Goal: Task Accomplishment & Management: Manage account settings

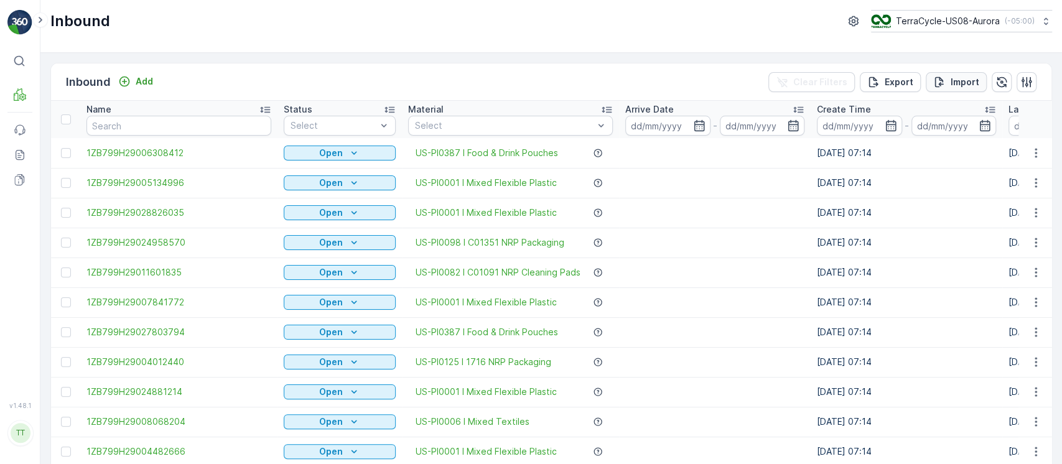
click at [952, 85] on p "Import" at bounding box center [964, 82] width 29 height 12
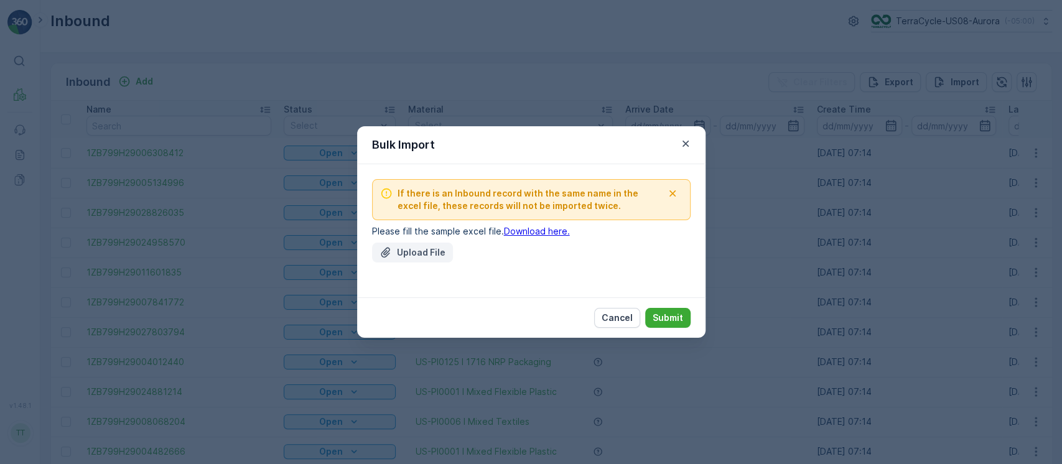
click at [415, 257] on p "Upload File" at bounding box center [421, 252] width 49 height 12
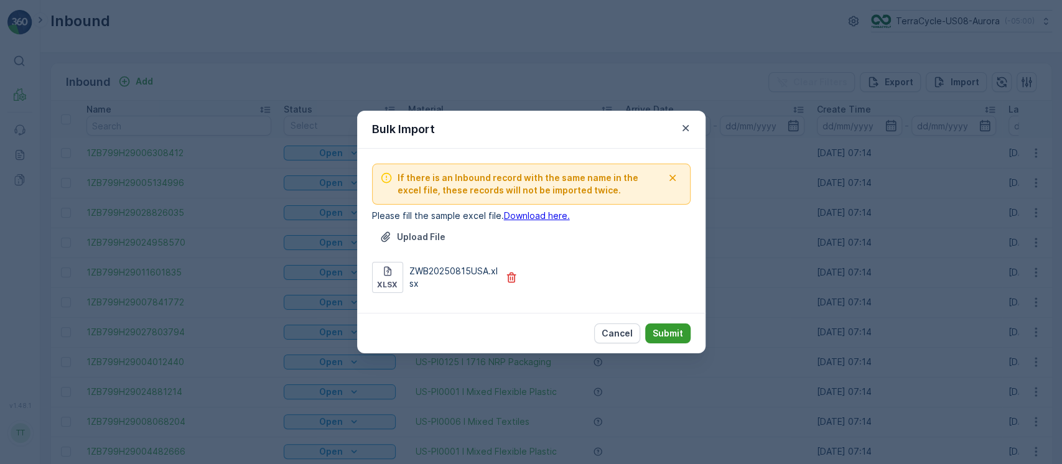
click at [666, 335] on p "Submit" at bounding box center [667, 333] width 30 height 12
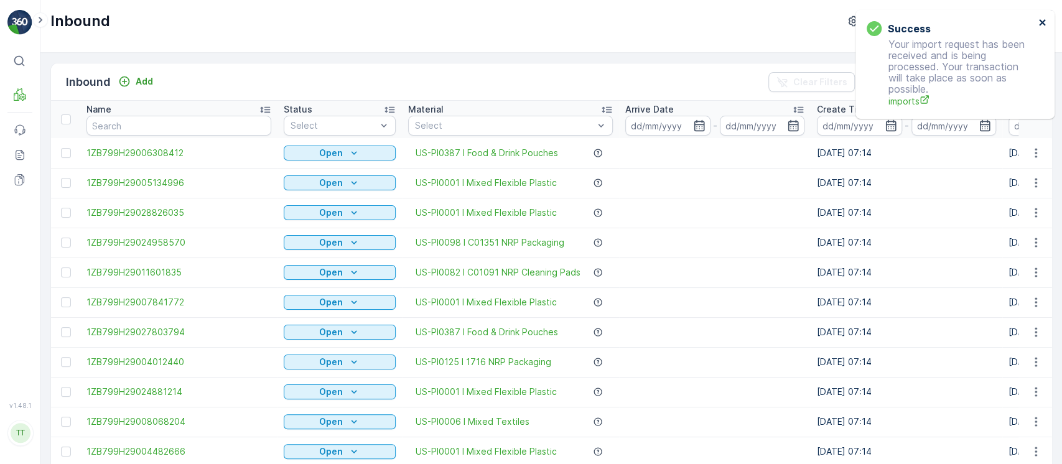
click at [1042, 26] on icon "close" at bounding box center [1042, 22] width 9 height 10
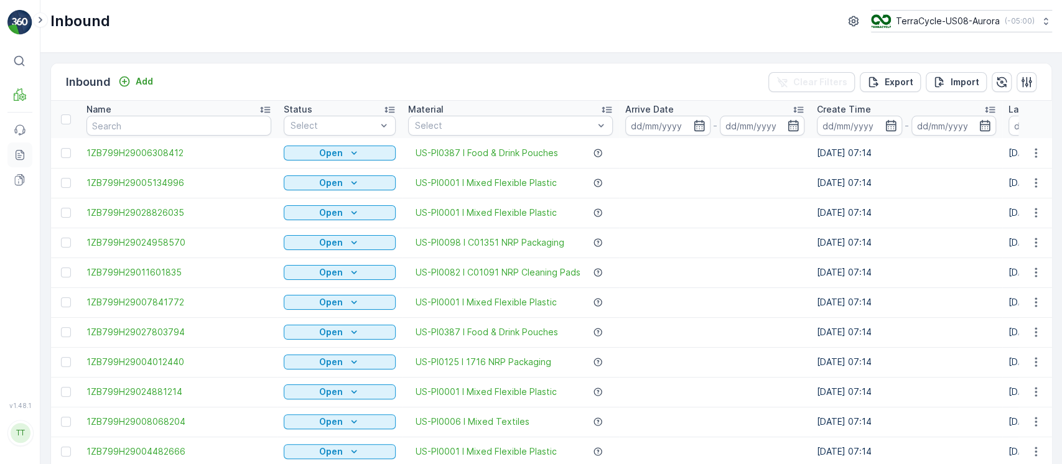
click at [24, 158] on icon at bounding box center [20, 155] width 9 height 10
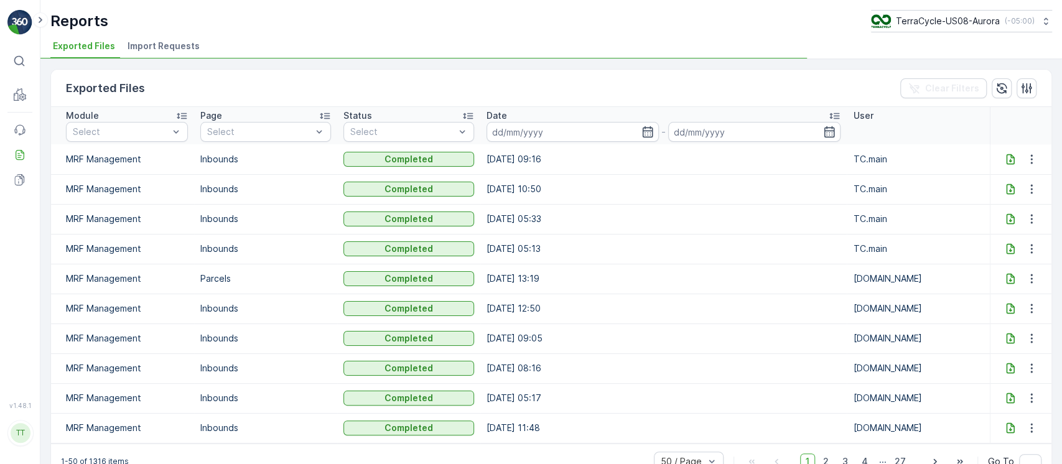
click at [164, 47] on span "Import Requests" at bounding box center [163, 46] width 72 height 12
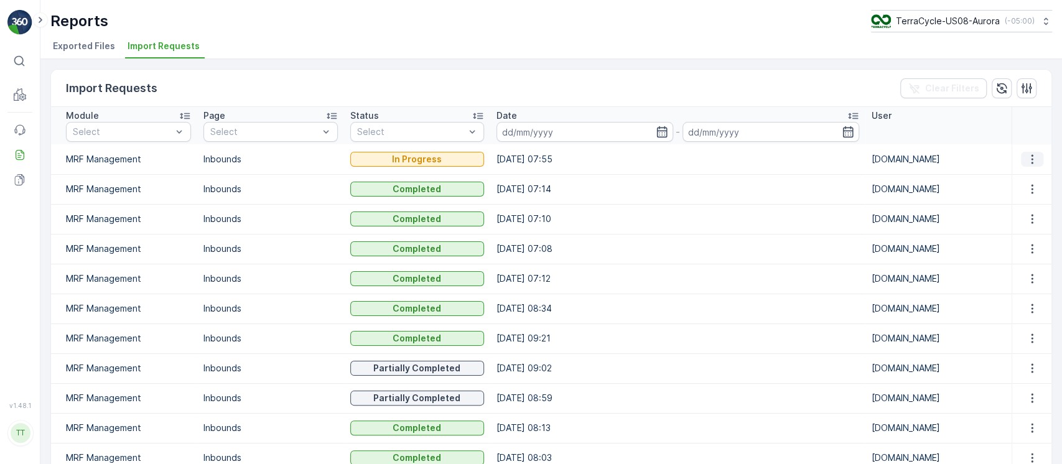
click at [1034, 157] on icon "button" at bounding box center [1032, 159] width 12 height 12
click at [1027, 179] on span "See More Details" at bounding box center [1021, 177] width 72 height 12
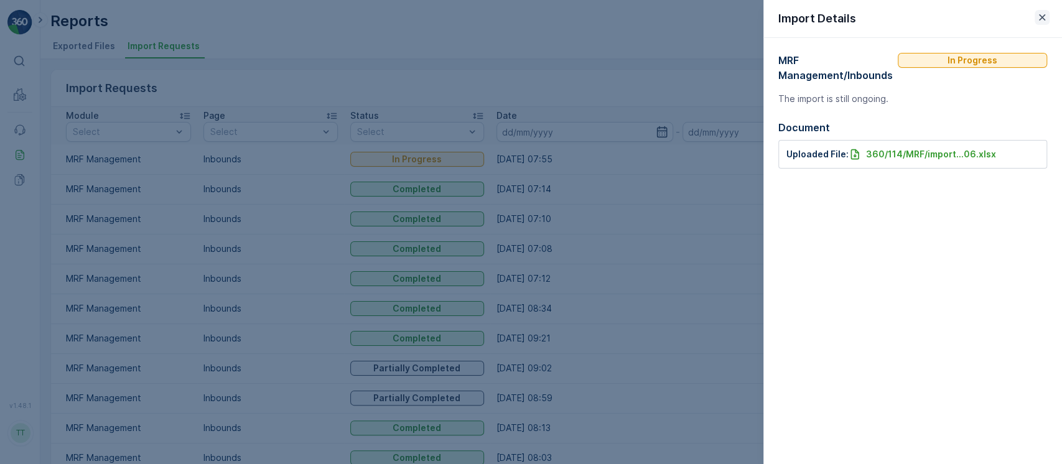
click at [1042, 18] on icon "button" at bounding box center [1042, 17] width 6 height 6
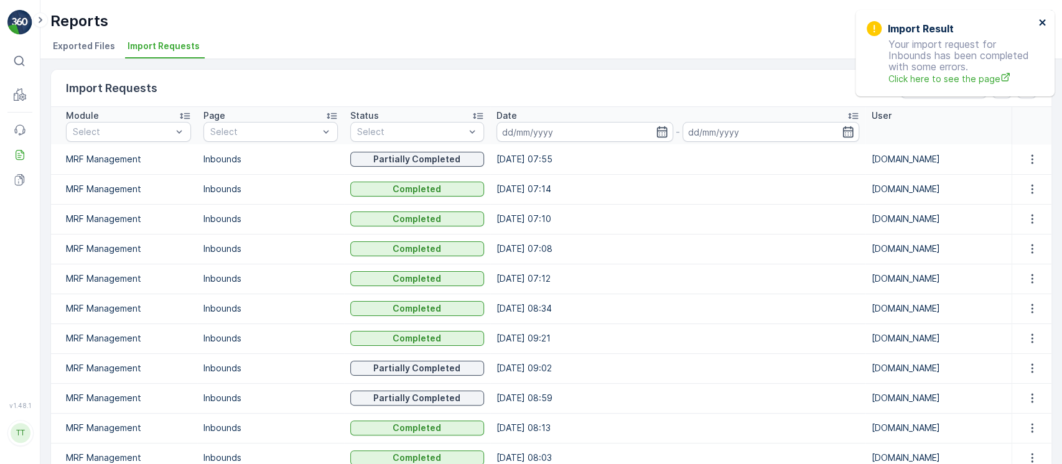
click at [1042, 24] on icon "close" at bounding box center [1042, 22] width 6 height 6
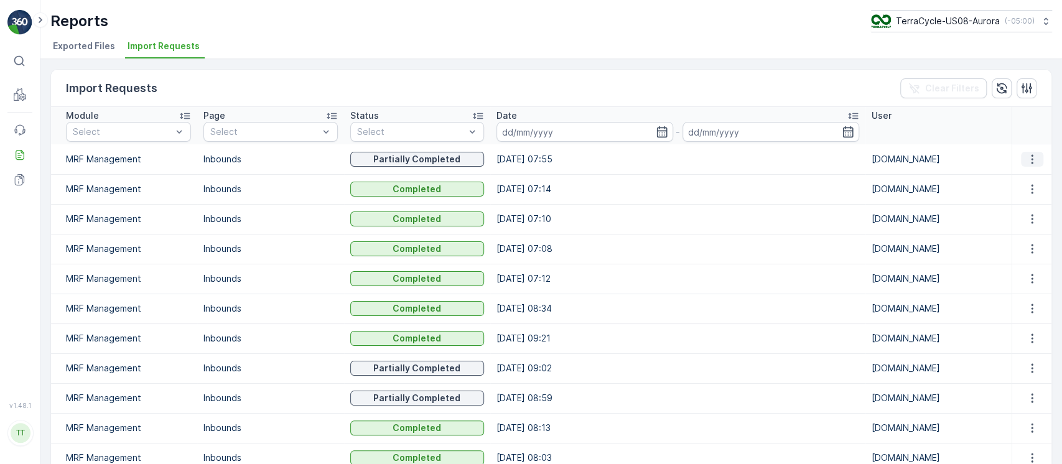
click at [1021, 157] on button "button" at bounding box center [1032, 159] width 22 height 15
click at [1022, 180] on span "See More Details" at bounding box center [1021, 177] width 72 height 12
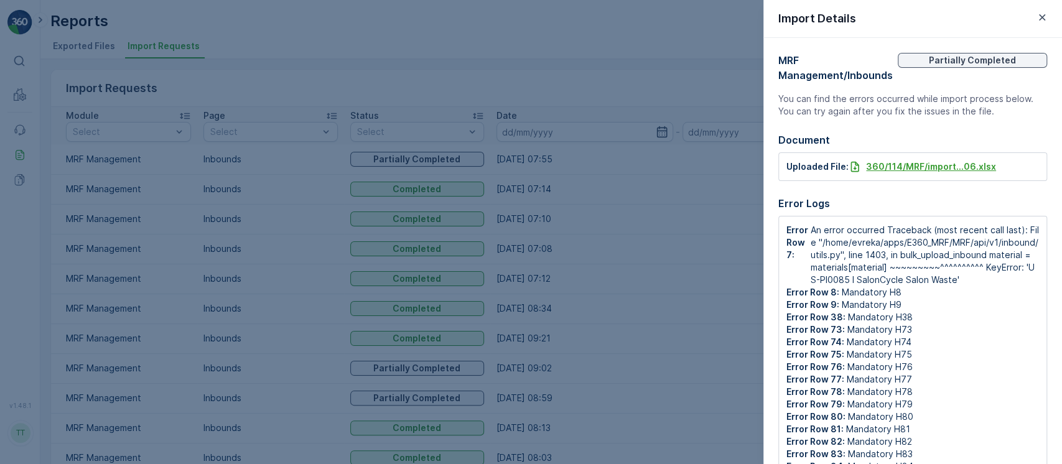
click at [966, 165] on p "360/114/MRF/import...06.xlsx" at bounding box center [931, 166] width 130 height 12
click at [15, 102] on div at bounding box center [531, 232] width 1062 height 464
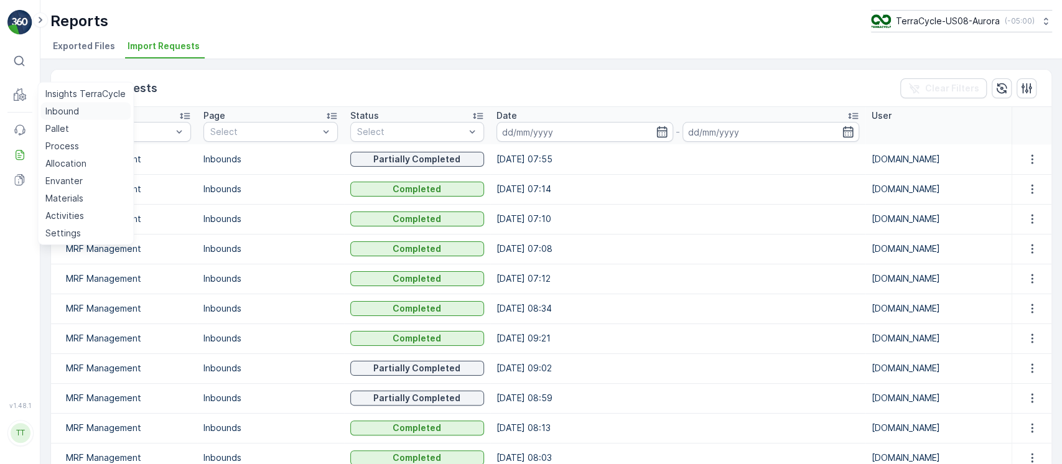
click at [55, 110] on p "Inbound" at bounding box center [62, 111] width 34 height 12
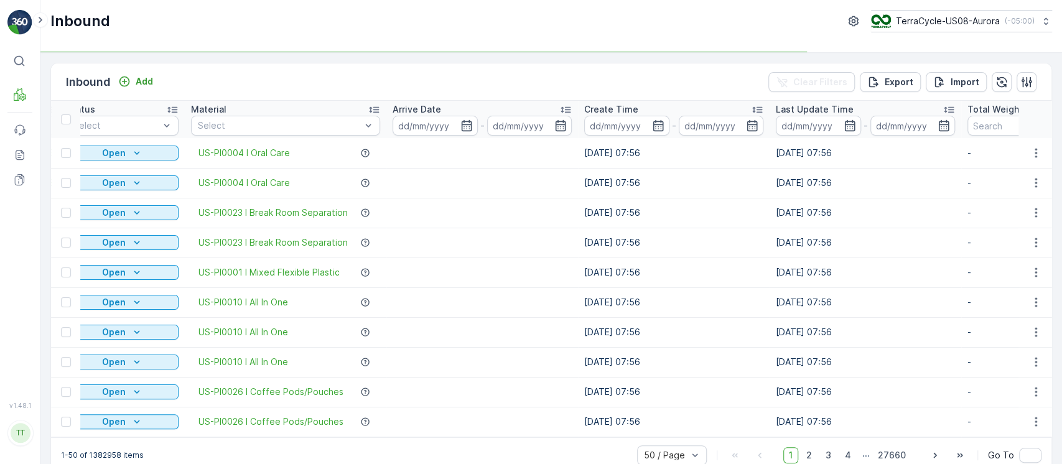
scroll to position [0, 212]
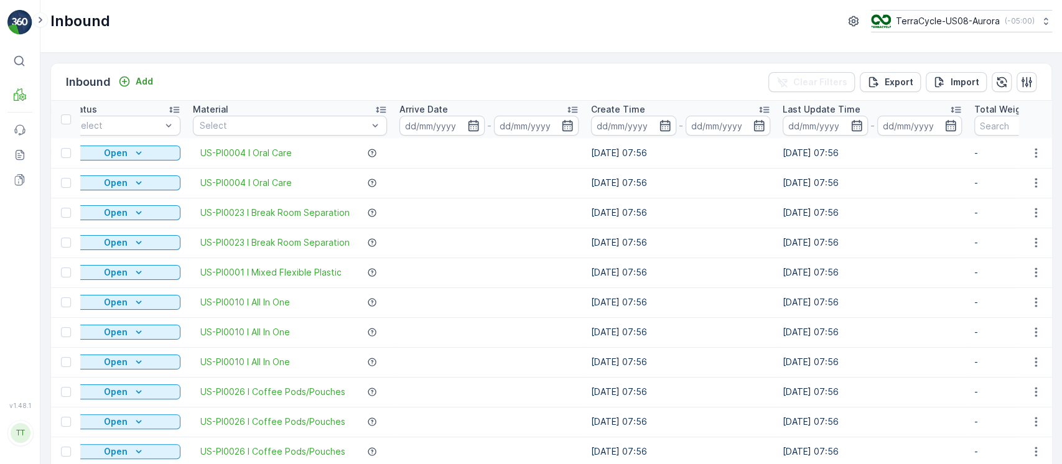
click at [645, 106] on div "Create Time" at bounding box center [680, 109] width 179 height 12
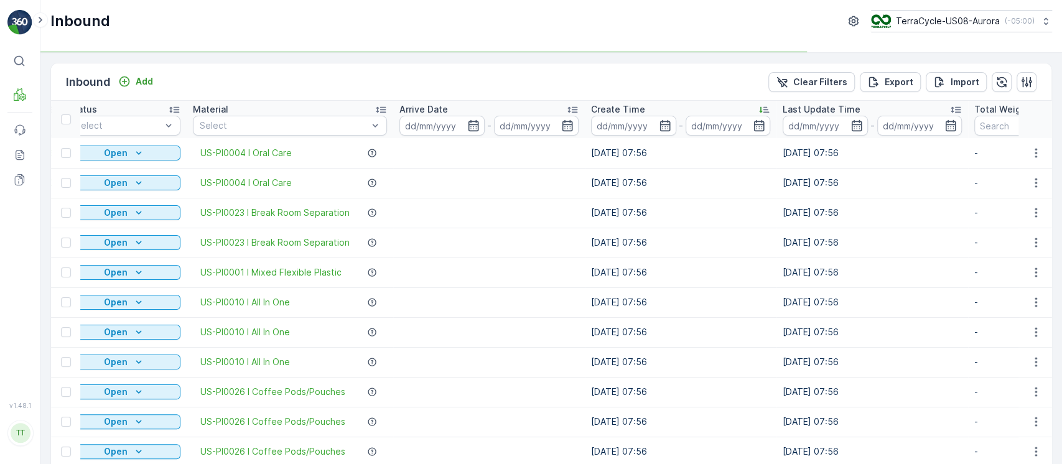
click at [645, 106] on div "Create Time" at bounding box center [680, 109] width 179 height 12
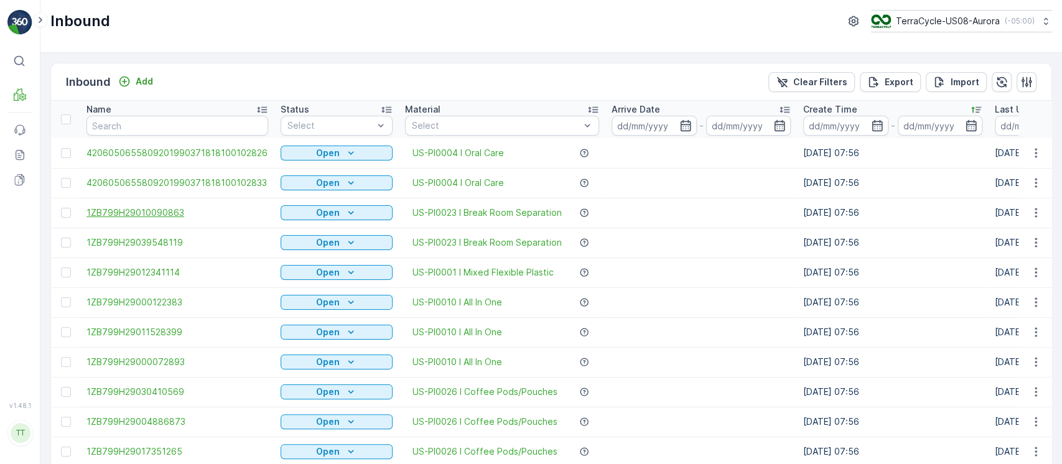
scroll to position [1, 0]
click at [66, 122] on div at bounding box center [66, 119] width 10 height 10
click at [68, 114] on input "checkbox" at bounding box center [68, 114] width 0 height 0
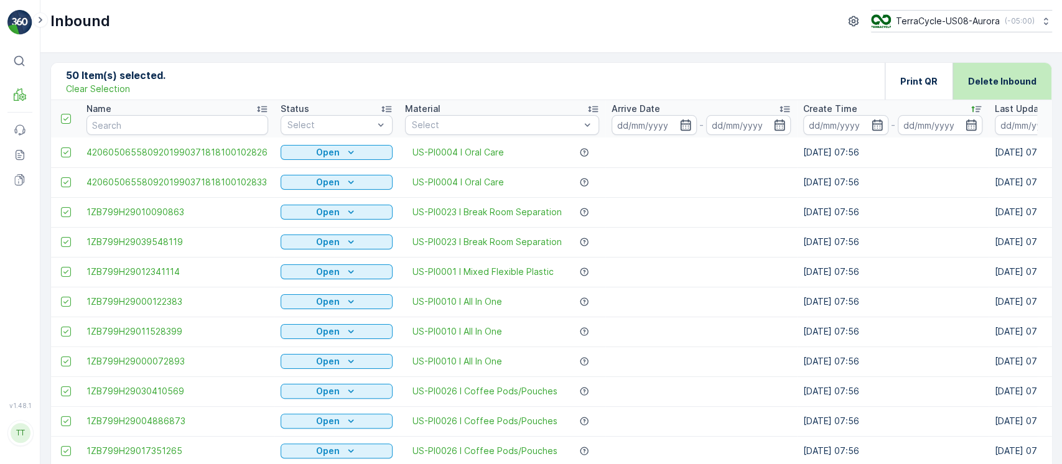
click at [994, 76] on p "Delete Inbound" at bounding box center [1002, 81] width 68 height 12
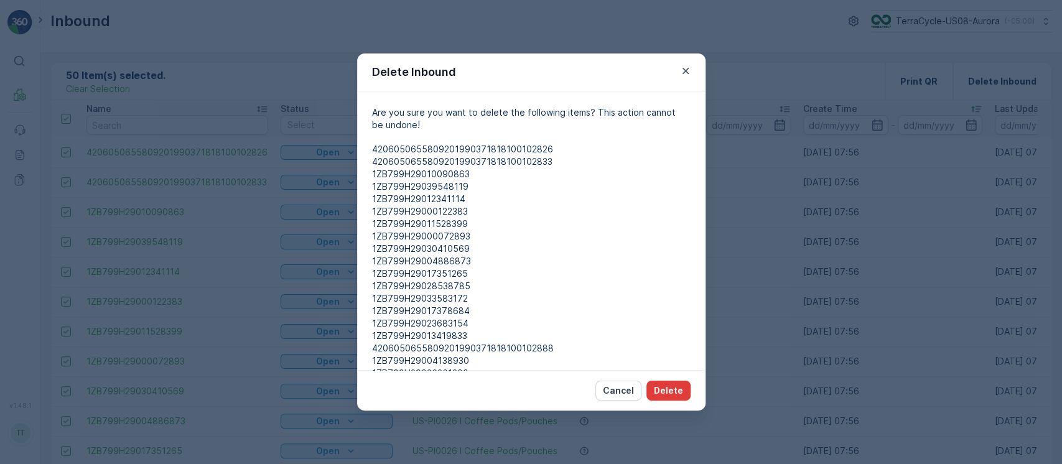
click at [679, 387] on p "Delete" at bounding box center [668, 390] width 29 height 12
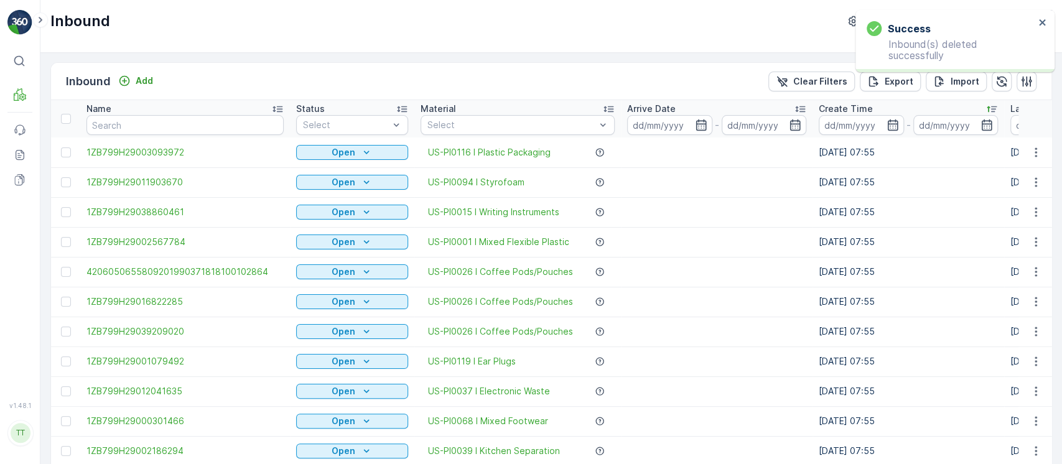
click at [70, 119] on div at bounding box center [66, 119] width 10 height 10
click at [68, 114] on input "checkbox" at bounding box center [68, 114] width 0 height 0
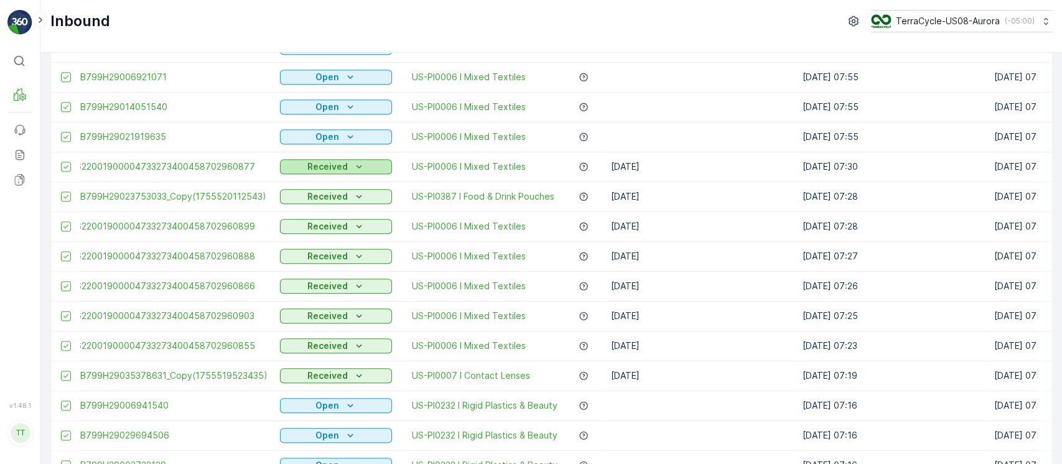
scroll to position [0, 0]
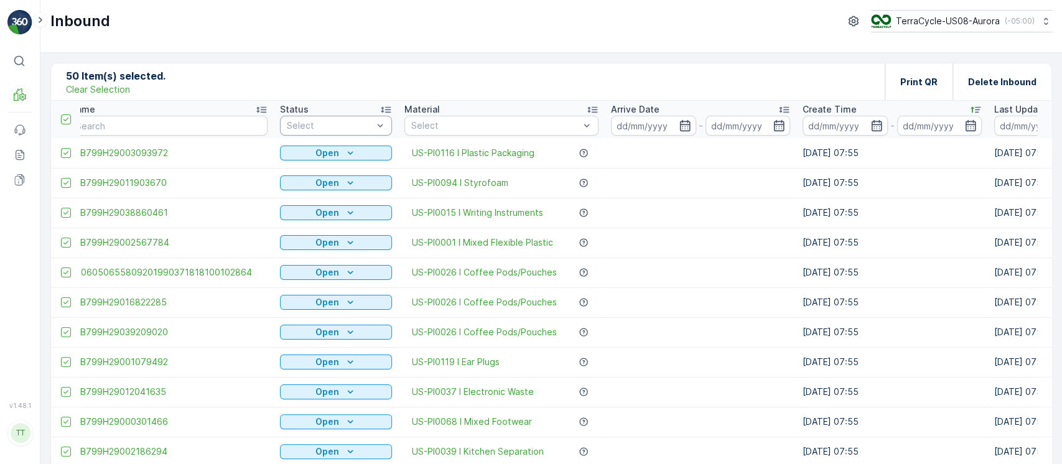
click at [354, 124] on div at bounding box center [329, 126] width 88 height 10
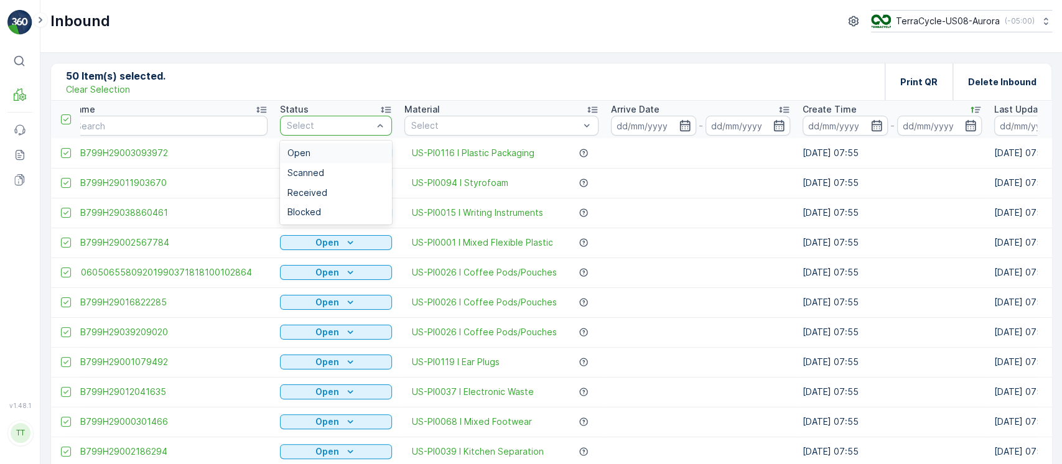
click at [336, 149] on div "Open" at bounding box center [335, 153] width 97 height 10
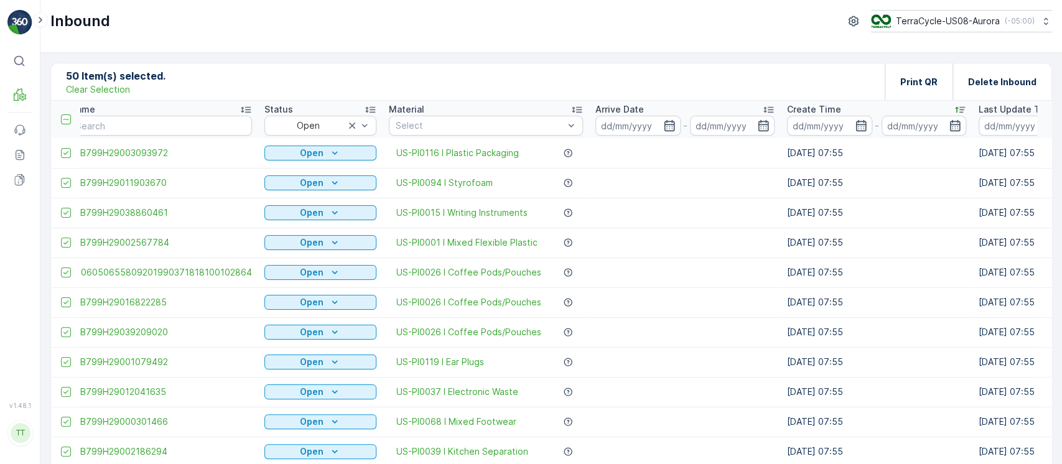
click at [119, 85] on p "Clear Selection" at bounding box center [98, 89] width 64 height 12
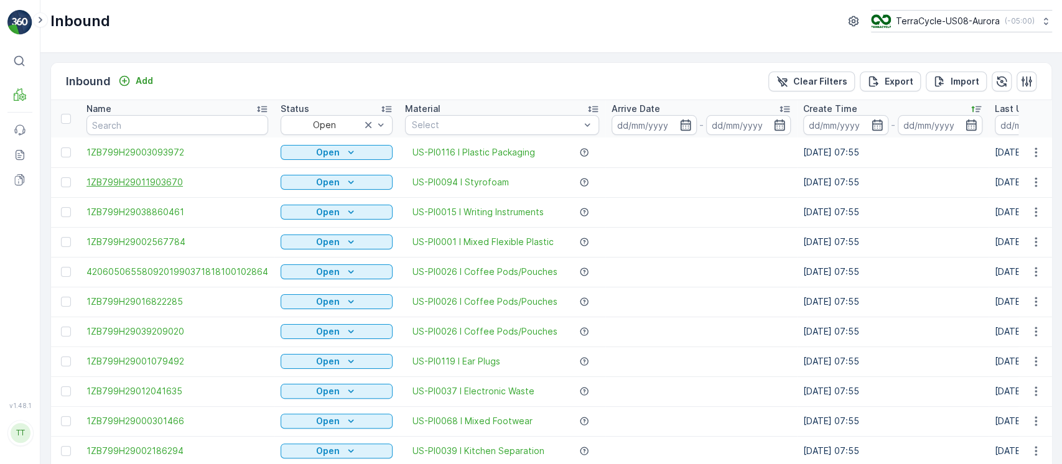
scroll to position [0, 1]
drag, startPoint x: 81, startPoint y: 152, endPoint x: 206, endPoint y: 159, distance: 124.6
click at [206, 159] on td "1ZB799H29003093972" at bounding box center [177, 152] width 194 height 30
copy span "1ZB799H29003093972"
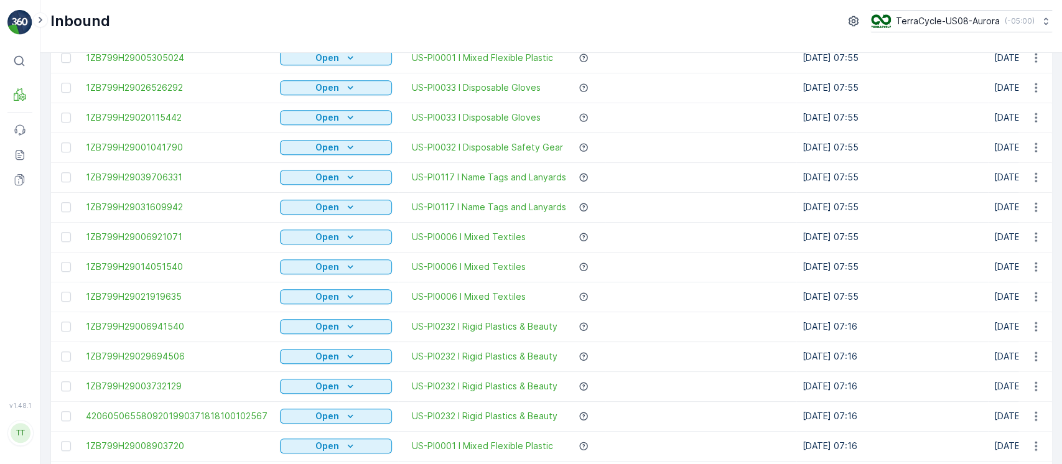
scroll to position [603, 0]
click at [65, 295] on div at bounding box center [66, 296] width 10 height 10
click at [61, 291] on input "checkbox" at bounding box center [61, 291] width 0 height 0
click at [65, 266] on div at bounding box center [66, 266] width 10 height 10
click at [61, 261] on input "checkbox" at bounding box center [61, 261] width 0 height 0
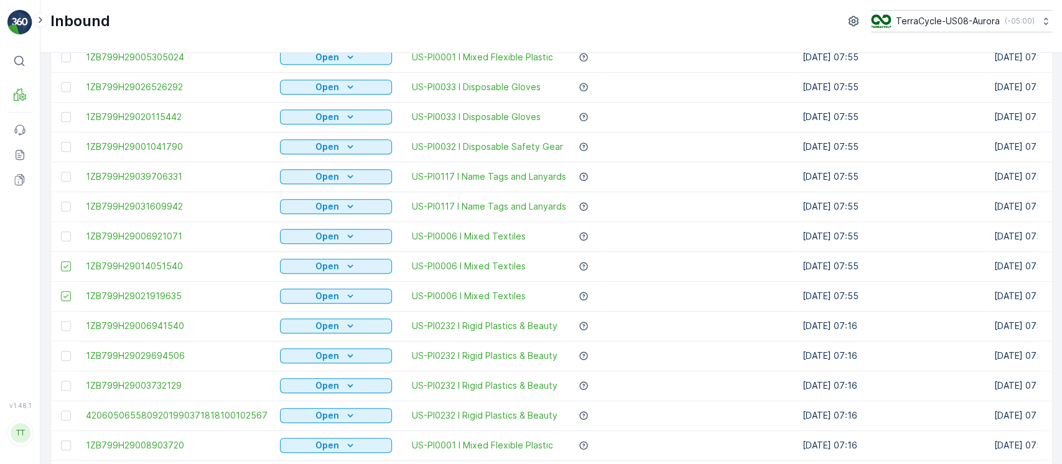
click at [67, 238] on div at bounding box center [66, 236] width 10 height 10
click at [61, 231] on input "checkbox" at bounding box center [61, 231] width 0 height 0
click at [67, 202] on div at bounding box center [66, 207] width 10 height 10
click at [61, 202] on input "checkbox" at bounding box center [61, 202] width 0 height 0
click at [65, 169] on td at bounding box center [65, 177] width 29 height 30
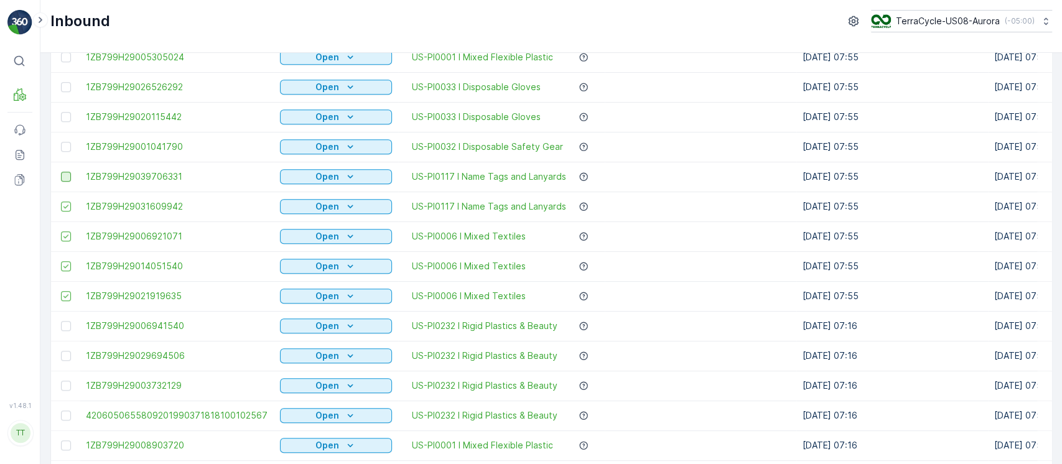
click at [66, 173] on div at bounding box center [66, 177] width 10 height 10
click at [61, 172] on input "checkbox" at bounding box center [61, 172] width 0 height 0
click at [67, 157] on td at bounding box center [65, 147] width 29 height 30
click at [65, 149] on div at bounding box center [66, 147] width 10 height 10
click at [61, 142] on input "checkbox" at bounding box center [61, 142] width 0 height 0
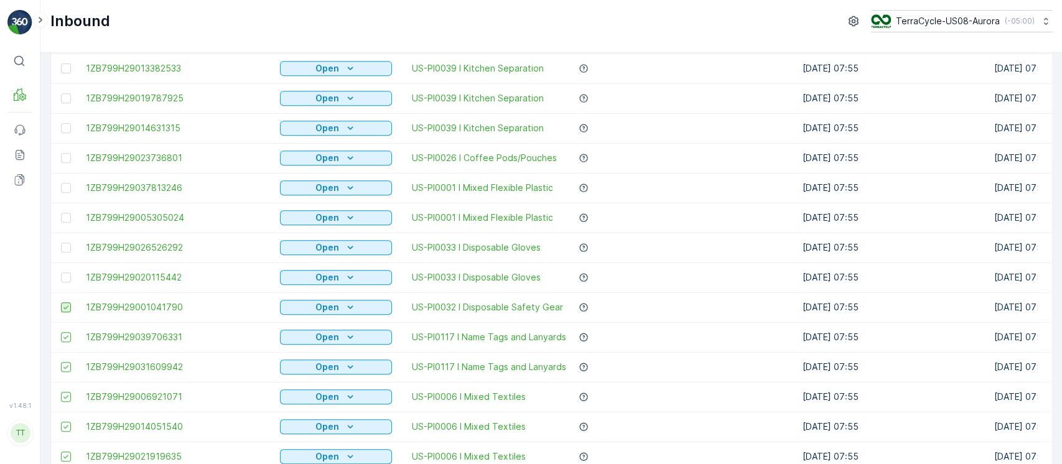
scroll to position [421, 0]
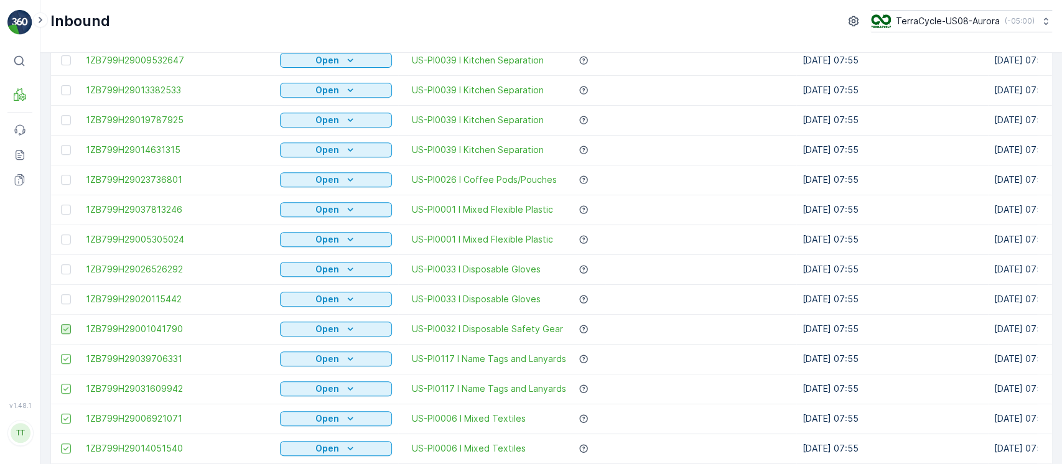
click at [65, 149] on div at bounding box center [66, 150] width 10 height 10
click at [61, 145] on input "checkbox" at bounding box center [61, 145] width 0 height 0
click at [66, 177] on div at bounding box center [66, 180] width 10 height 10
click at [61, 175] on input "checkbox" at bounding box center [61, 175] width 0 height 0
click at [70, 213] on div at bounding box center [67, 210] width 13 height 10
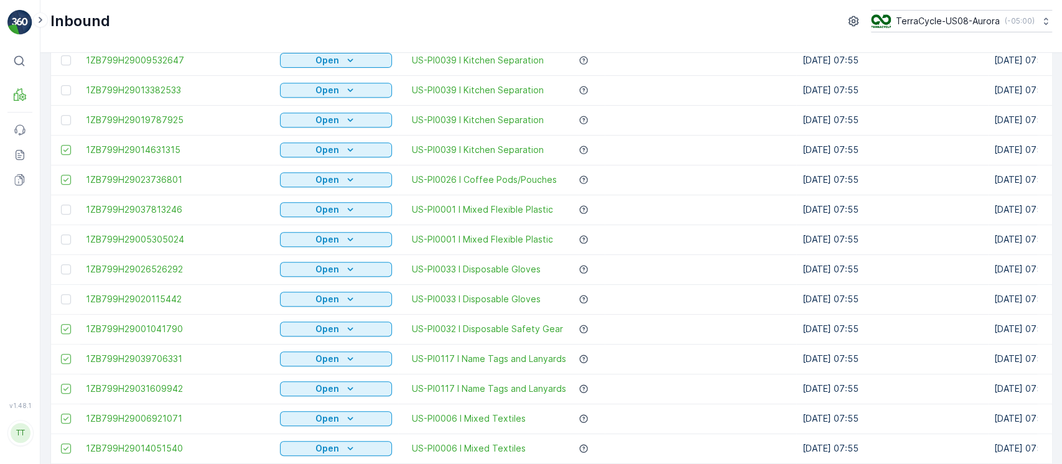
click at [61, 205] on input "checkbox" at bounding box center [61, 205] width 0 height 0
click at [69, 246] on td at bounding box center [65, 240] width 29 height 30
click at [68, 241] on div at bounding box center [66, 239] width 10 height 10
click at [61, 234] on input "checkbox" at bounding box center [61, 234] width 0 height 0
click at [65, 268] on div at bounding box center [66, 269] width 10 height 10
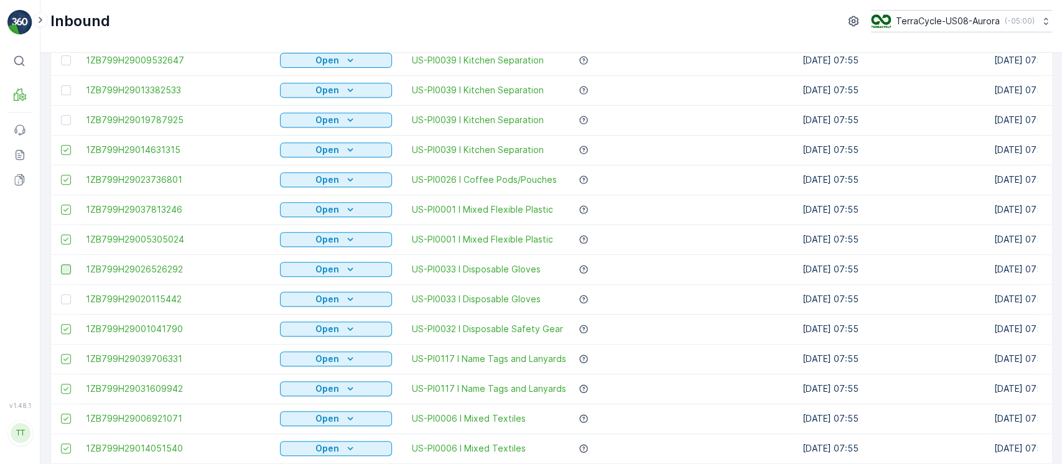
click at [61, 264] on input "checkbox" at bounding box center [61, 264] width 0 height 0
click at [65, 297] on div at bounding box center [66, 299] width 10 height 10
click at [61, 294] on input "checkbox" at bounding box center [61, 294] width 0 height 0
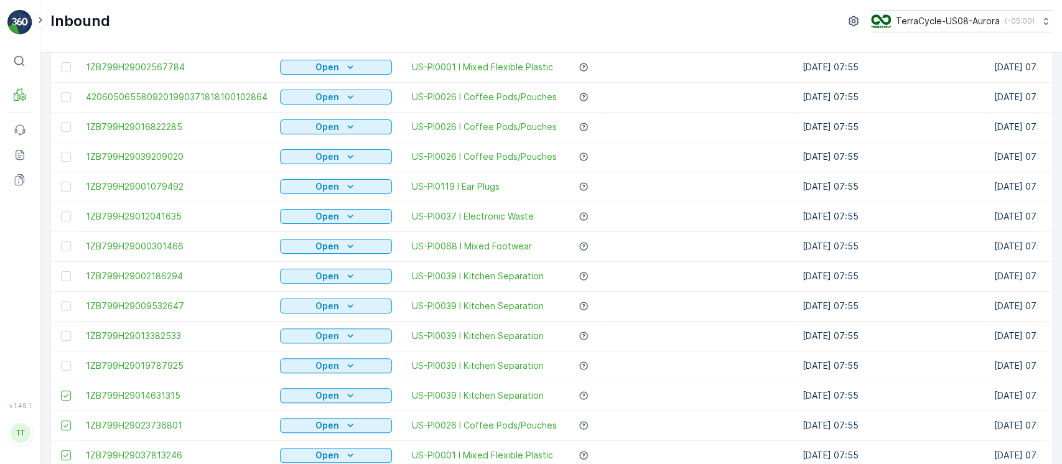
scroll to position [177, 0]
click at [68, 215] on div at bounding box center [66, 215] width 10 height 10
click at [61, 210] on input "checkbox" at bounding box center [61, 210] width 0 height 0
click at [65, 245] on div at bounding box center [66, 245] width 10 height 10
click at [61, 240] on input "checkbox" at bounding box center [61, 240] width 0 height 0
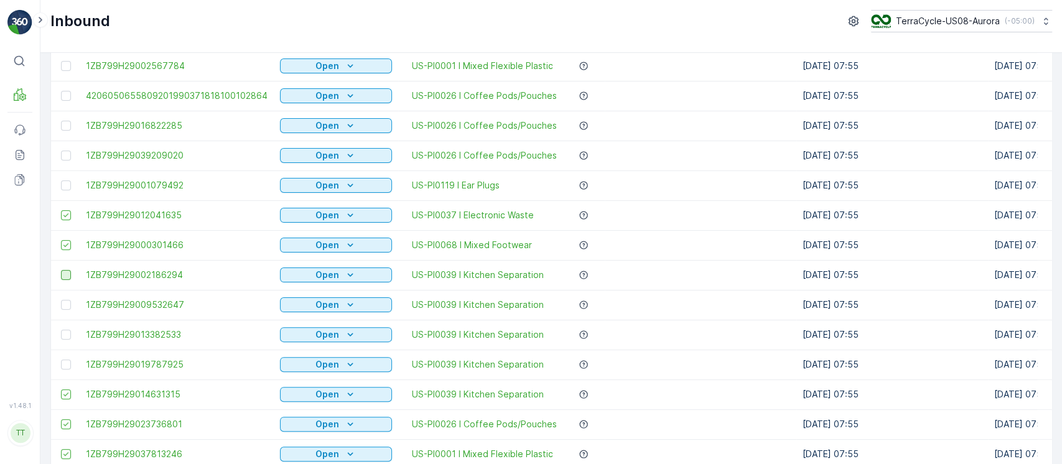
click at [65, 279] on div at bounding box center [66, 275] width 10 height 10
click at [61, 270] on input "checkbox" at bounding box center [61, 270] width 0 height 0
click at [70, 307] on div at bounding box center [67, 305] width 13 height 10
click at [61, 300] on input "checkbox" at bounding box center [61, 300] width 0 height 0
click at [70, 331] on div at bounding box center [66, 335] width 10 height 10
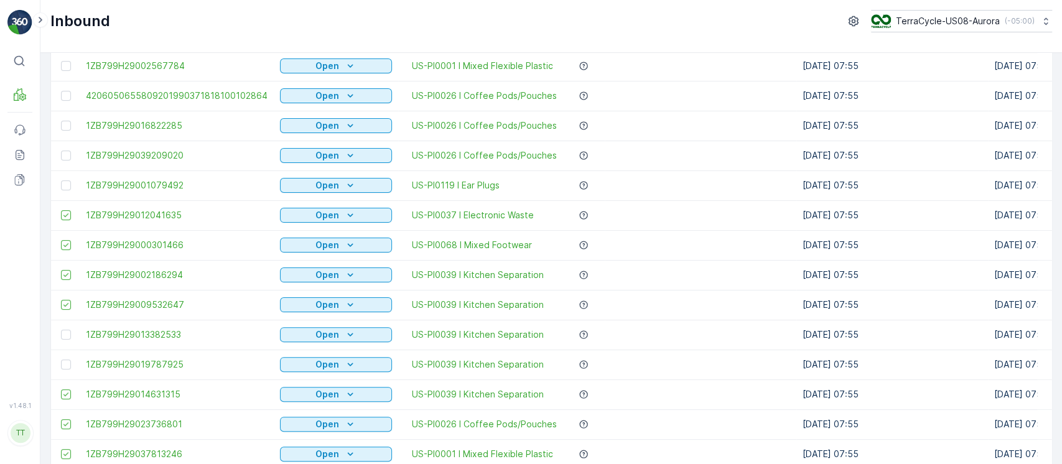
click at [61, 330] on input "checkbox" at bounding box center [61, 330] width 0 height 0
click at [65, 363] on div at bounding box center [66, 364] width 10 height 10
click at [61, 359] on input "checkbox" at bounding box center [61, 359] width 0 height 0
click at [66, 185] on div at bounding box center [66, 185] width 10 height 10
click at [61, 180] on input "checkbox" at bounding box center [61, 180] width 0 height 0
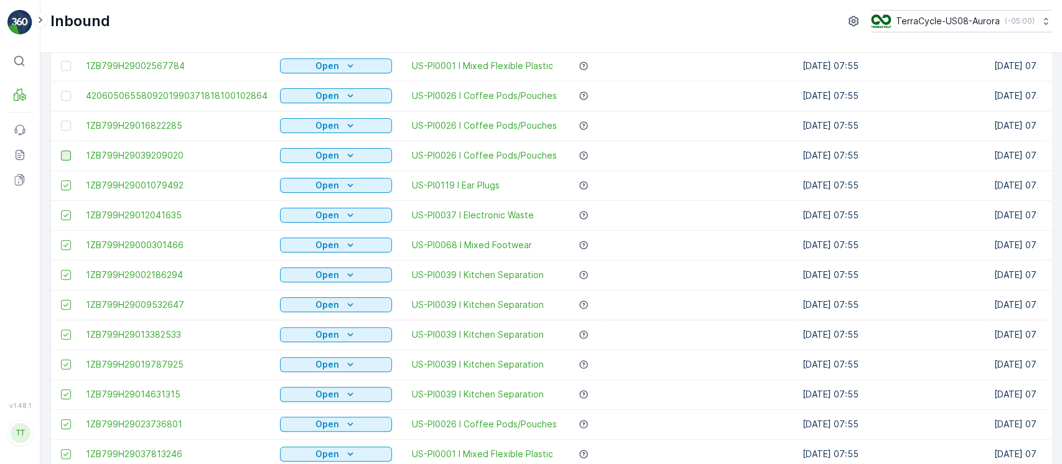
click at [65, 157] on div at bounding box center [66, 156] width 10 height 10
click at [61, 151] on input "checkbox" at bounding box center [61, 151] width 0 height 0
click at [68, 123] on div at bounding box center [66, 126] width 10 height 10
click at [61, 121] on input "checkbox" at bounding box center [61, 121] width 0 height 0
click at [67, 88] on td at bounding box center [65, 96] width 29 height 30
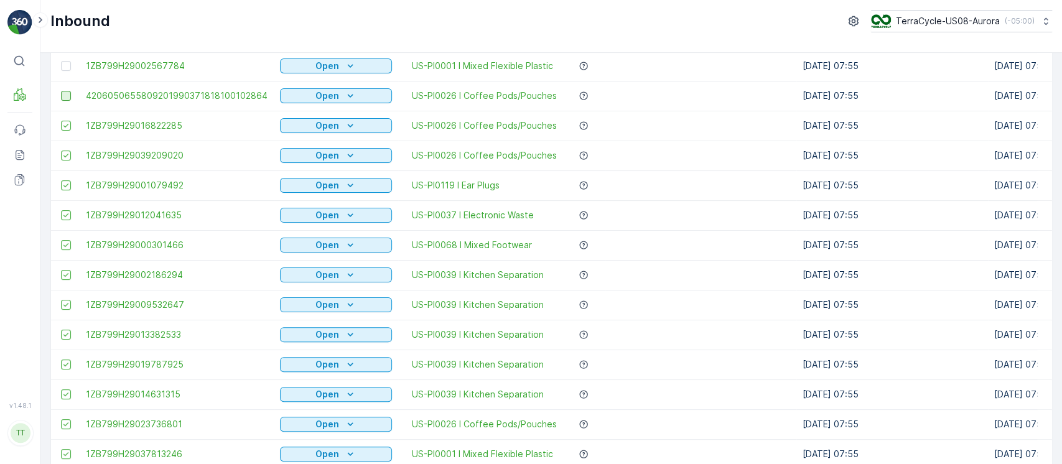
click at [65, 94] on div at bounding box center [66, 96] width 10 height 10
click at [61, 91] on input "checkbox" at bounding box center [61, 91] width 0 height 0
click at [67, 66] on div at bounding box center [66, 66] width 10 height 10
click at [61, 61] on input "checkbox" at bounding box center [61, 61] width 0 height 0
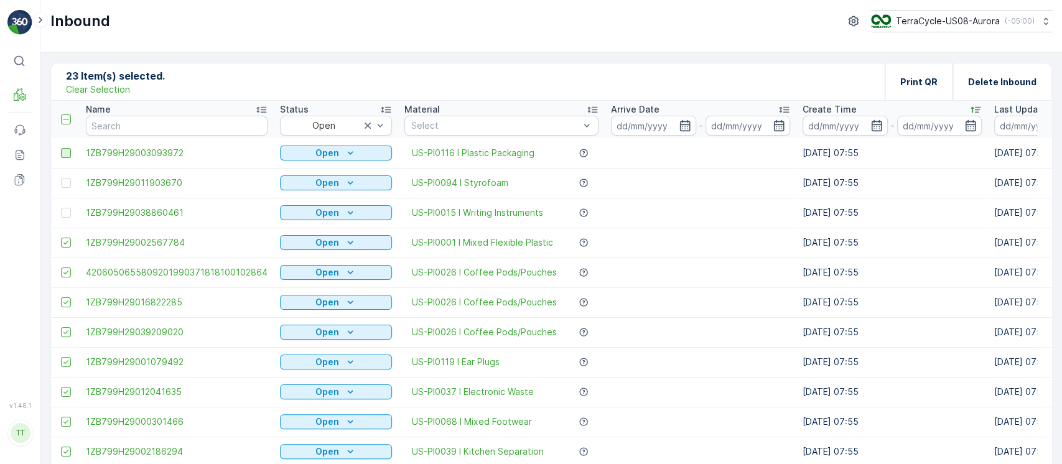
click at [67, 152] on div at bounding box center [66, 153] width 10 height 10
click at [61, 148] on input "checkbox" at bounding box center [61, 148] width 0 height 0
click at [64, 183] on div at bounding box center [66, 183] width 10 height 10
click at [61, 178] on input "checkbox" at bounding box center [61, 178] width 0 height 0
click at [65, 208] on div at bounding box center [66, 213] width 10 height 10
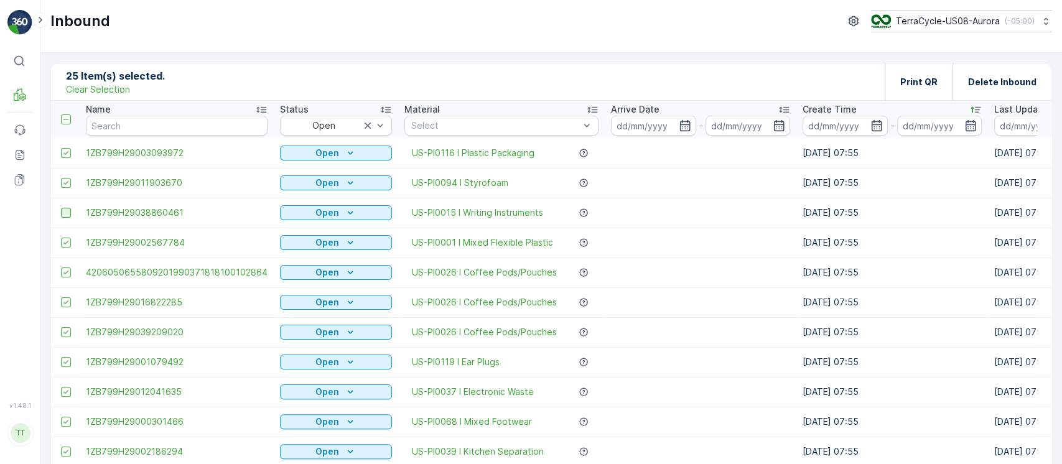
click at [61, 208] on input "checkbox" at bounding box center [61, 208] width 0 height 0
click at [980, 82] on p "Delete Inbound" at bounding box center [1002, 82] width 68 height 12
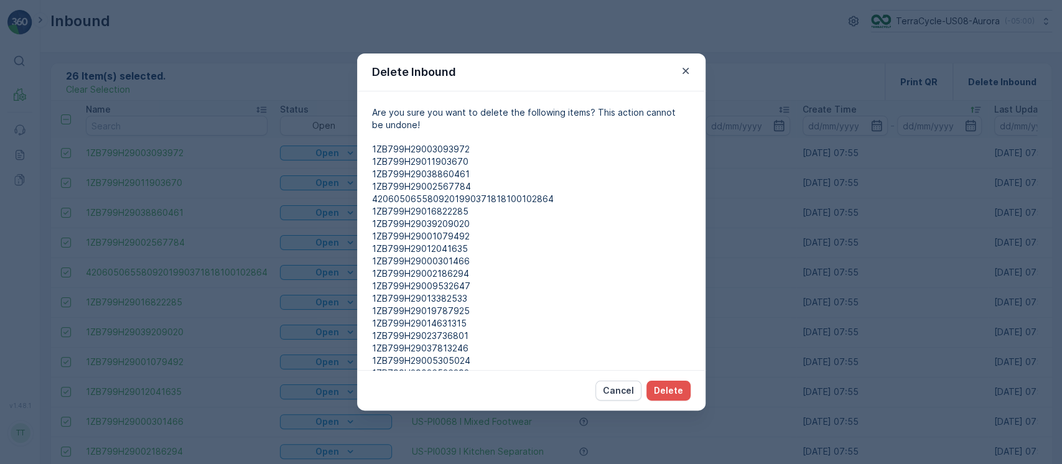
scroll to position [111, 0]
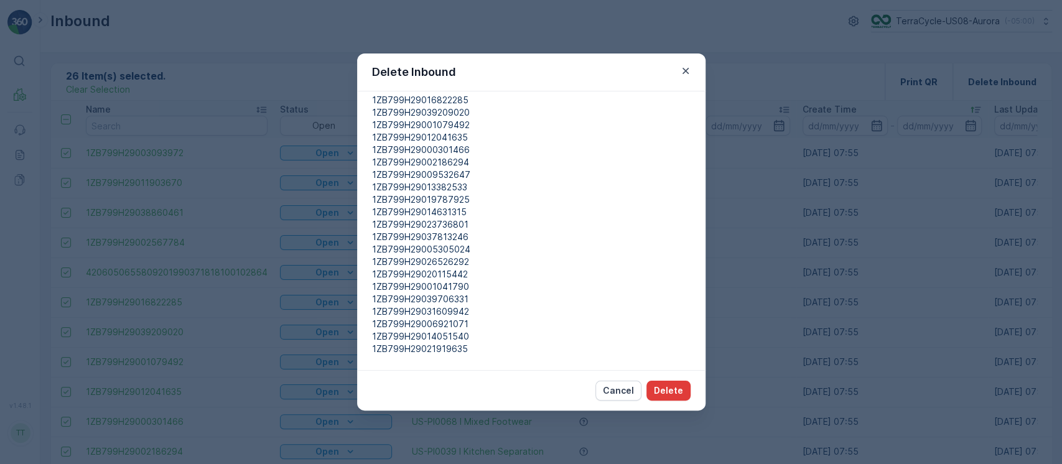
click at [670, 393] on p "Delete" at bounding box center [668, 390] width 29 height 12
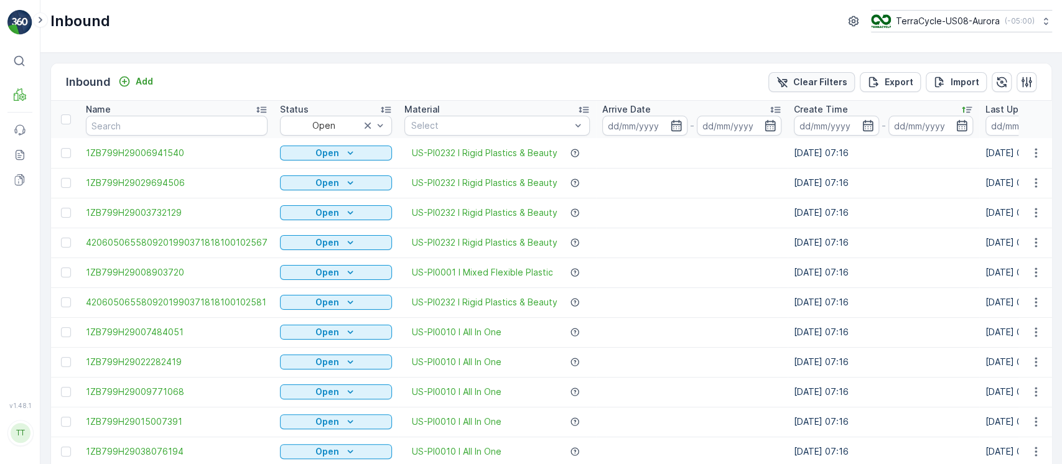
click at [799, 87] on p "Clear Filters" at bounding box center [820, 82] width 54 height 12
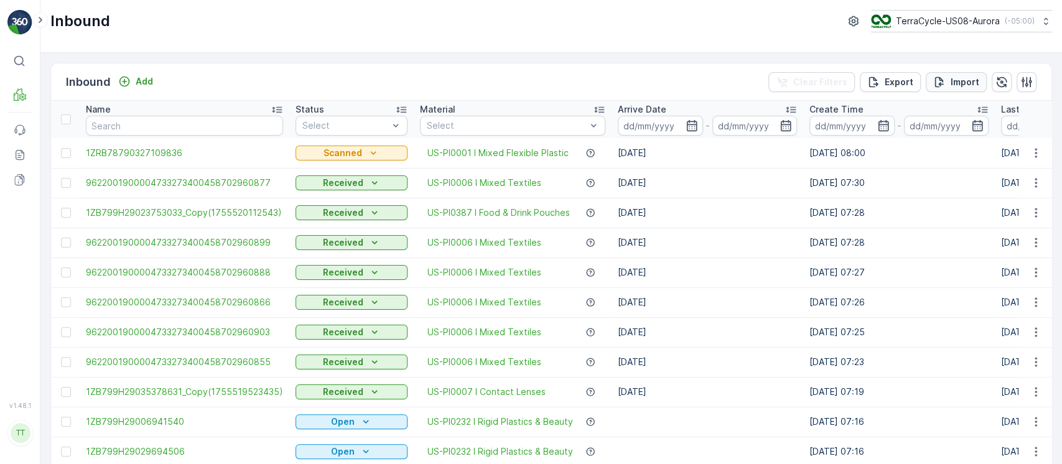
click at [970, 81] on p "Import" at bounding box center [964, 82] width 29 height 12
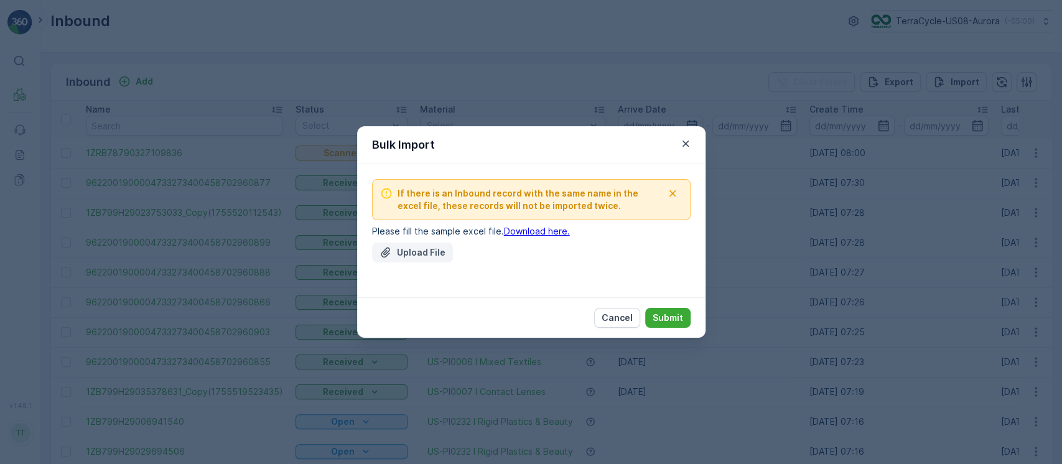
click at [438, 256] on p "Upload File" at bounding box center [421, 252] width 49 height 12
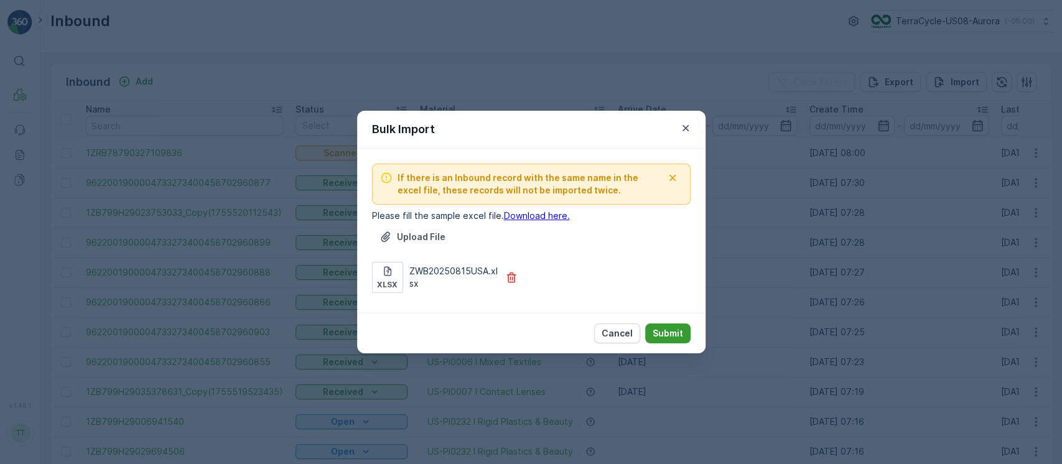
click at [674, 339] on p "Submit" at bounding box center [667, 333] width 30 height 12
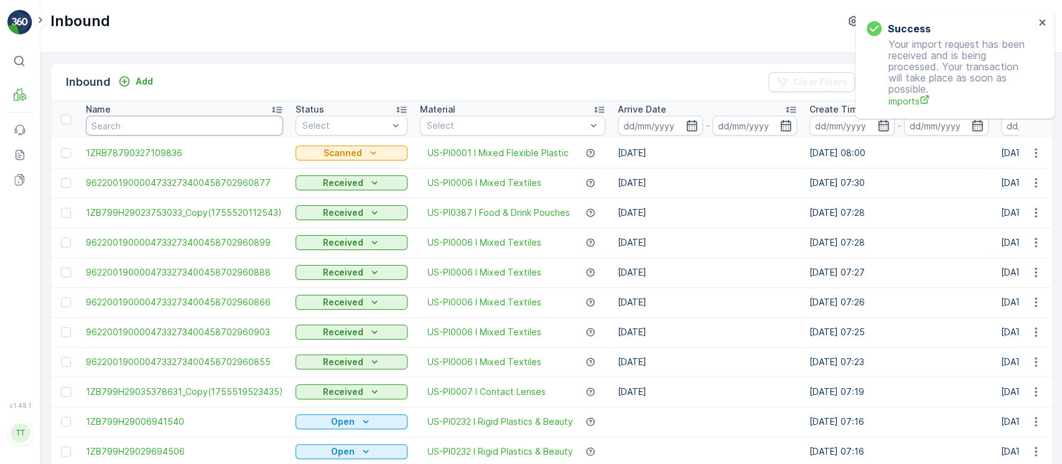
click at [187, 129] on input "text" at bounding box center [184, 126] width 197 height 20
paste input "4206050655809201990371818100102673"
type input "4206050655809201990371818100102673"
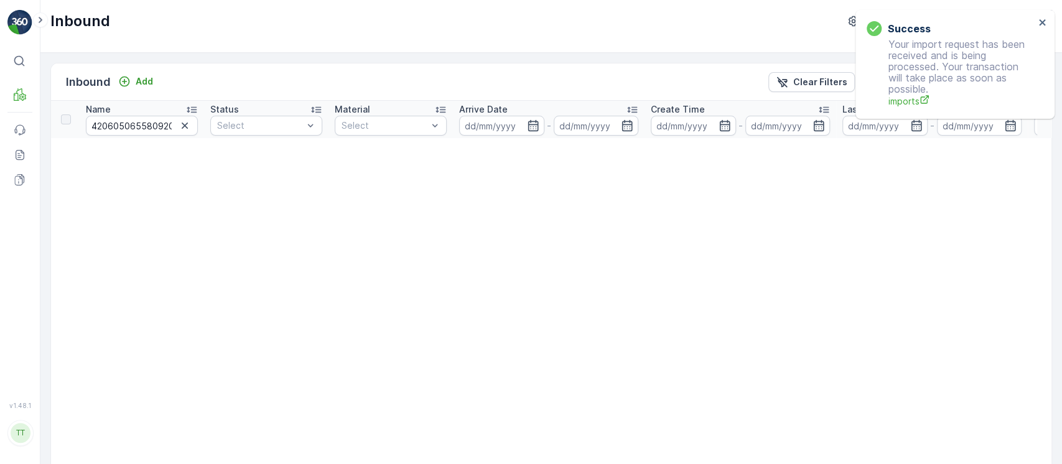
click at [807, 76] on p "Clear Filters" at bounding box center [820, 82] width 54 height 12
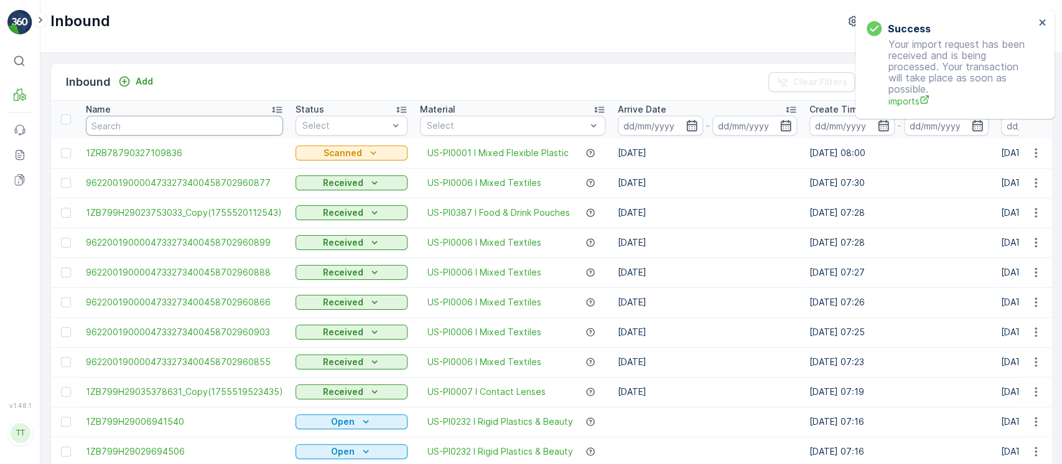
click at [149, 123] on input "text" at bounding box center [184, 126] width 197 height 20
paste input "1ZB799H29018844409"
type input "1ZB799H29018844409"
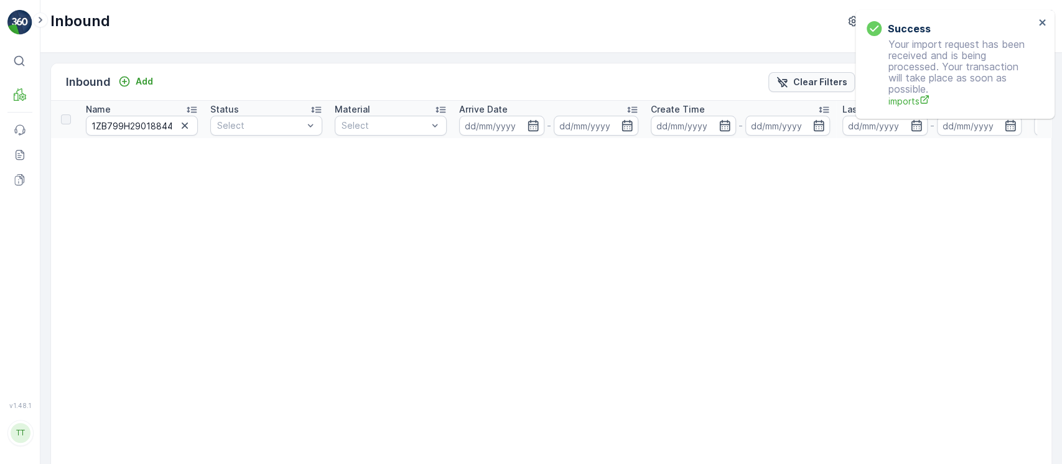
click at [787, 80] on icon "Clear Filters" at bounding box center [782, 82] width 12 height 12
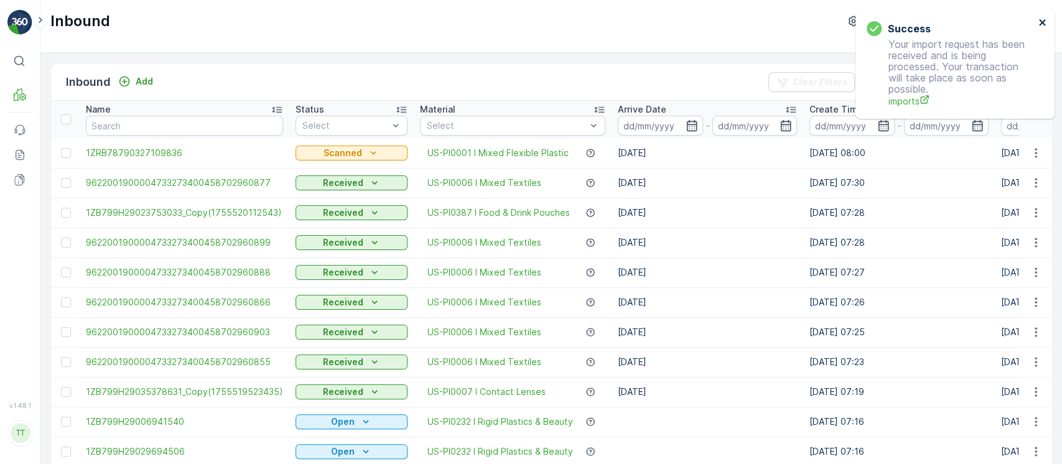
click at [1042, 19] on icon "close" at bounding box center [1042, 22] width 9 height 10
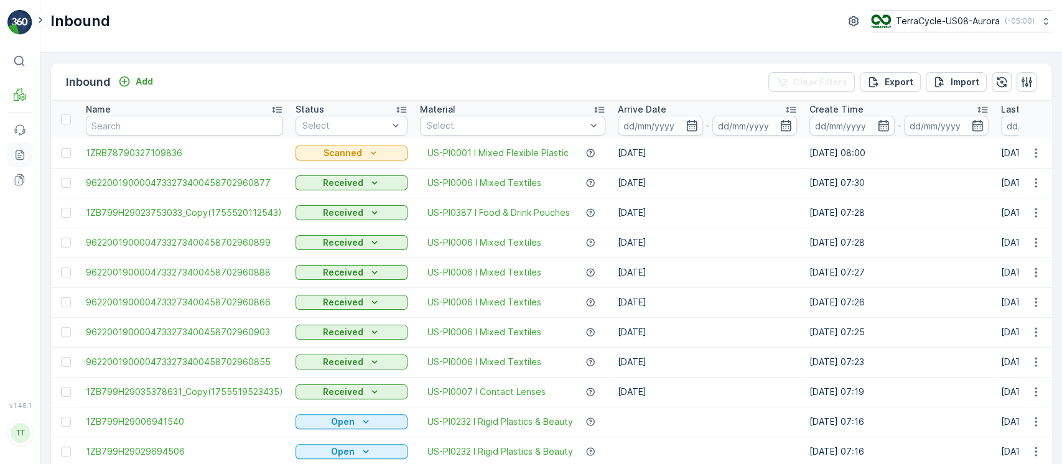
click at [17, 153] on icon at bounding box center [18, 153] width 2 height 1
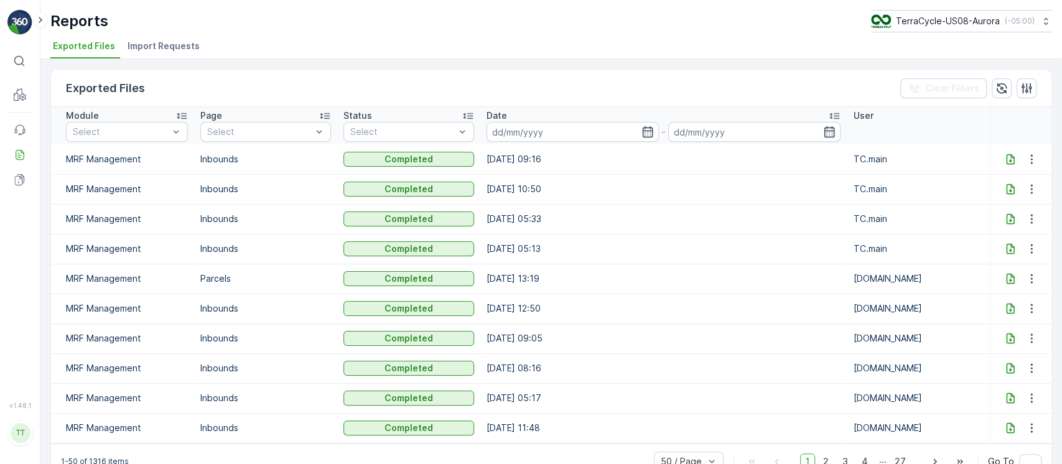
click at [166, 45] on span "Import Requests" at bounding box center [163, 46] width 72 height 12
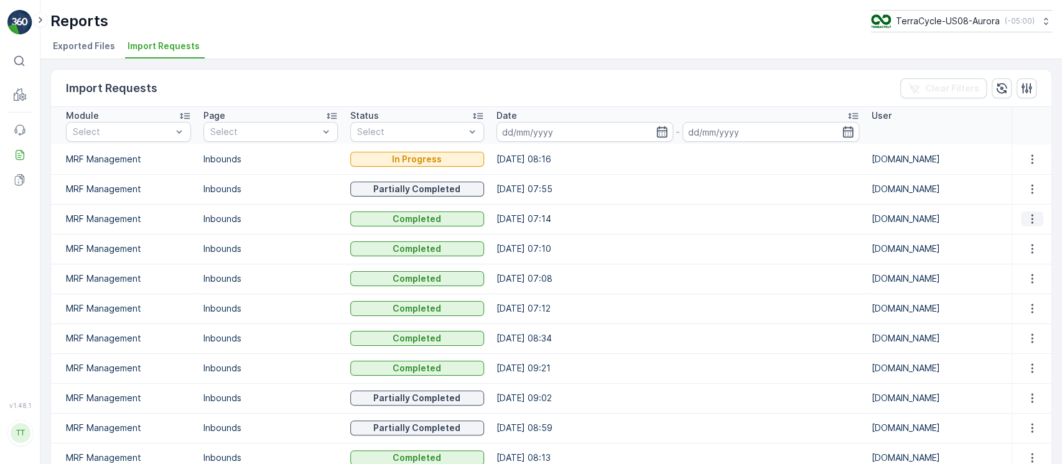
click at [1026, 216] on icon "button" at bounding box center [1032, 219] width 12 height 12
click at [1035, 231] on span "See More Details" at bounding box center [1021, 237] width 72 height 12
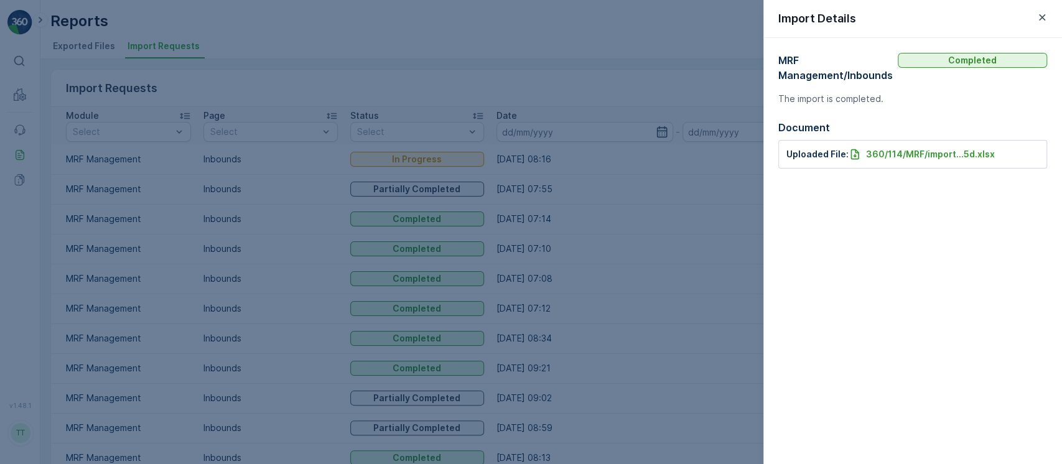
click at [727, 221] on div at bounding box center [531, 232] width 1062 height 464
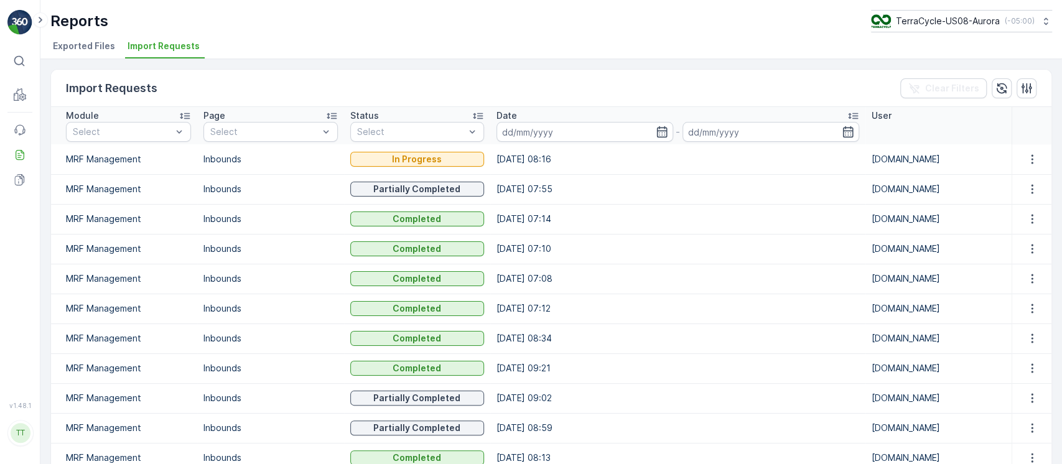
drag, startPoint x: 516, startPoint y: 216, endPoint x: 616, endPoint y: 221, distance: 100.2
click at [616, 221] on td "18.08.2025 07:14" at bounding box center [677, 219] width 375 height 30
click at [1004, 91] on icon "button" at bounding box center [1001, 88] width 12 height 12
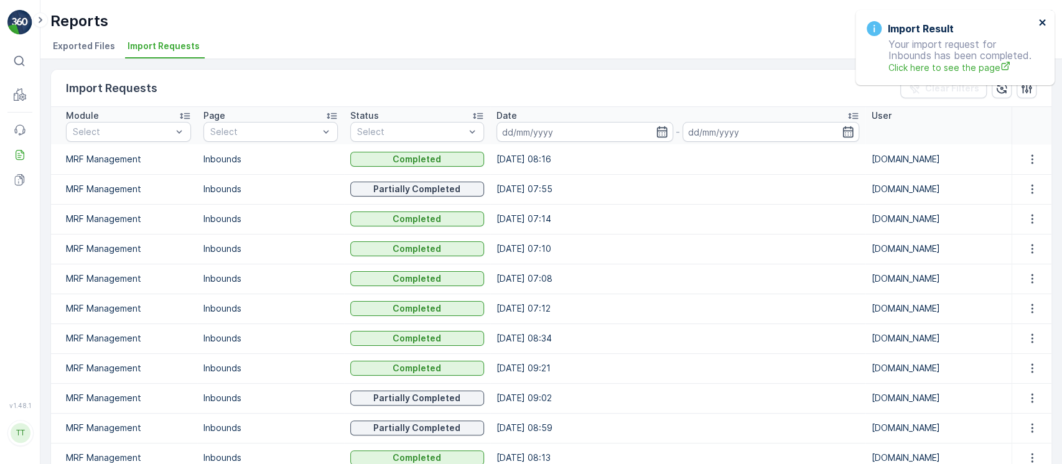
click at [1040, 22] on icon "close" at bounding box center [1042, 22] width 6 height 6
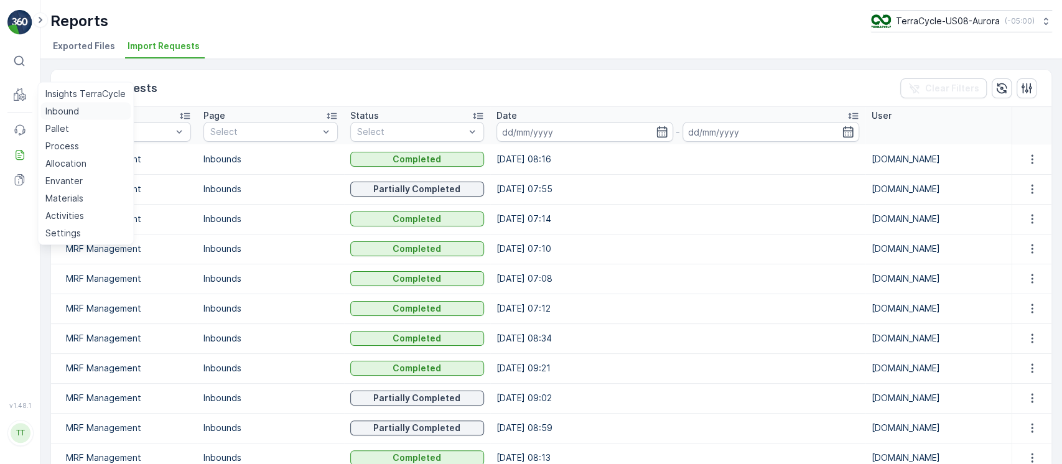
click at [64, 116] on p "Inbound" at bounding box center [62, 111] width 34 height 12
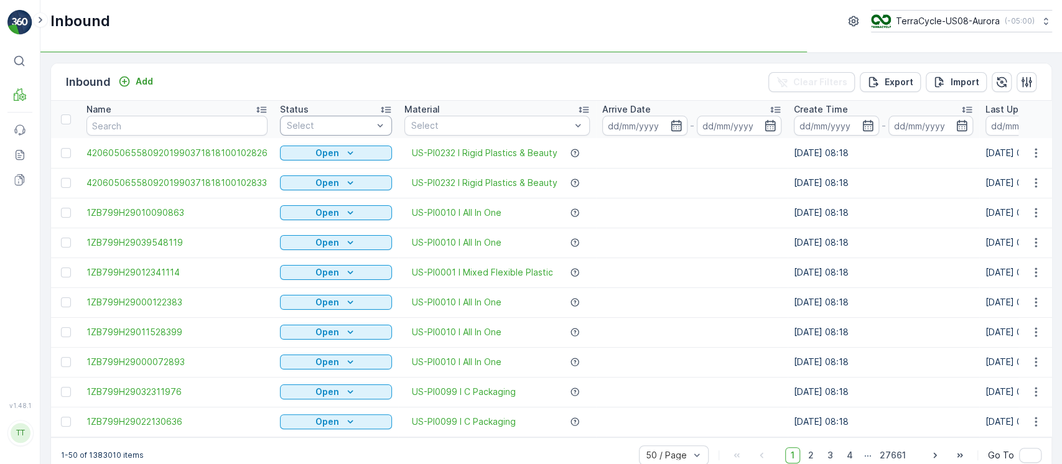
click at [298, 126] on div at bounding box center [329, 126] width 88 height 10
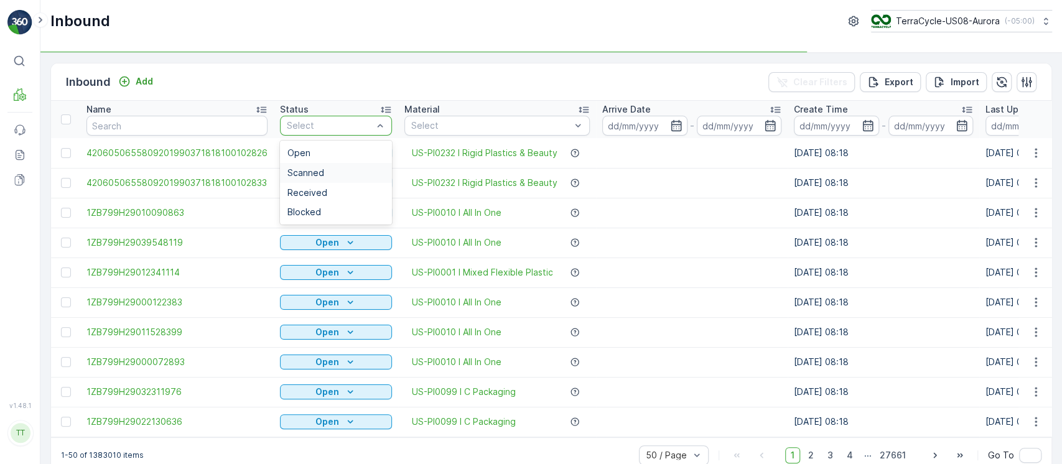
click at [317, 168] on span "Scanned" at bounding box center [305, 173] width 37 height 10
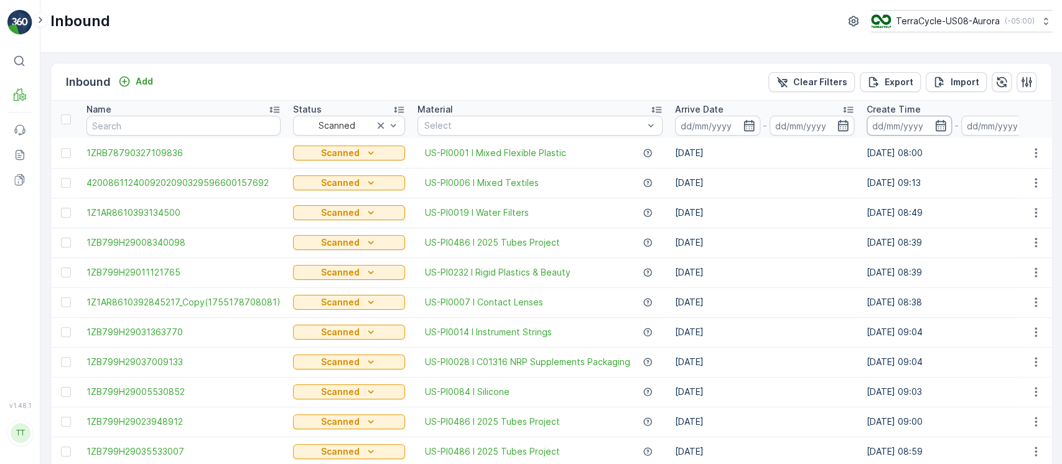
click at [881, 129] on input at bounding box center [908, 126] width 85 height 20
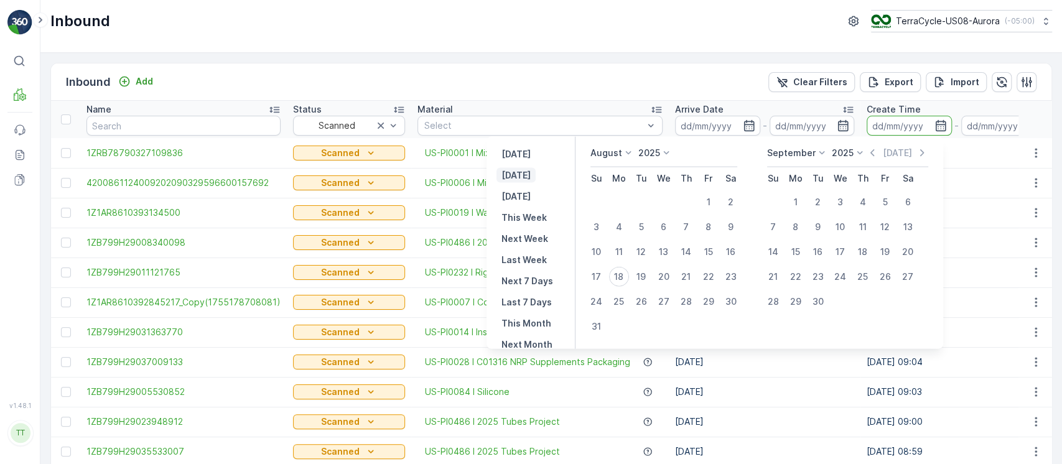
click at [517, 171] on p "Today" at bounding box center [515, 175] width 29 height 12
type input "18.08.2025"
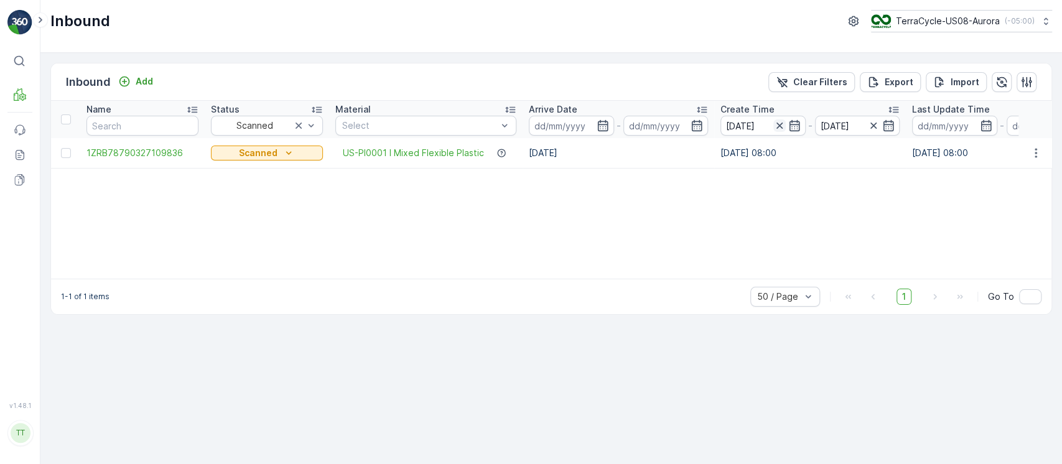
click at [777, 124] on icon "button" at bounding box center [779, 126] width 6 height 6
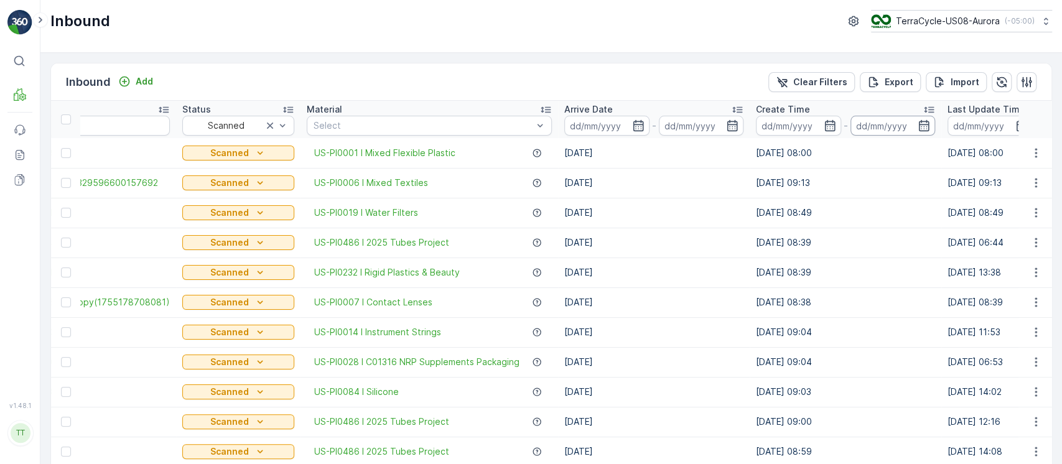
scroll to position [0, 114]
click at [956, 122] on input at bounding box center [986, 126] width 85 height 20
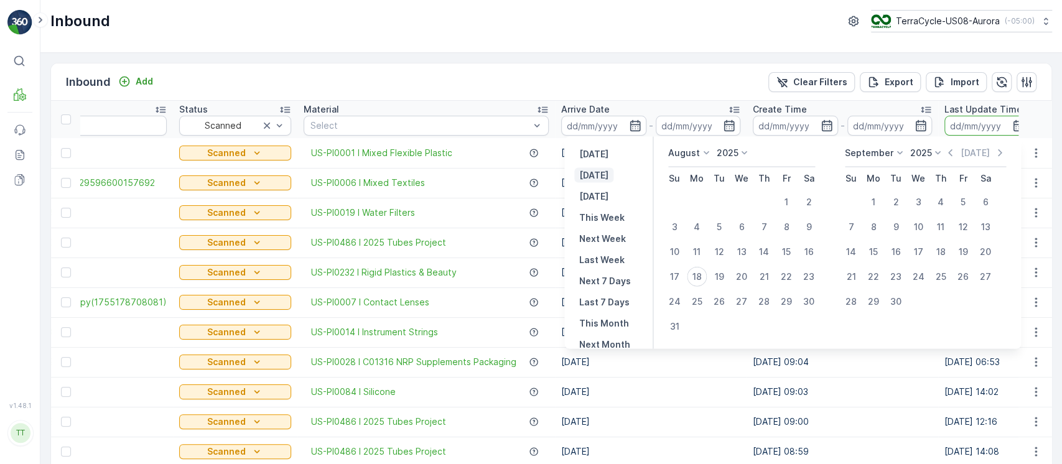
click at [601, 170] on p "Today" at bounding box center [593, 175] width 29 height 12
type input "18.08.2025"
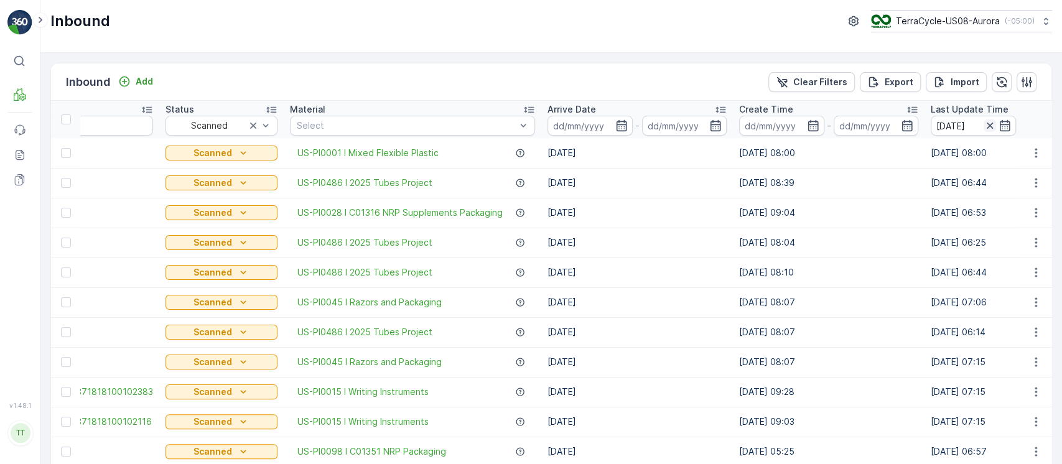
click at [988, 124] on icon "button" at bounding box center [989, 125] width 12 height 12
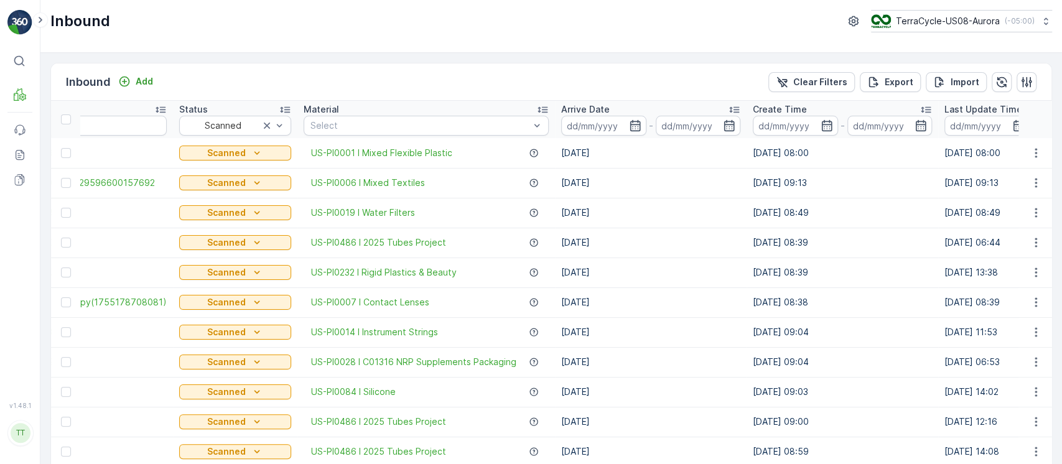
click at [662, 109] on div "Arrive Date" at bounding box center [650, 109] width 179 height 12
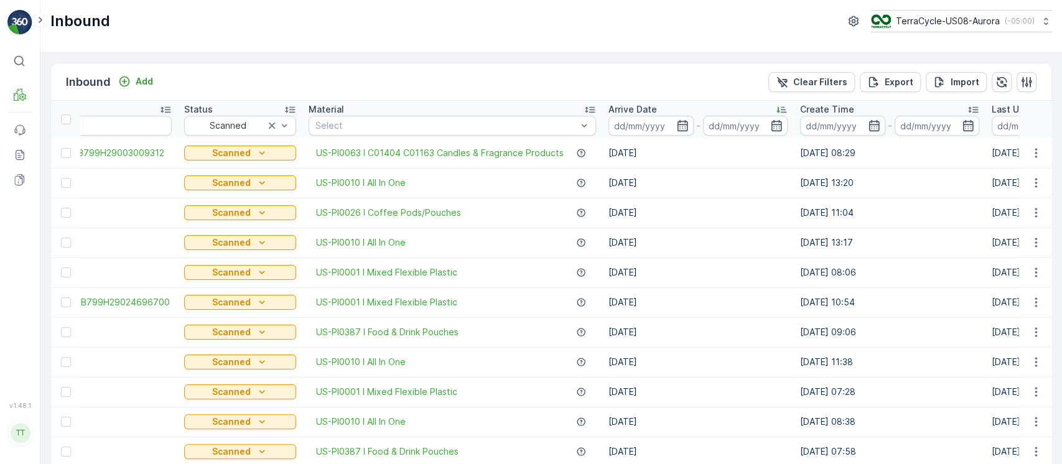
click at [660, 110] on div "Arrive Date" at bounding box center [697, 109] width 179 height 12
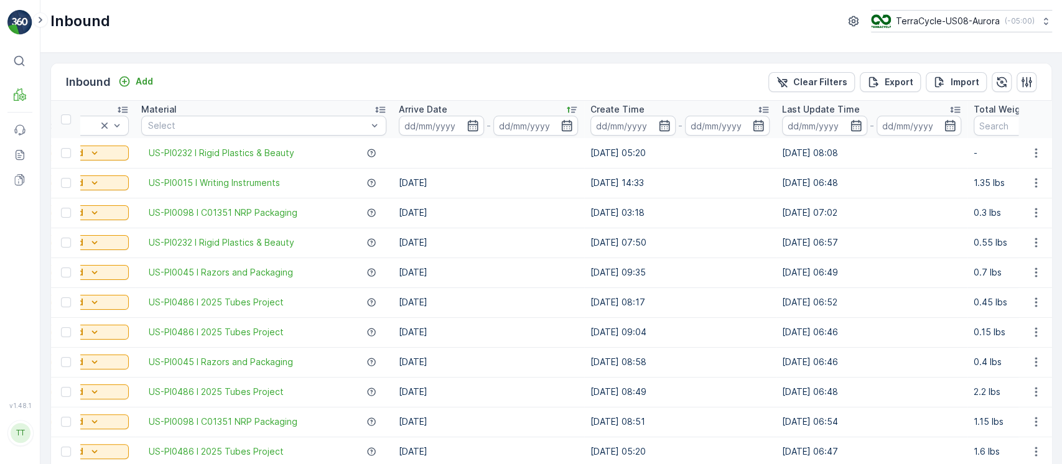
scroll to position [0, 389]
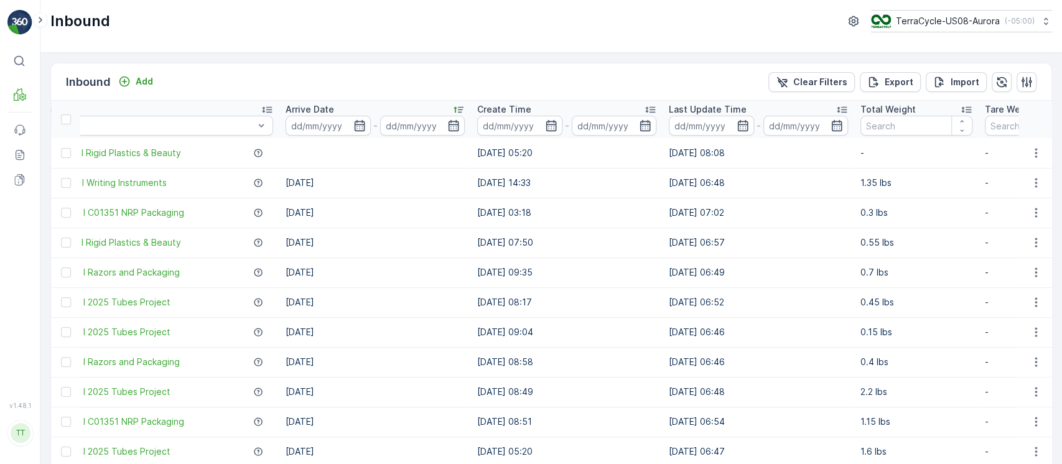
click at [879, 104] on p "Total Weight" at bounding box center [887, 109] width 55 height 12
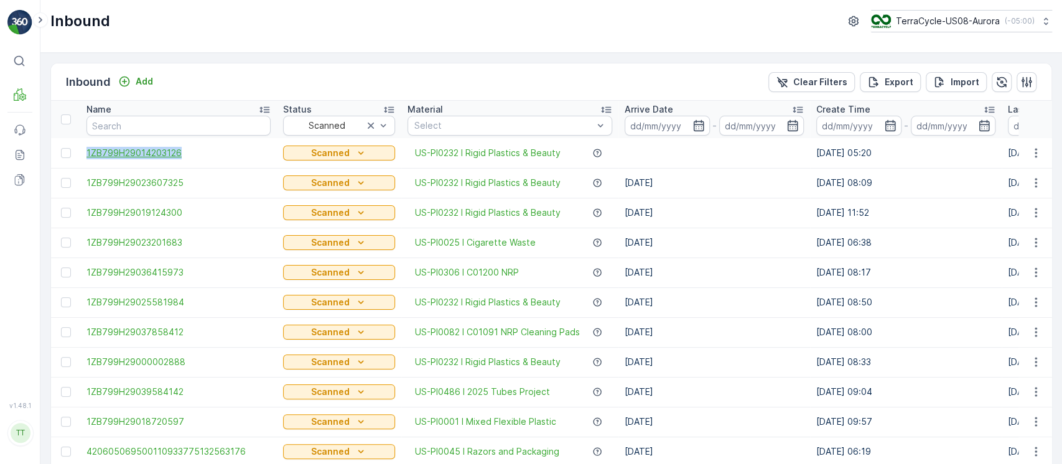
drag, startPoint x: 81, startPoint y: 151, endPoint x: 194, endPoint y: 152, distance: 112.6
click at [194, 152] on td "1ZB799H29014203126" at bounding box center [178, 153] width 197 height 30
copy span "1ZB799H29014203126"
click at [175, 156] on span "1ZB799H29014203126" at bounding box center [178, 153] width 184 height 12
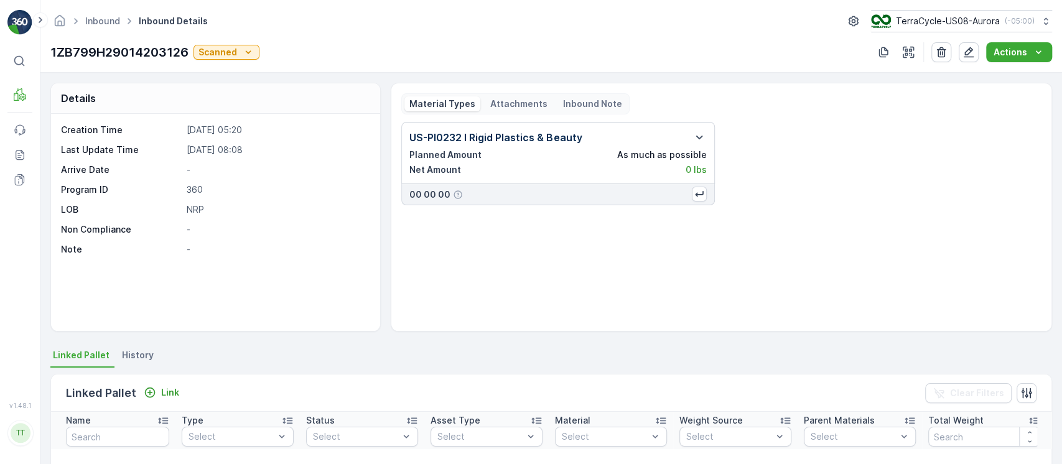
click at [341, 289] on div "Creation Time 12.08.2025 05:20 Last Update Time 12.08.2025 08:08 Arrive Date - …" at bounding box center [215, 222] width 329 height 217
click at [147, 53] on p "1ZB799H29014203126" at bounding box center [119, 52] width 138 height 19
copy p "1ZB799H29014203126"
click at [192, 188] on p "360" at bounding box center [277, 189] width 181 height 12
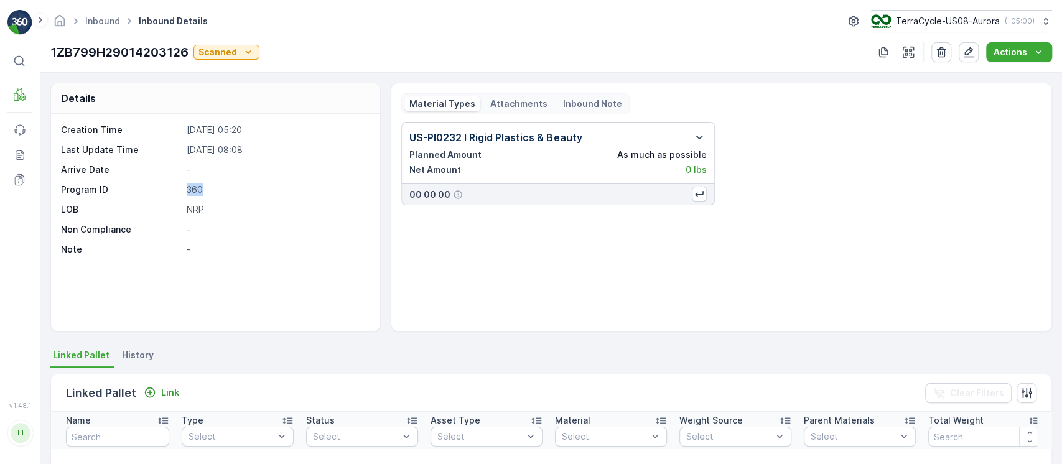
click at [192, 188] on p "360" at bounding box center [277, 189] width 181 height 12
copy p "360"
click at [109, 16] on link "Inbound" at bounding box center [102, 21] width 35 height 11
click at [964, 55] on icon "button" at bounding box center [968, 52] width 12 height 12
click at [129, 361] on li "History" at bounding box center [138, 356] width 39 height 21
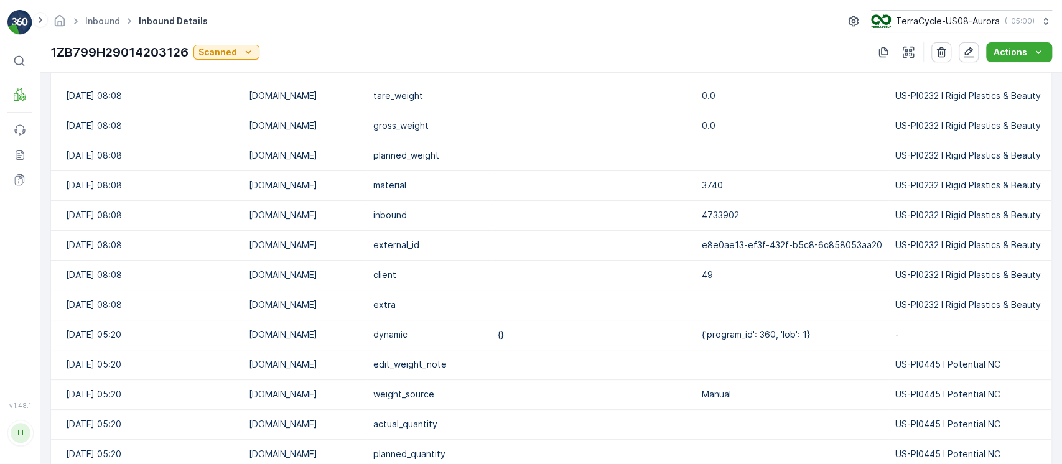
scroll to position [548, 0]
click at [134, 47] on p "1ZB799H29014203126" at bounding box center [119, 52] width 138 height 19
copy p "1ZB799H29014203126"
click at [901, 361] on td "US-PI0445 I Potential NC" at bounding box center [972, 364] width 167 height 30
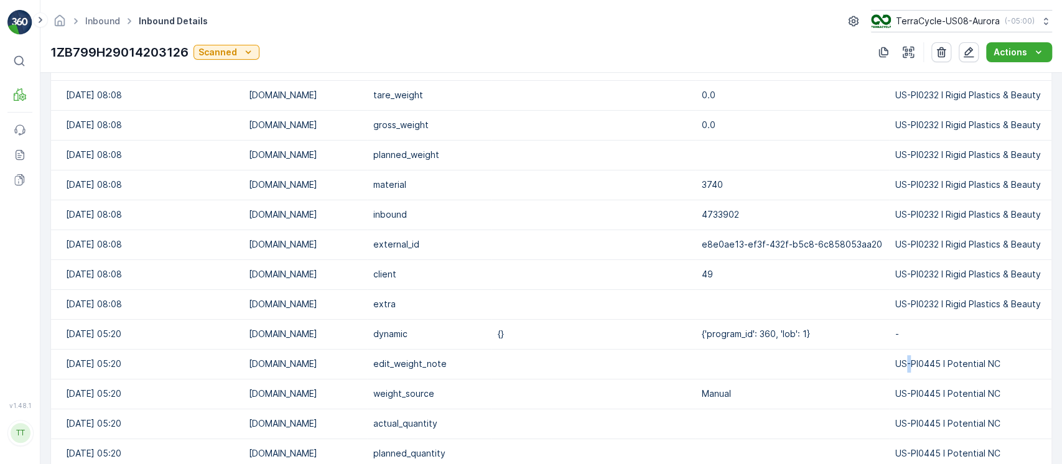
click at [901, 361] on td "US-PI0445 I Potential NC" at bounding box center [972, 364] width 167 height 30
copy td "US-PI0445 I Potential NC"
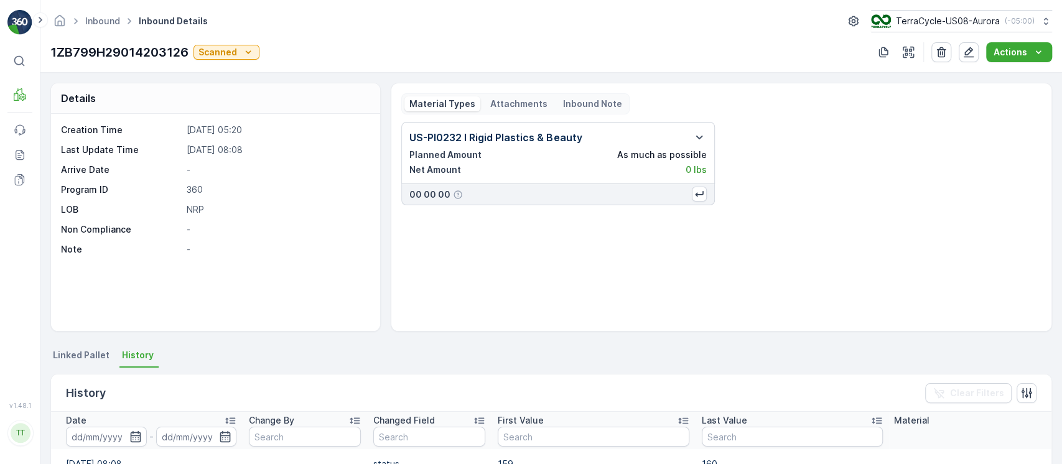
click at [199, 190] on p "360" at bounding box center [277, 189] width 181 height 12
copy p "360"
click at [946, 58] on button "button" at bounding box center [941, 52] width 20 height 20
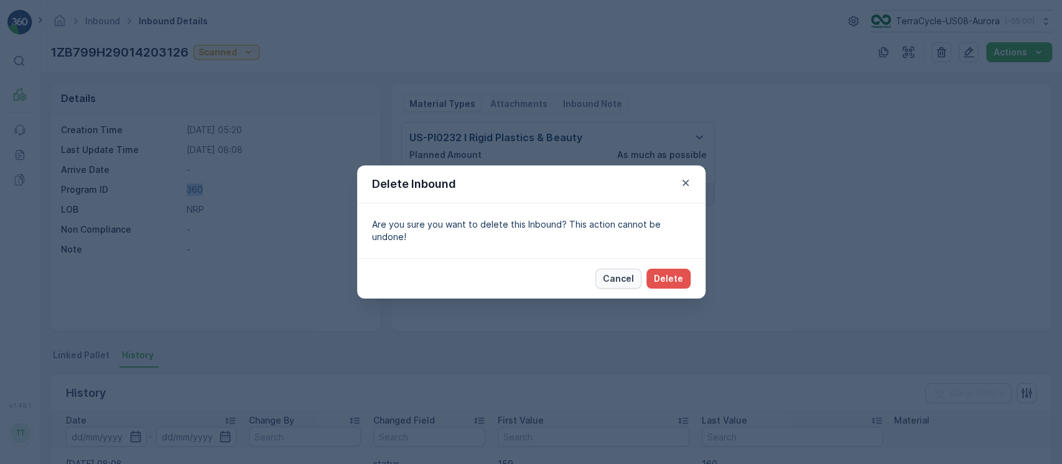
click at [624, 272] on p "Cancel" at bounding box center [618, 278] width 31 height 12
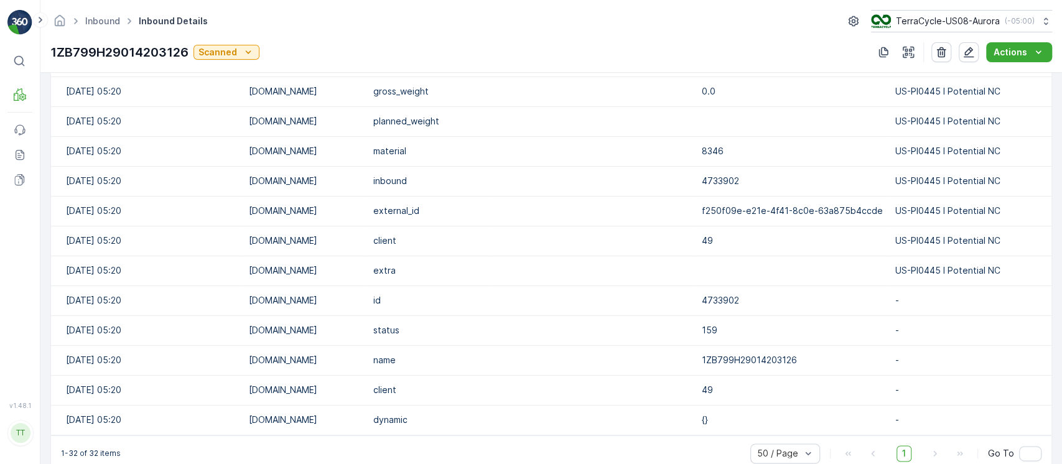
scroll to position [998, 0]
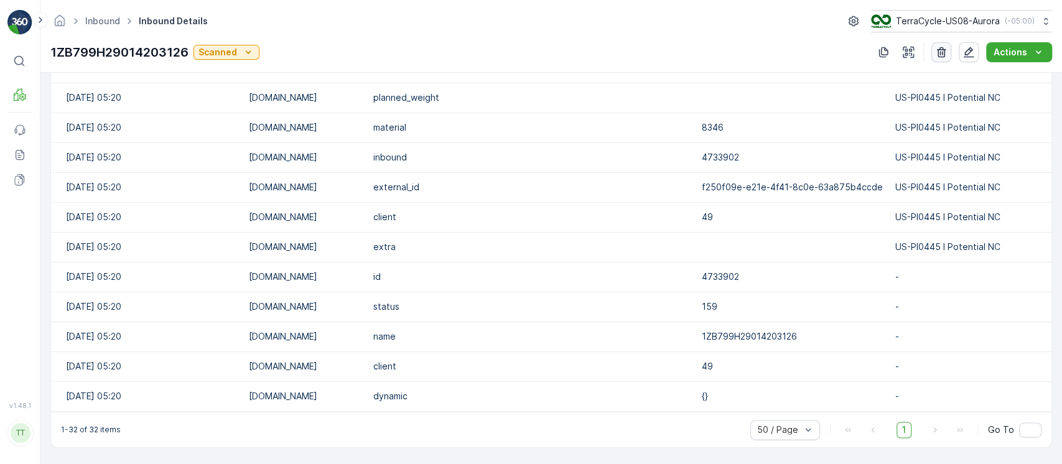
click at [946, 54] on icon "button" at bounding box center [941, 52] width 12 height 12
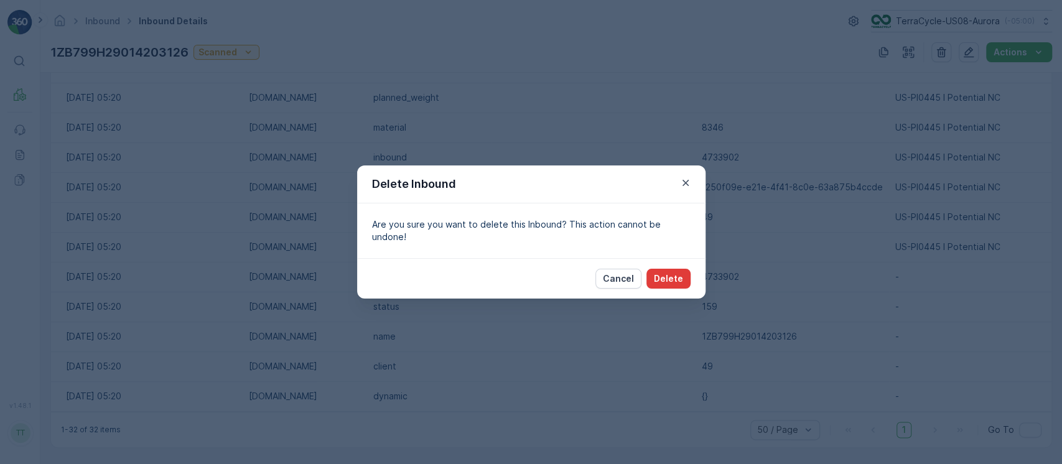
click at [674, 274] on p "Delete" at bounding box center [668, 278] width 29 height 12
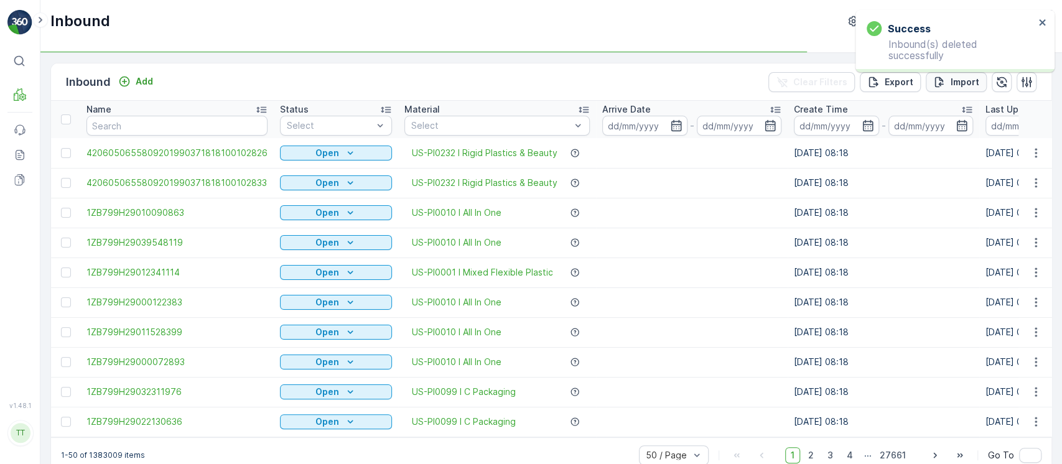
click at [959, 80] on p "Import" at bounding box center [964, 82] width 29 height 12
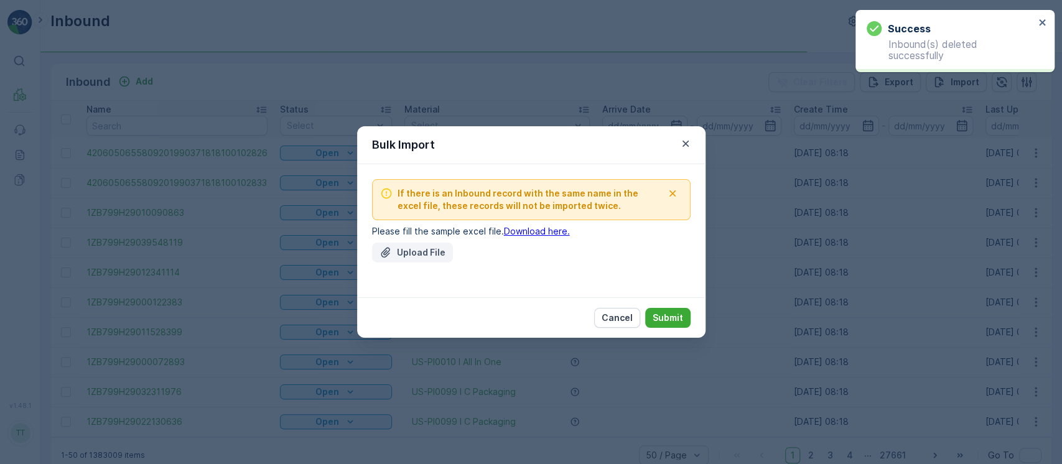
click at [433, 253] on p "Upload File" at bounding box center [421, 252] width 49 height 12
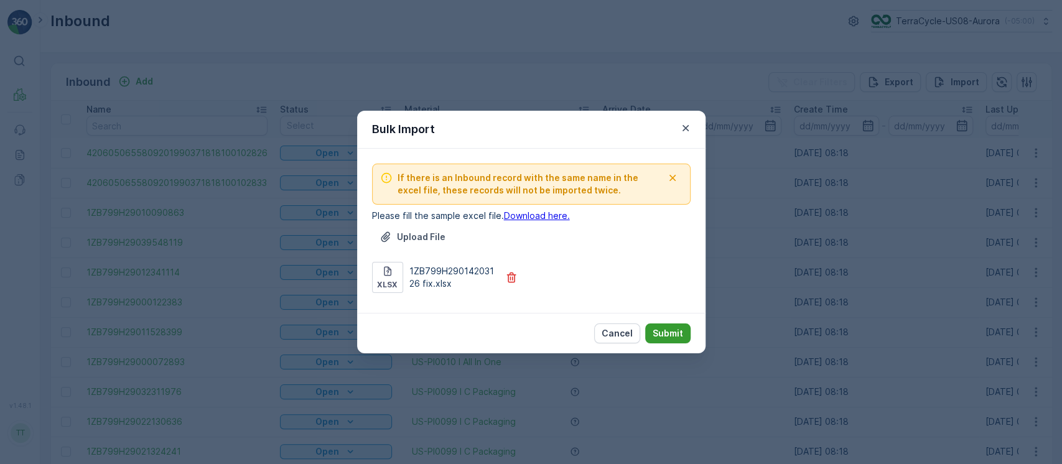
click at [677, 325] on button "Submit" at bounding box center [667, 333] width 45 height 20
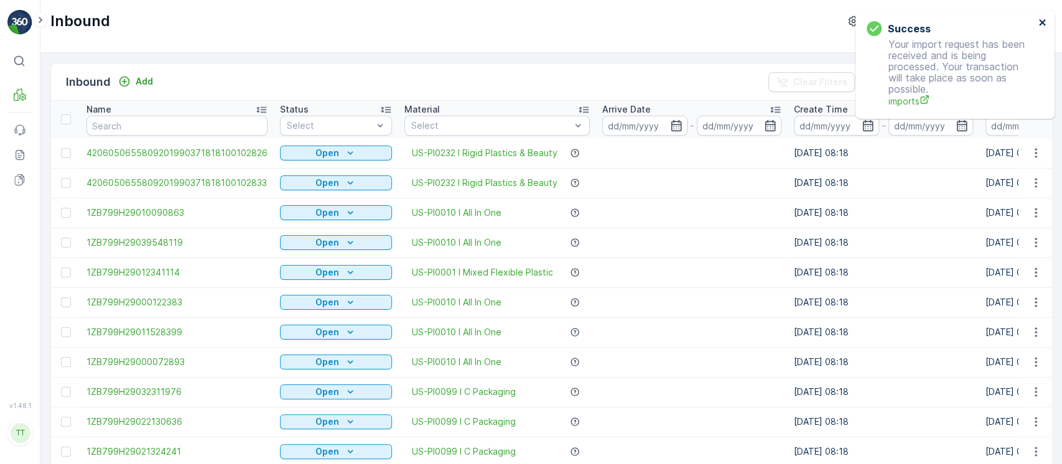
click at [1043, 20] on icon "close" at bounding box center [1042, 22] width 6 height 6
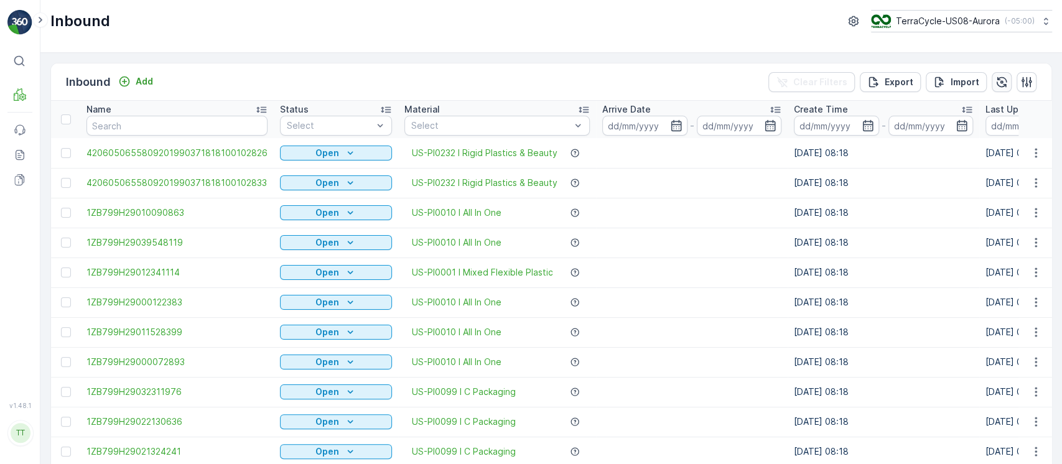
click at [1002, 80] on icon "button" at bounding box center [1001, 82] width 12 height 12
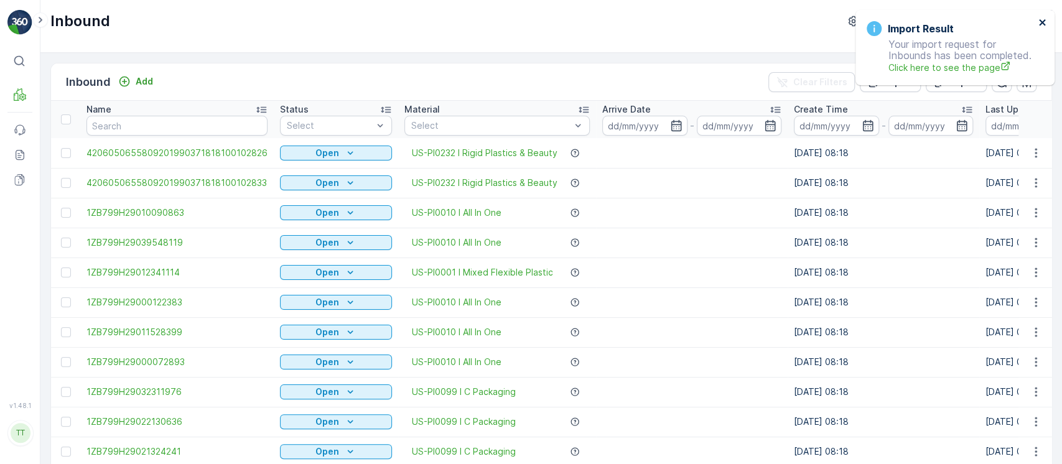
click at [1042, 27] on icon "close" at bounding box center [1042, 22] width 9 height 10
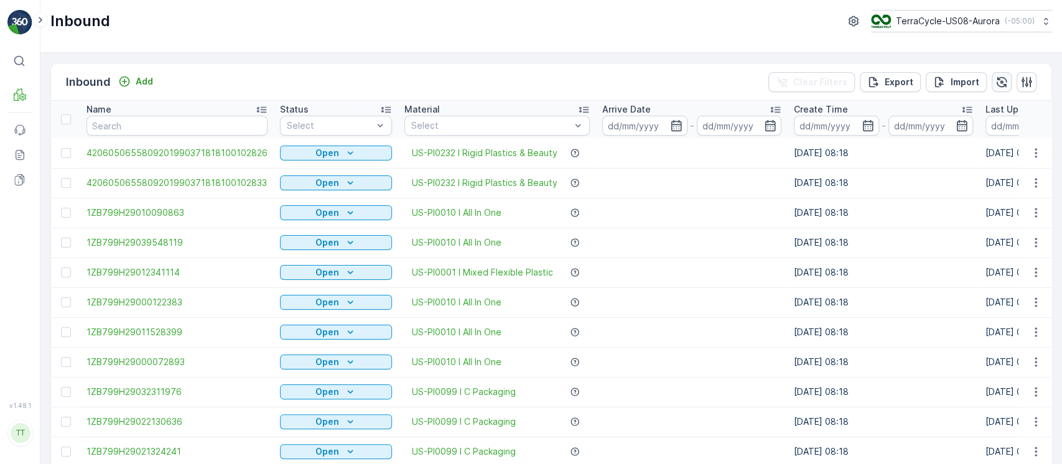
click at [995, 83] on icon "button" at bounding box center [1001, 82] width 12 height 12
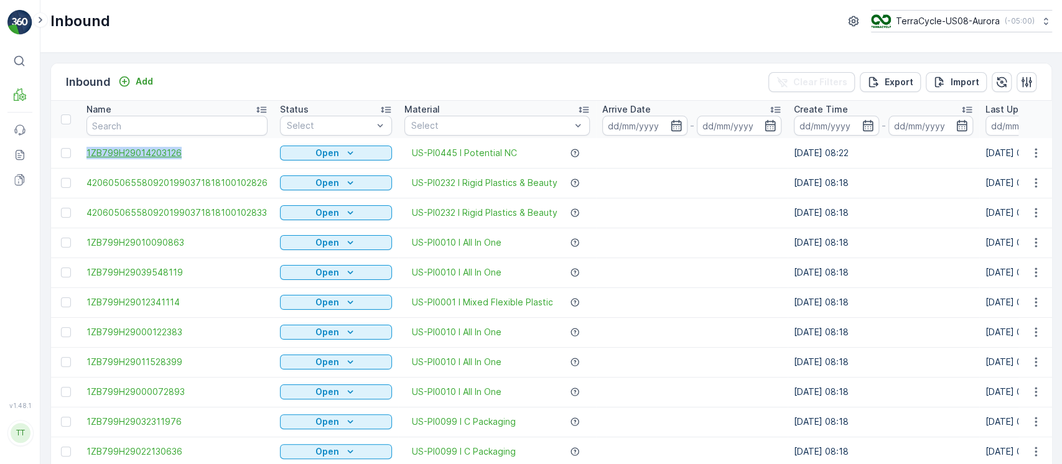
drag, startPoint x: 83, startPoint y: 155, endPoint x: 195, endPoint y: 152, distance: 111.4
click at [195, 152] on td "1ZB799H29014203126" at bounding box center [176, 153] width 193 height 30
copy span "1ZB799H29014203126"
click at [998, 85] on icon "button" at bounding box center [1001, 82] width 12 height 12
click at [1004, 17] on p "( -05:00 )" at bounding box center [1019, 21] width 30 height 10
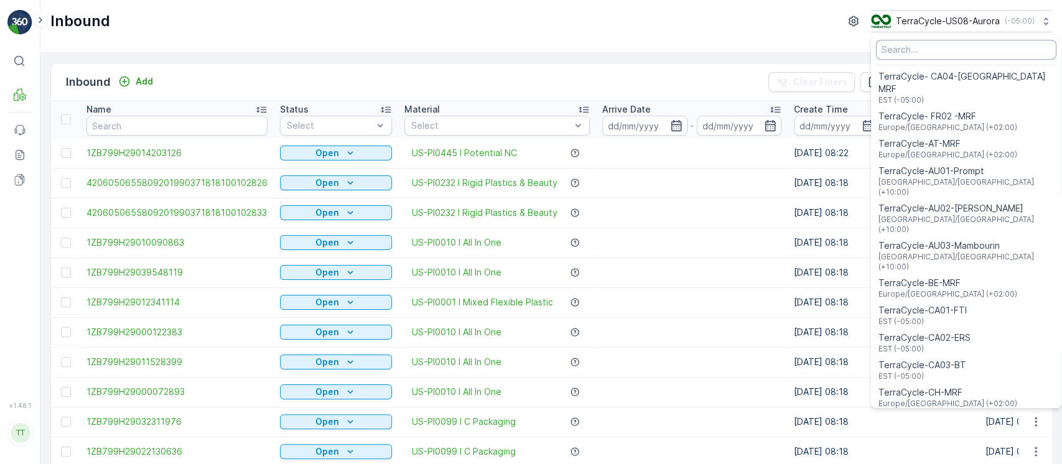
click at [997, 41] on input "Menu" at bounding box center [966, 50] width 180 height 20
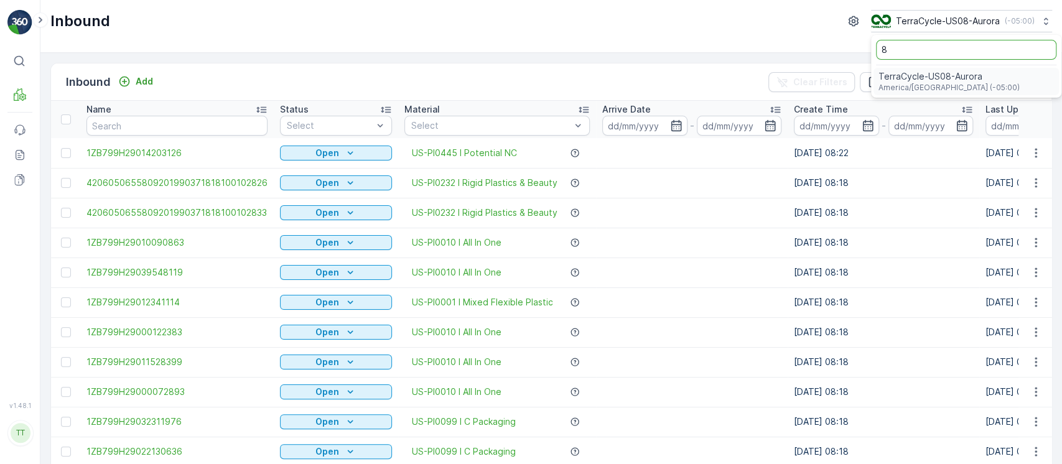
type input "8"
click at [971, 74] on div "TerraCycle-US08-Aurora America/Chicago (-05:00)" at bounding box center [965, 81] width 185 height 27
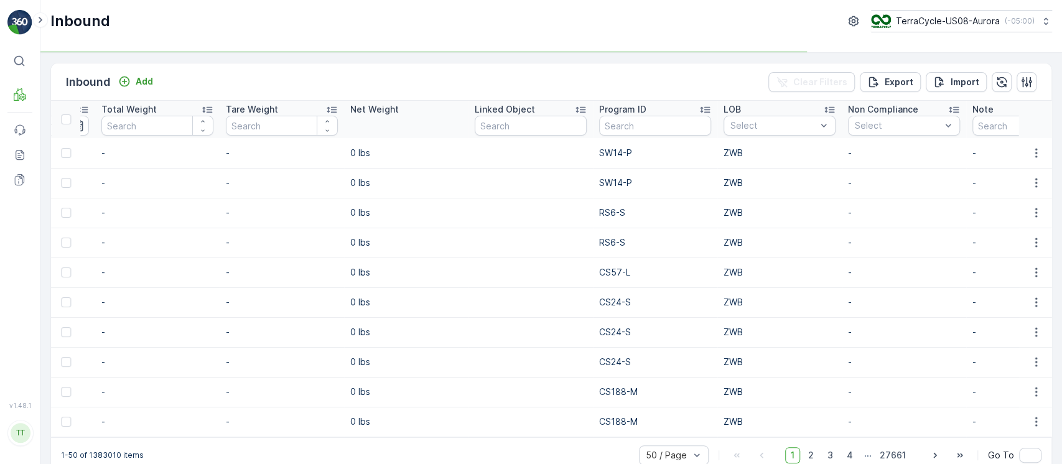
scroll to position [0, 1147]
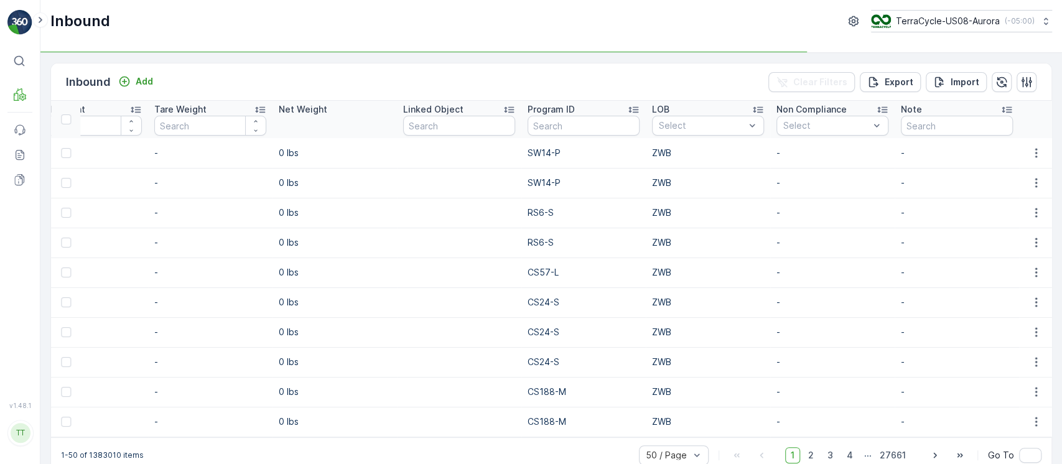
click at [597, 127] on input "text" at bounding box center [583, 126] width 112 height 20
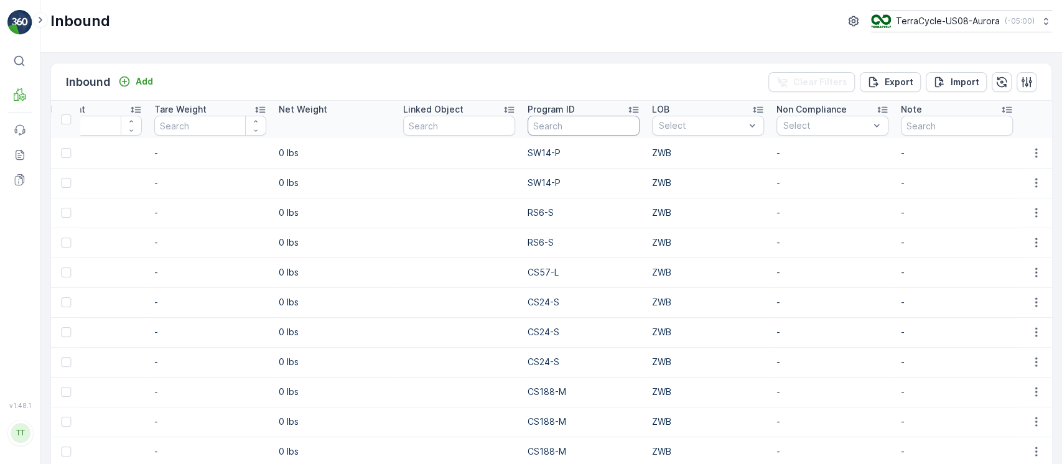
click at [575, 129] on input "text" at bounding box center [583, 126] width 112 height 20
paste input "360"
type input "360"
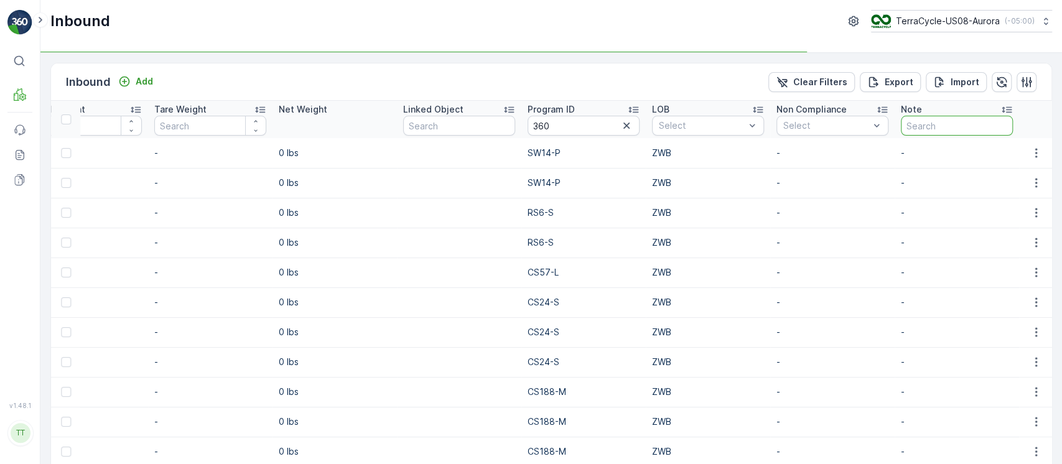
click at [911, 127] on input "text" at bounding box center [957, 126] width 112 height 20
type input "gv"
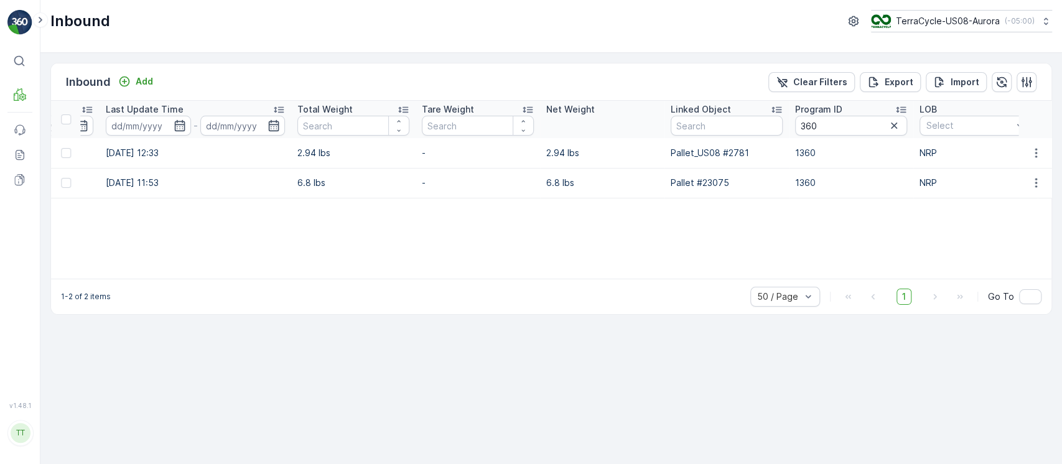
scroll to position [0, 806]
drag, startPoint x: 547, startPoint y: 152, endPoint x: 559, endPoint y: 152, distance: 11.8
click at [559, 152] on p "2.94 lbs" at bounding box center [602, 153] width 112 height 12
drag, startPoint x: 544, startPoint y: 153, endPoint x: 559, endPoint y: 148, distance: 15.7
click at [560, 148] on p "2.94 lbs" at bounding box center [602, 153] width 112 height 12
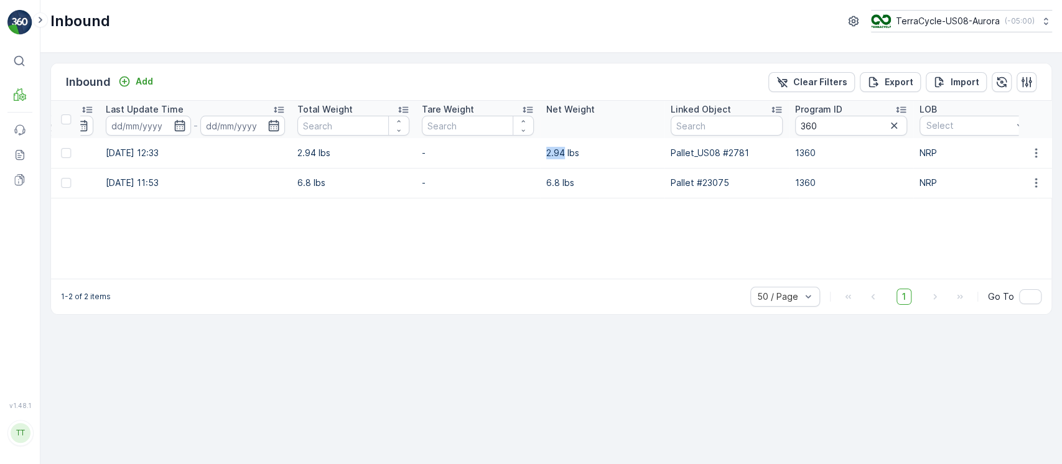
copy p "2.94"
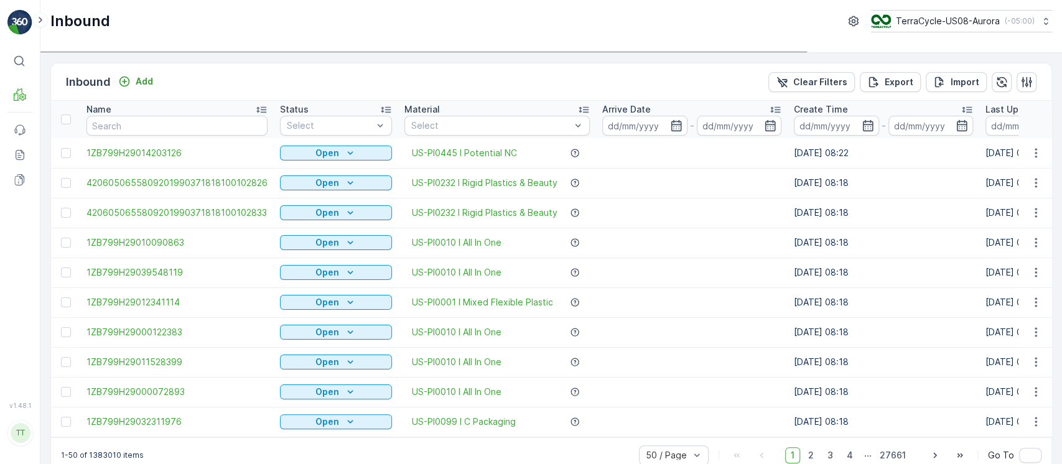
type input "360"
type input "gv"
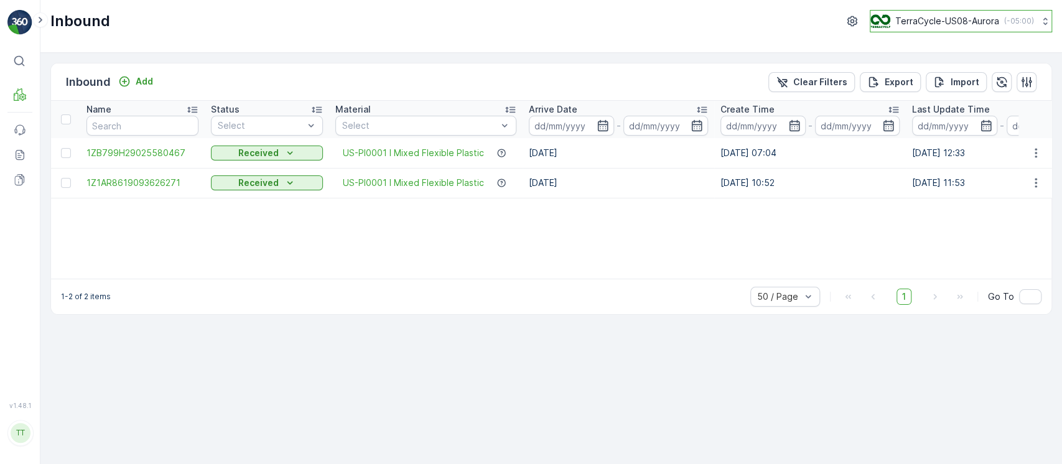
click at [904, 22] on p "TerraCycle-US08-Aurora" at bounding box center [947, 21] width 104 height 12
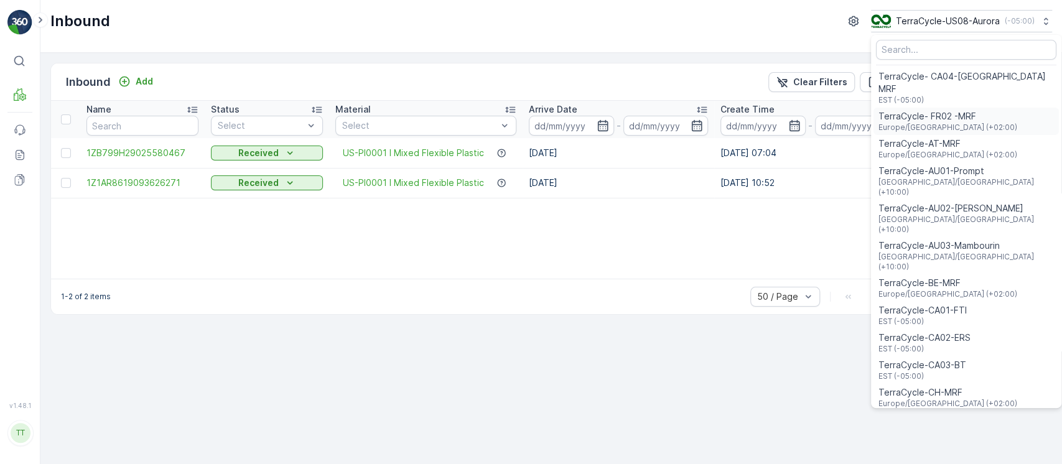
click at [919, 123] on span "Europe/Paris (+02:00)" at bounding box center [947, 128] width 139 height 10
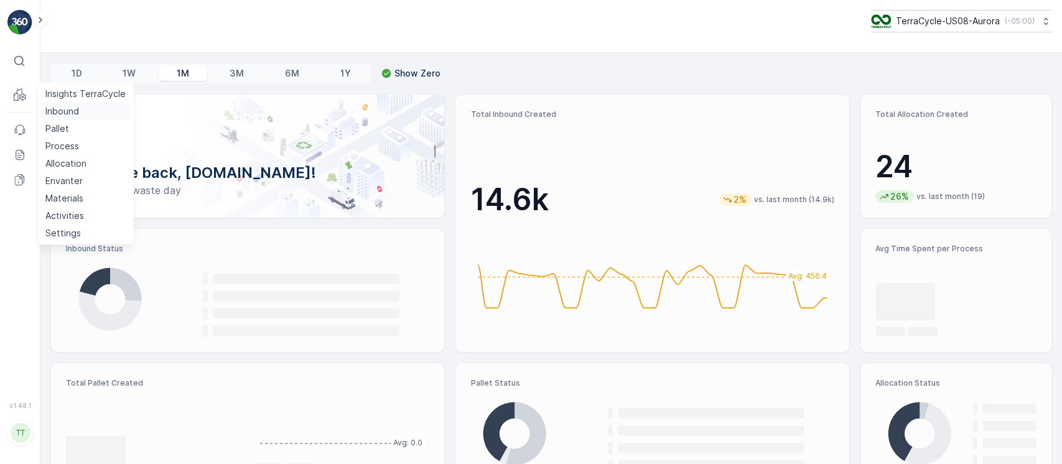
click at [60, 111] on p "Inbound" at bounding box center [62, 111] width 34 height 12
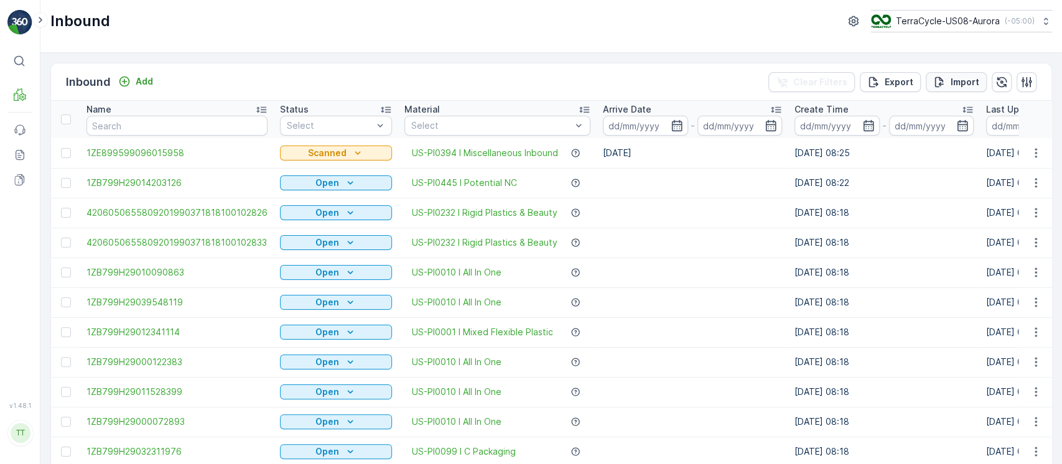
click at [953, 82] on p "Import" at bounding box center [964, 82] width 29 height 12
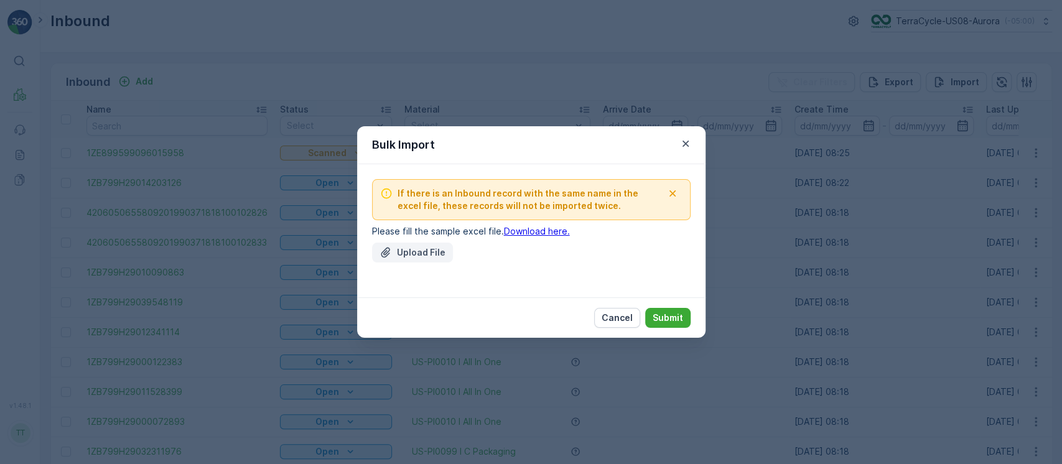
click at [414, 246] on p "Upload File" at bounding box center [421, 252] width 49 height 12
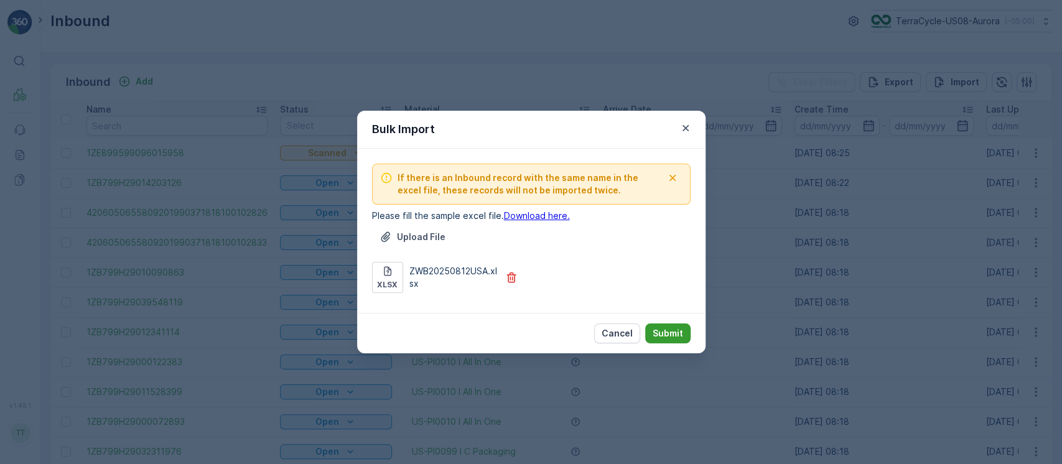
click at [682, 336] on button "Submit" at bounding box center [667, 333] width 45 height 20
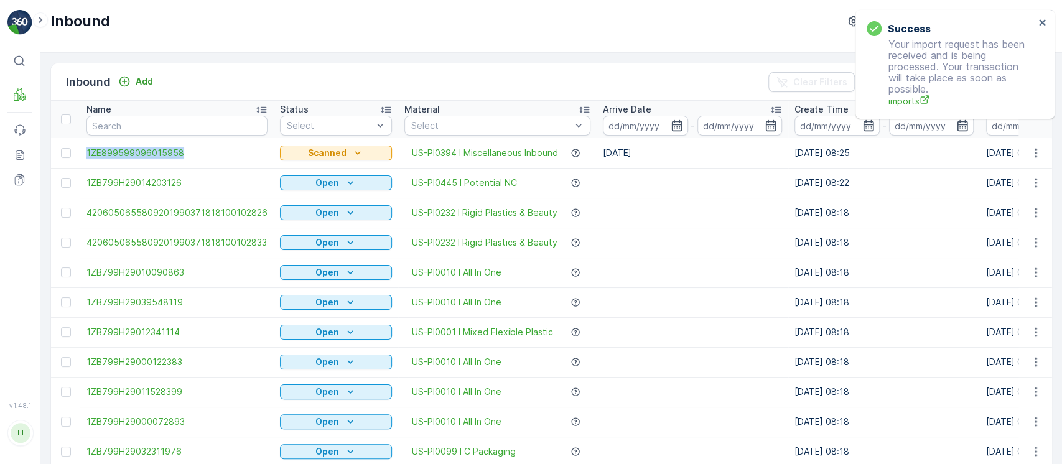
drag, startPoint x: 85, startPoint y: 147, endPoint x: 190, endPoint y: 154, distance: 105.4
click at [190, 154] on td "1ZE899599096015958" at bounding box center [176, 153] width 193 height 30
copy span "1ZE899599096015958"
click at [165, 125] on input "text" at bounding box center [176, 126] width 181 height 20
paste input "1ZE899599099108487"
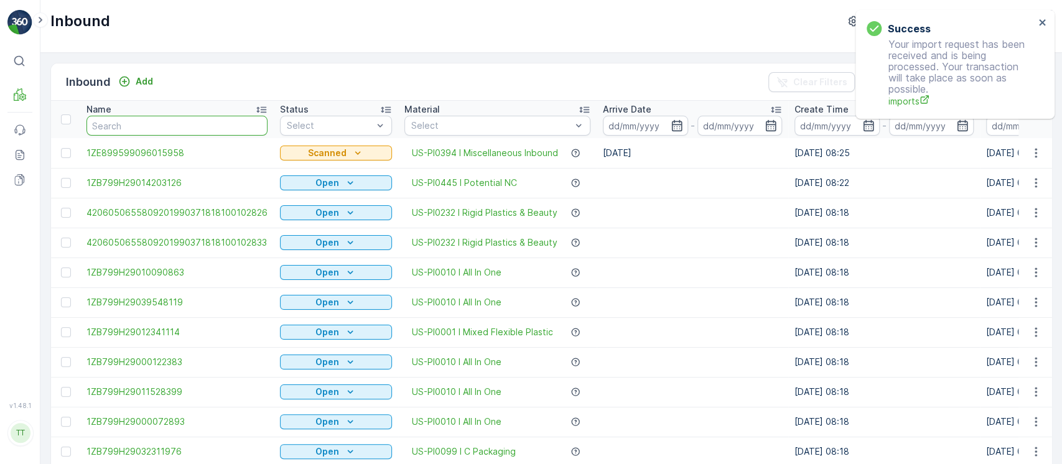
type input "1ZE899599099108487"
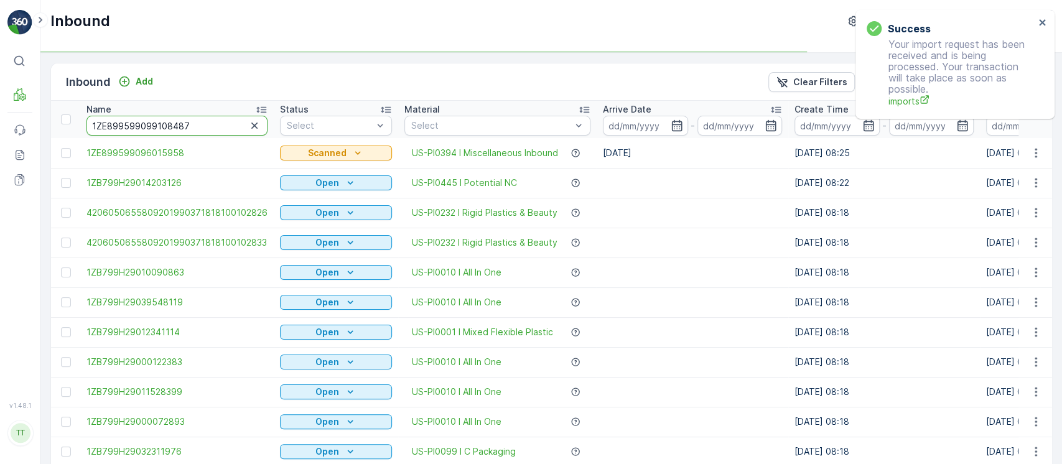
click at [200, 127] on input "1ZE899599099108487" at bounding box center [176, 126] width 181 height 20
click at [1043, 22] on icon "close" at bounding box center [1042, 22] width 9 height 10
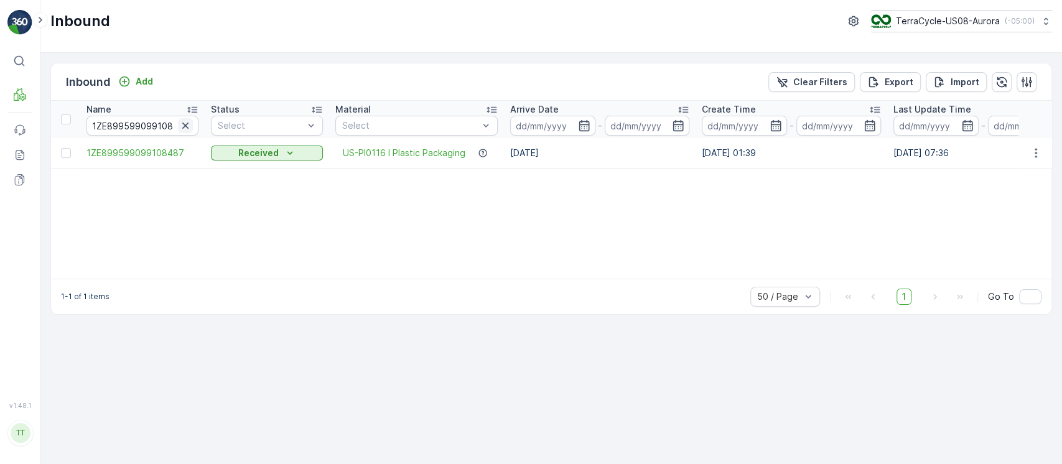
click at [187, 126] on icon "button" at bounding box center [185, 125] width 12 height 12
paste input "1ZE899599099108487"
type input "1ZE899599099108487"
click at [186, 127] on icon "button" at bounding box center [185, 126] width 6 height 6
paste input "1ZE899599093250100"
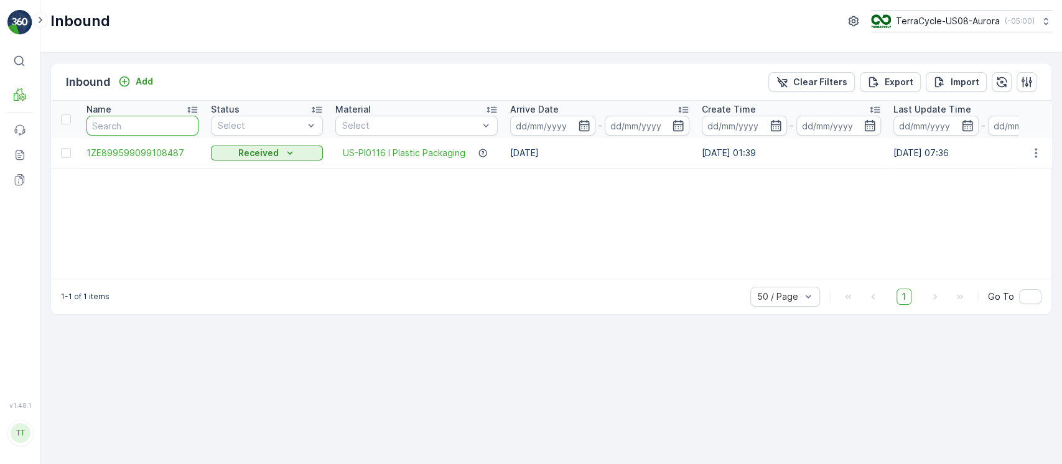
type input "1ZE899599093250100"
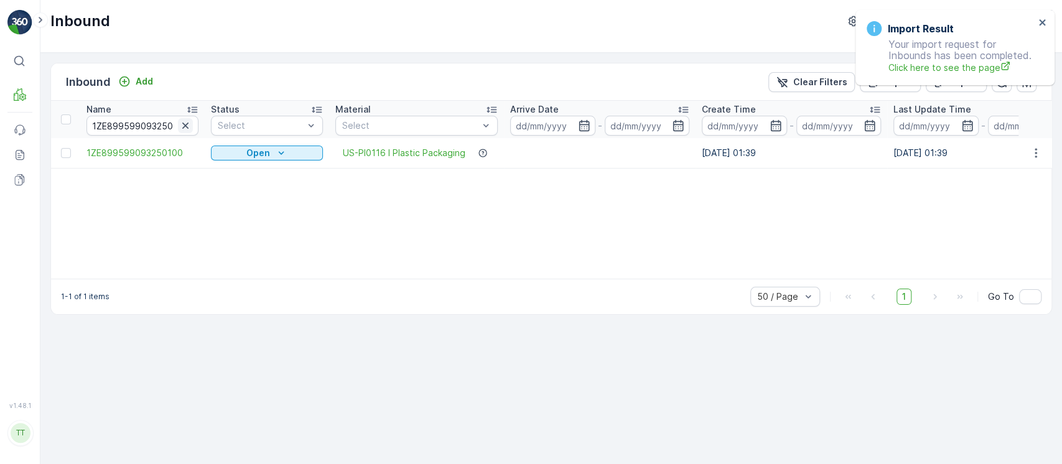
click at [188, 127] on icon "button" at bounding box center [185, 125] width 12 height 12
paste input "1ZE899599097139484"
type input "1ZE899599097139484"
click at [184, 126] on icon "button" at bounding box center [185, 126] width 6 height 6
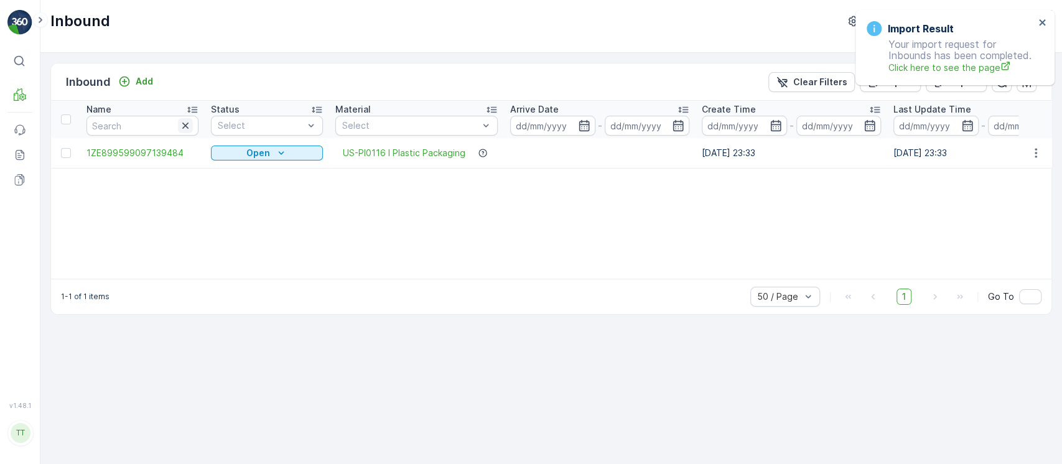
paste input "1ZE899590395747458"
type input "1ZE899590395747458"
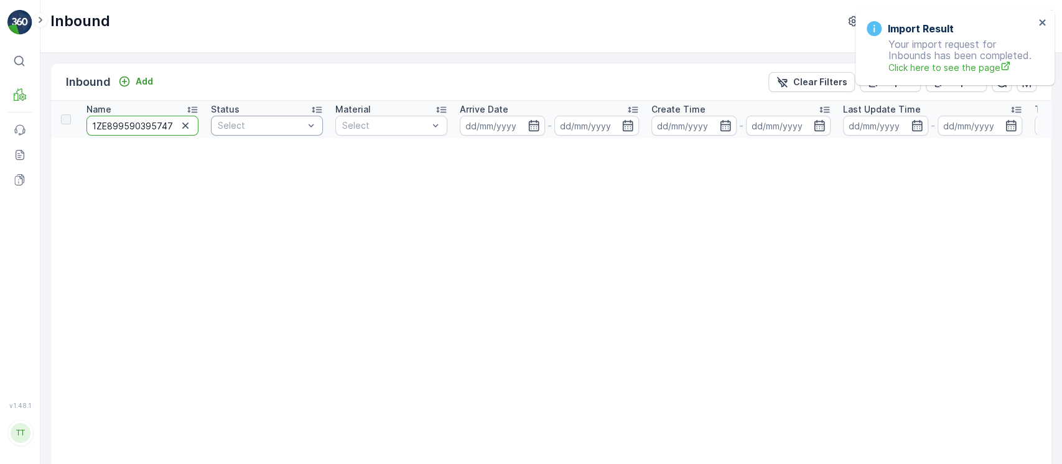
scroll to position [0, 14]
drag, startPoint x: 140, startPoint y: 125, endPoint x: 270, endPoint y: 121, distance: 130.1
click at [270, 121] on tr "Name 1ZE899590395747458 Status Select Material Select Arrive Date - Create Time…" at bounding box center [1044, 119] width 1987 height 37
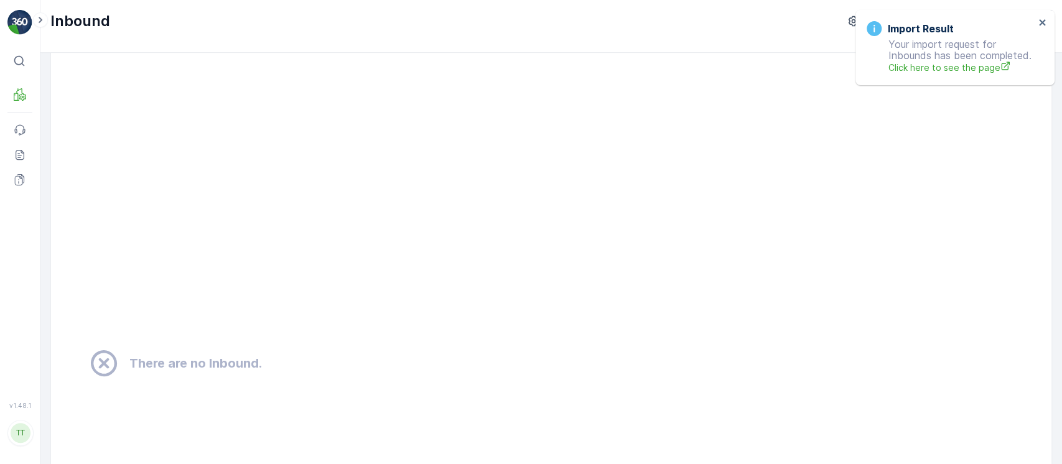
scroll to position [424, 0]
click at [1040, 25] on icon "close" at bounding box center [1042, 22] width 6 height 6
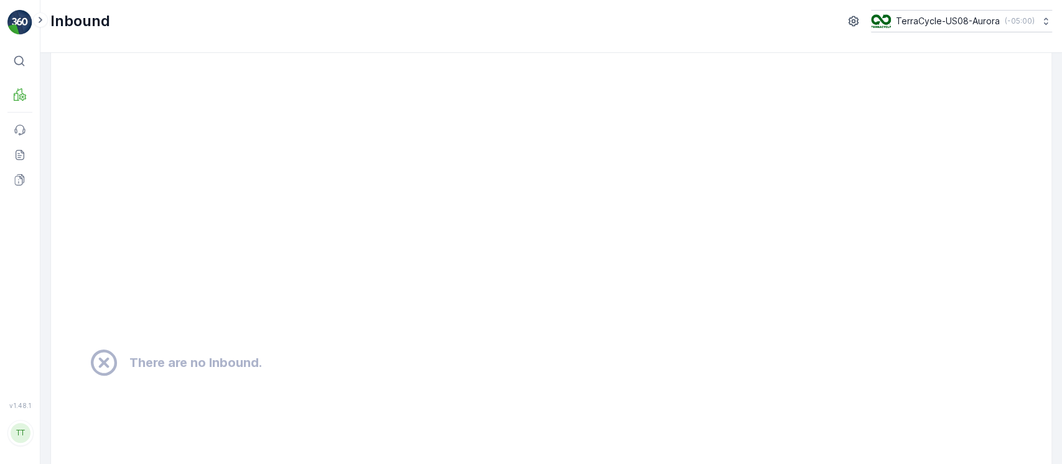
scroll to position [0, 0]
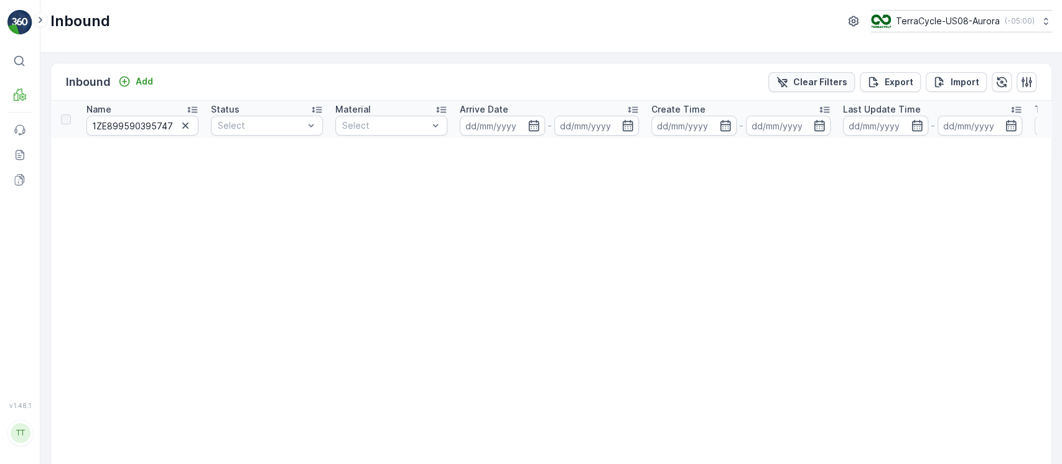
click at [848, 80] on button "Clear Filters" at bounding box center [811, 82] width 86 height 20
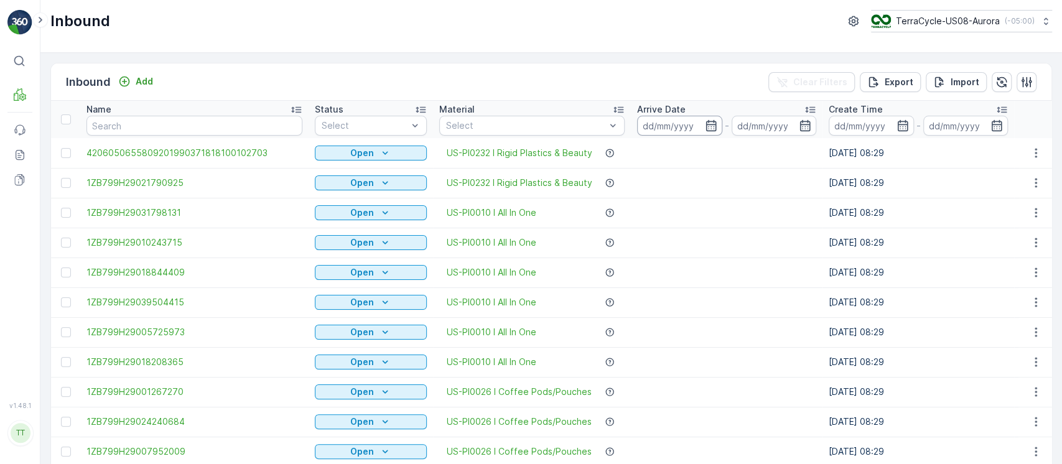
click at [677, 129] on input at bounding box center [679, 126] width 85 height 20
click at [844, 119] on input at bounding box center [870, 126] width 85 height 20
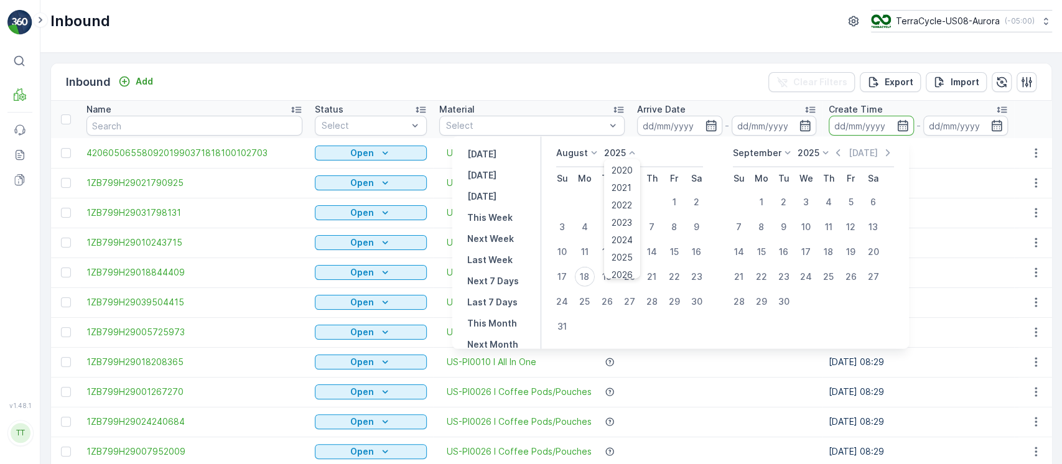
click at [625, 157] on p "2025" at bounding box center [615, 153] width 22 height 12
click at [637, 209] on div "2022" at bounding box center [621, 205] width 30 height 17
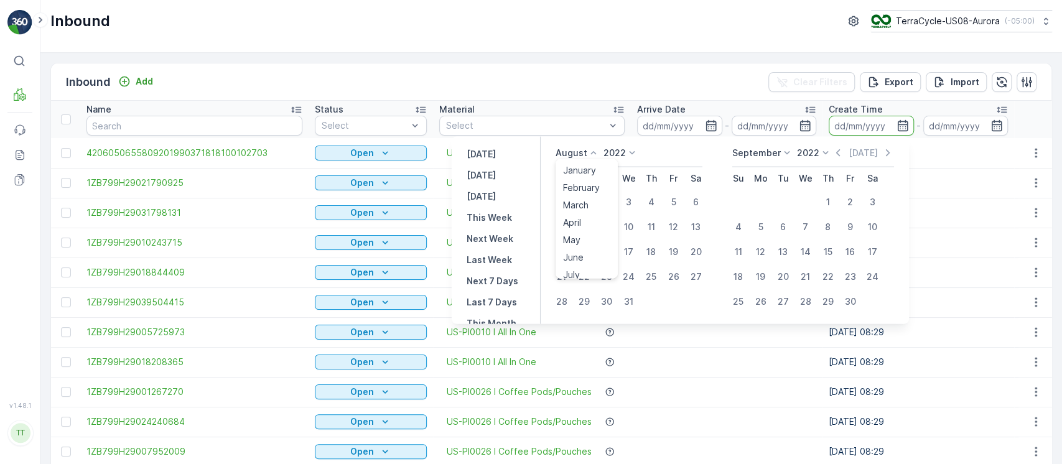
click at [594, 154] on icon at bounding box center [593, 153] width 12 height 12
click at [581, 219] on span "April" at bounding box center [572, 222] width 18 height 12
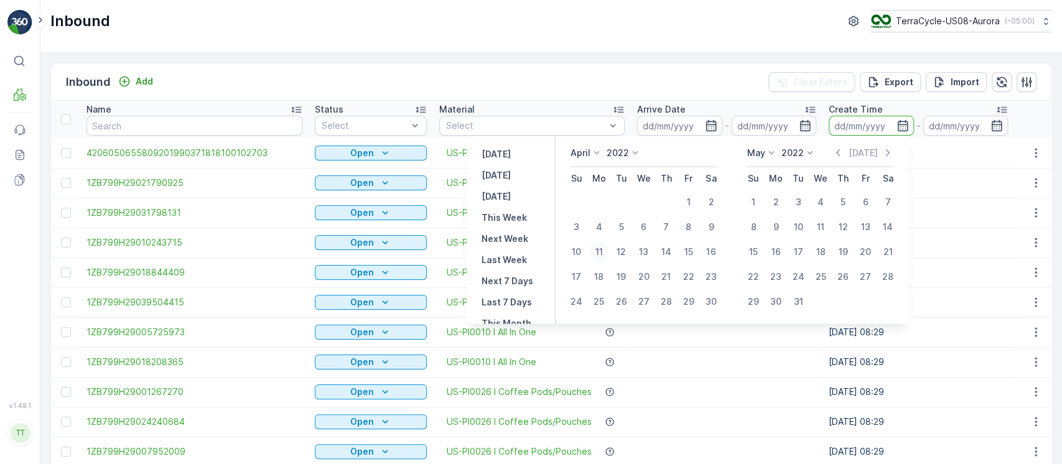
click at [598, 251] on div "11" at bounding box center [599, 252] width 20 height 20
type input "11.04.2022"
click at [598, 251] on div "11" at bounding box center [599, 252] width 20 height 20
type input "11.04.2022"
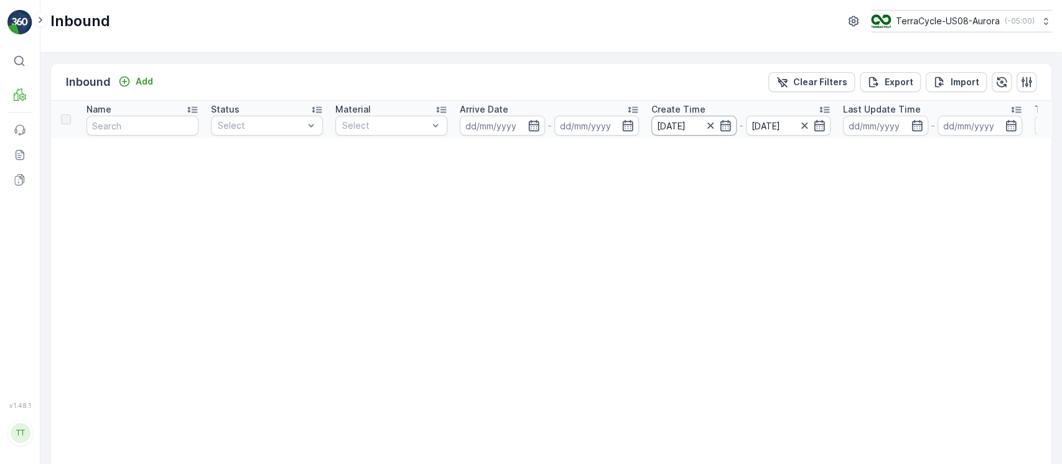
click at [672, 134] on input "11.04.2022" at bounding box center [693, 126] width 85 height 20
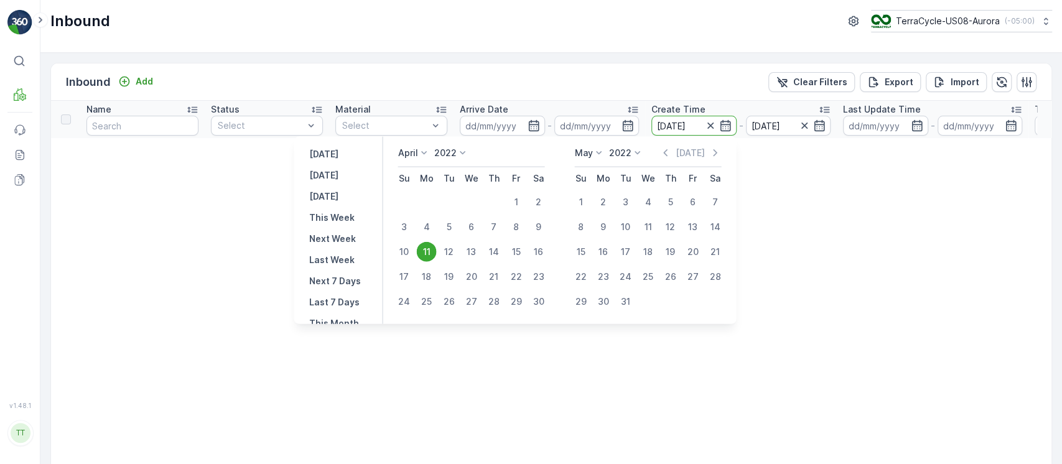
click at [456, 152] on icon at bounding box center [462, 153] width 12 height 12
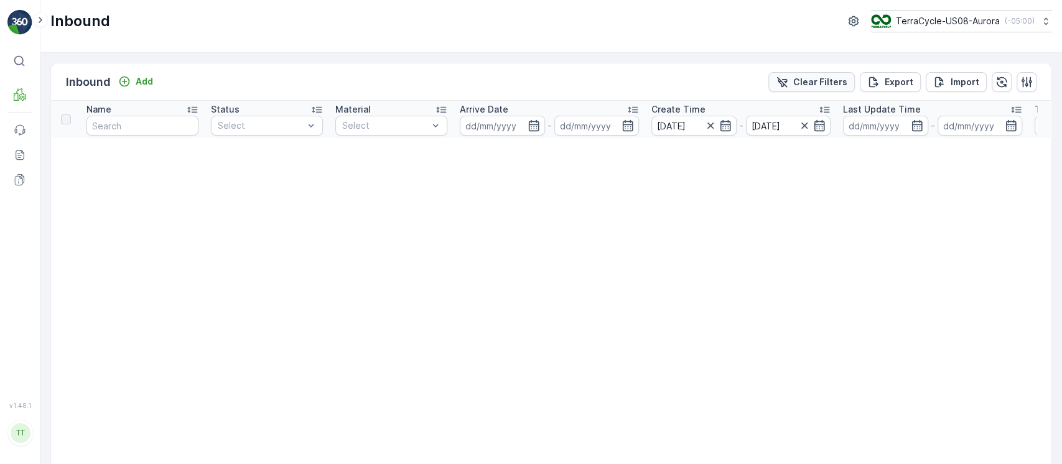
click at [834, 82] on p "Clear Filters" at bounding box center [820, 82] width 54 height 12
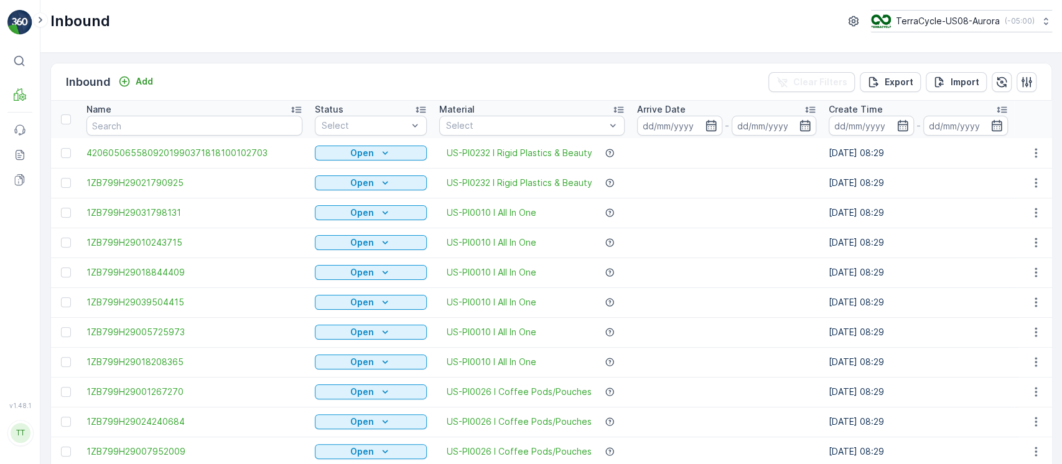
click at [838, 103] on p "Create Time" at bounding box center [855, 109] width 54 height 12
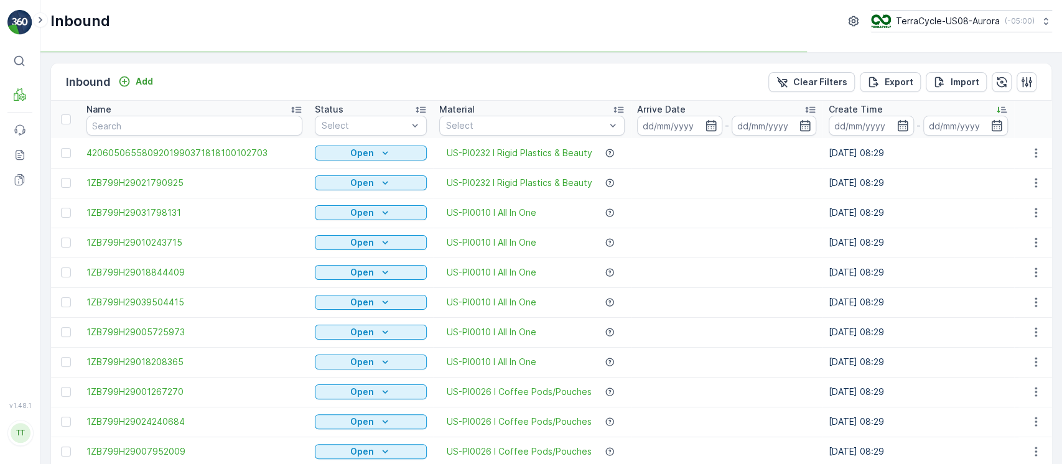
click at [838, 103] on p "Create Time" at bounding box center [855, 109] width 54 height 12
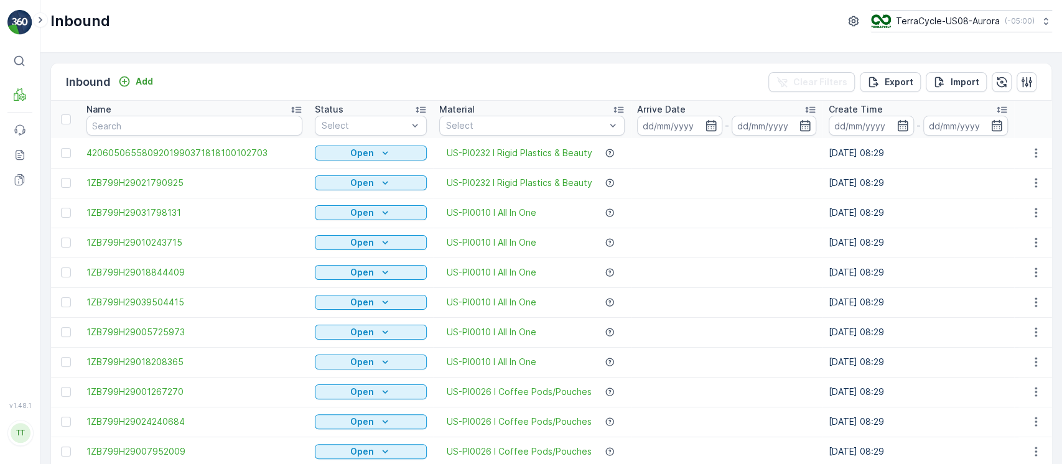
click at [838, 103] on p "Create Time" at bounding box center [855, 109] width 54 height 12
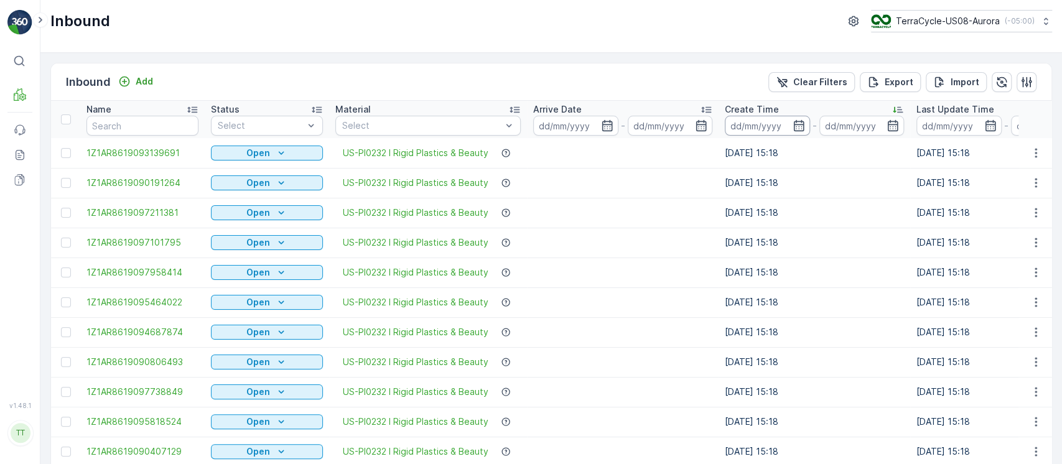
click at [766, 126] on input at bounding box center [767, 126] width 85 height 20
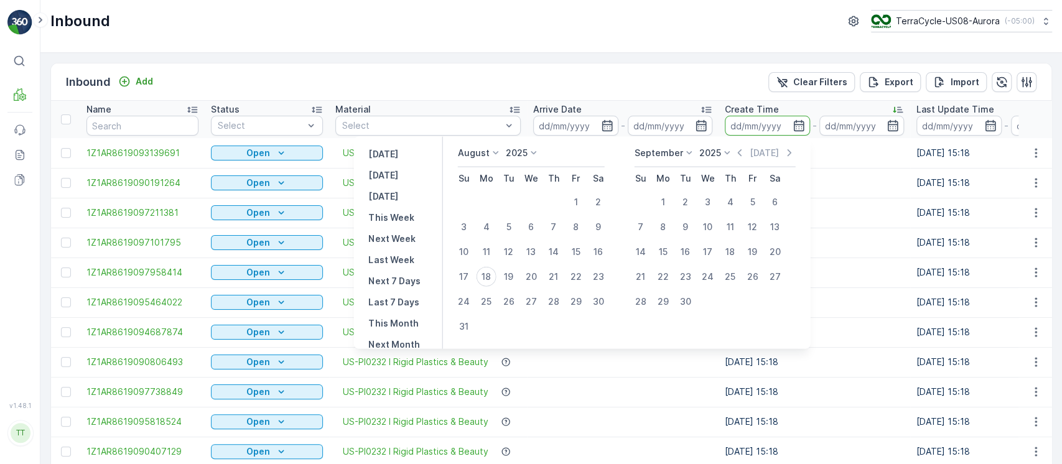
click at [539, 146] on div "August 2025 Su Mo Tu We Th Fr Sa 1 2 3 4 5 6 7 8 9 10 11 12 13 14 15 16 17 18 1…" at bounding box center [626, 243] width 368 height 212
click at [535, 152] on icon at bounding box center [533, 153] width 12 height 12
click at [539, 220] on div "2023" at bounding box center [523, 222] width 30 height 17
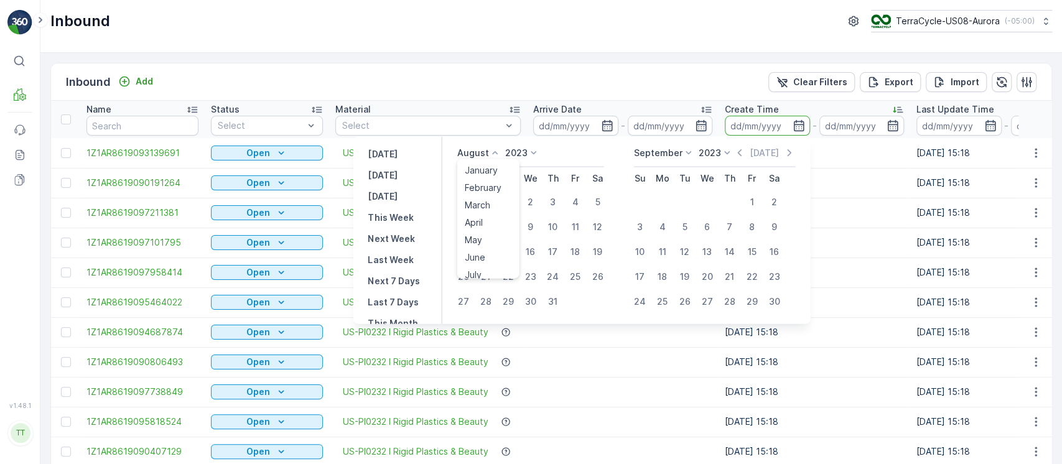
click at [488, 154] on p "August" at bounding box center [472, 153] width 32 height 12
click at [487, 222] on div "April" at bounding box center [473, 222] width 28 height 17
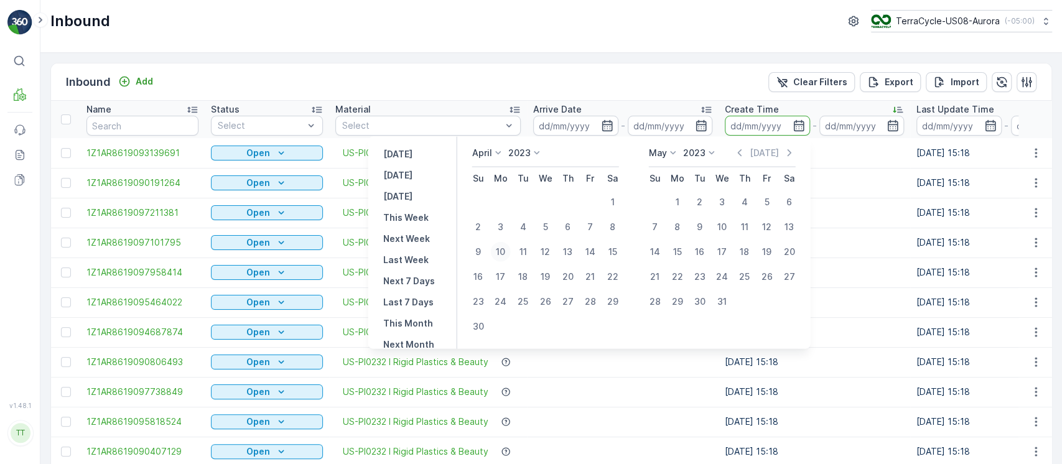
click at [503, 249] on div "10" at bounding box center [501, 252] width 20 height 20
type input "10.04.2023"
click at [545, 249] on div "12" at bounding box center [545, 252] width 20 height 20
type input "12.04.2023"
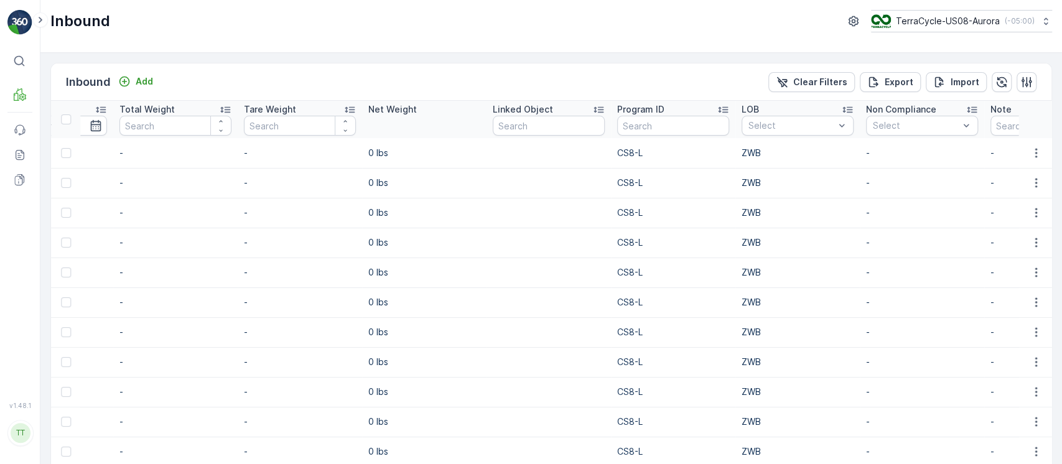
scroll to position [0, 988]
click at [766, 175] on div "ZWB" at bounding box center [796, 173] width 97 height 10
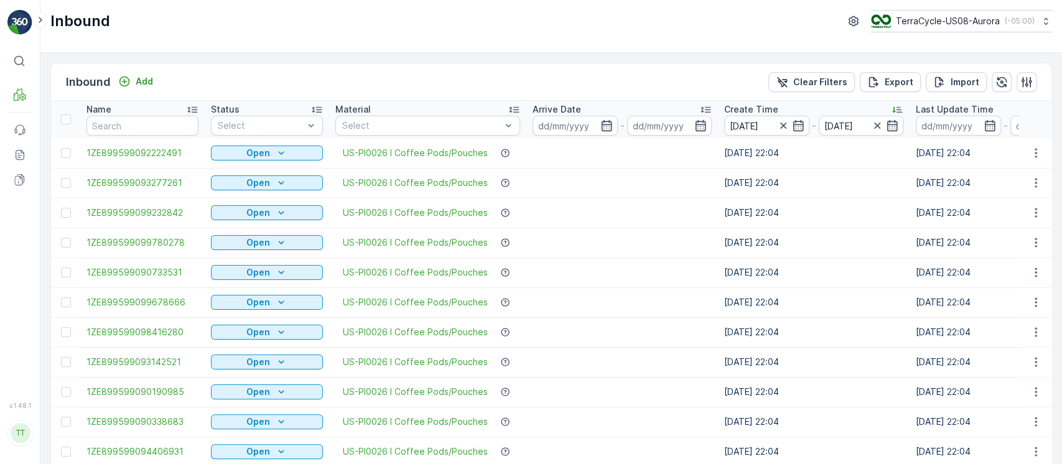
click at [298, 110] on div "Status" at bounding box center [267, 109] width 112 height 12
click at [289, 122] on div at bounding box center [260, 126] width 88 height 10
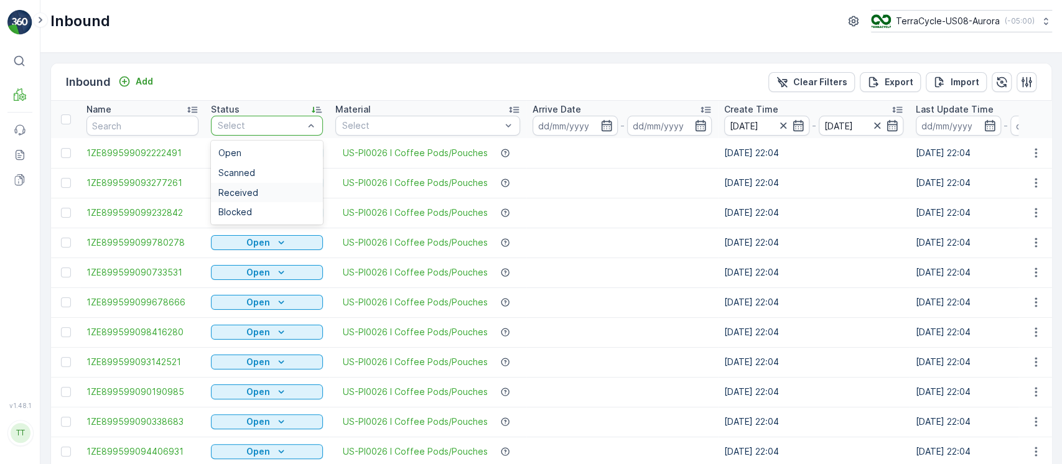
click at [276, 197] on div "Received" at bounding box center [266, 193] width 97 height 10
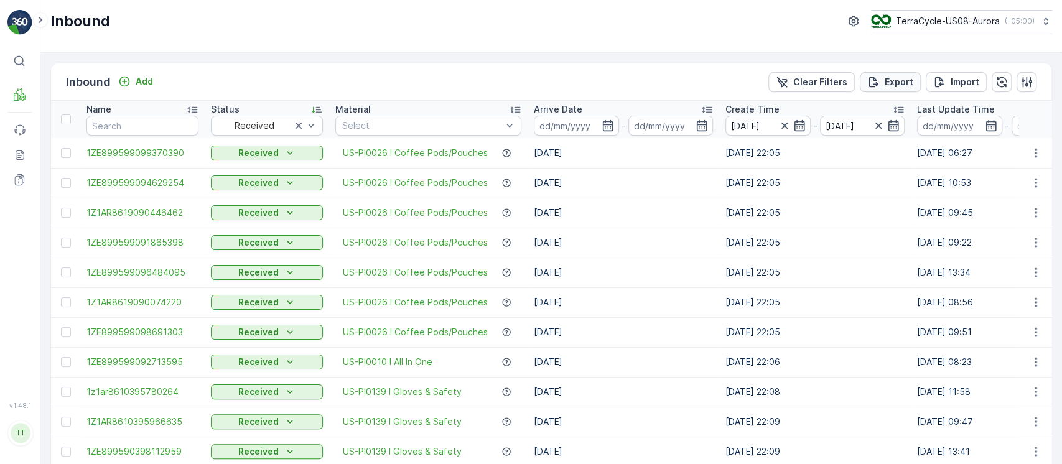
click at [886, 85] on p "Export" at bounding box center [898, 82] width 29 height 12
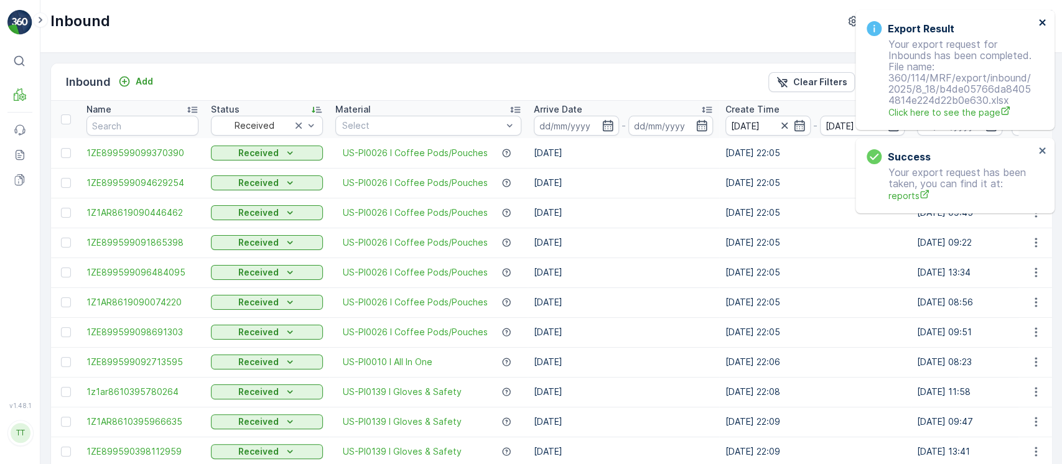
click at [1045, 25] on icon "close" at bounding box center [1042, 22] width 9 height 10
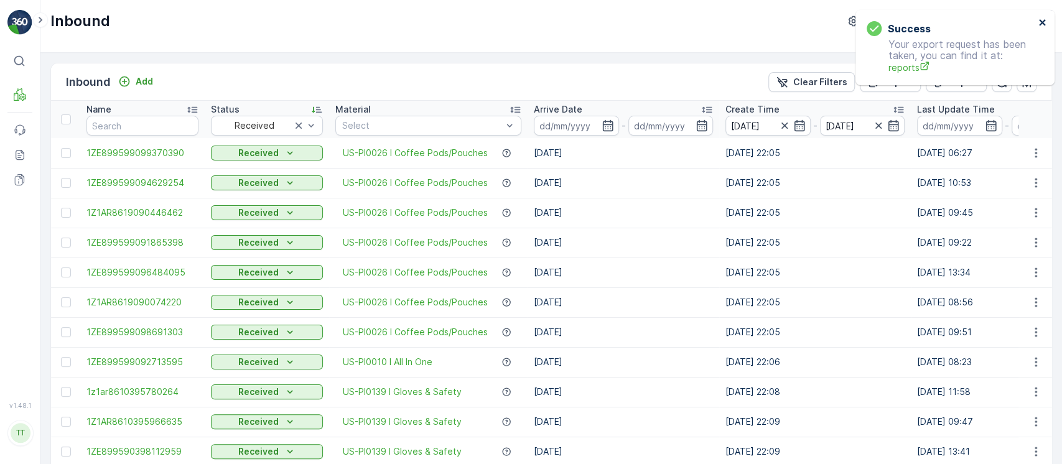
click at [1045, 25] on icon "close" at bounding box center [1042, 22] width 9 height 10
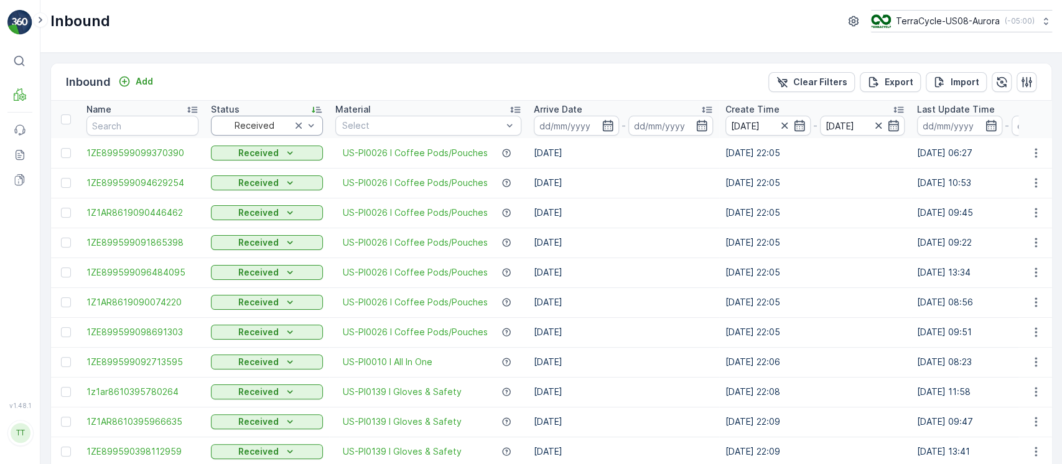
click at [253, 124] on div at bounding box center [254, 126] width 76 height 10
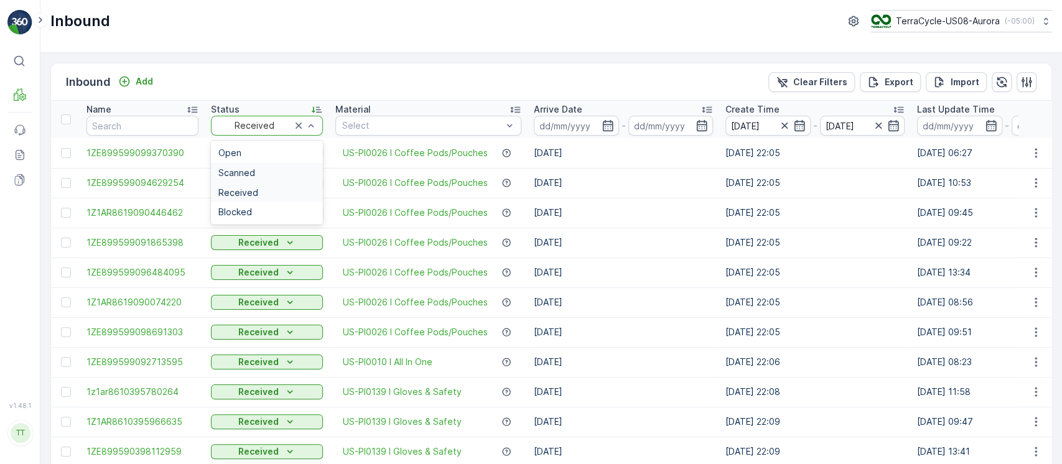
click at [256, 172] on div "Scanned" at bounding box center [266, 173] width 97 height 10
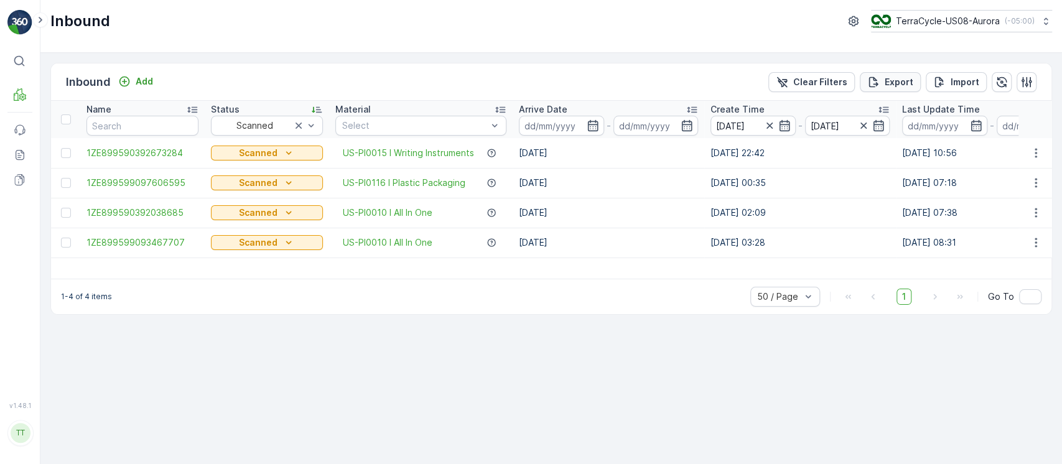
click at [885, 87] on div "Export" at bounding box center [890, 82] width 46 height 12
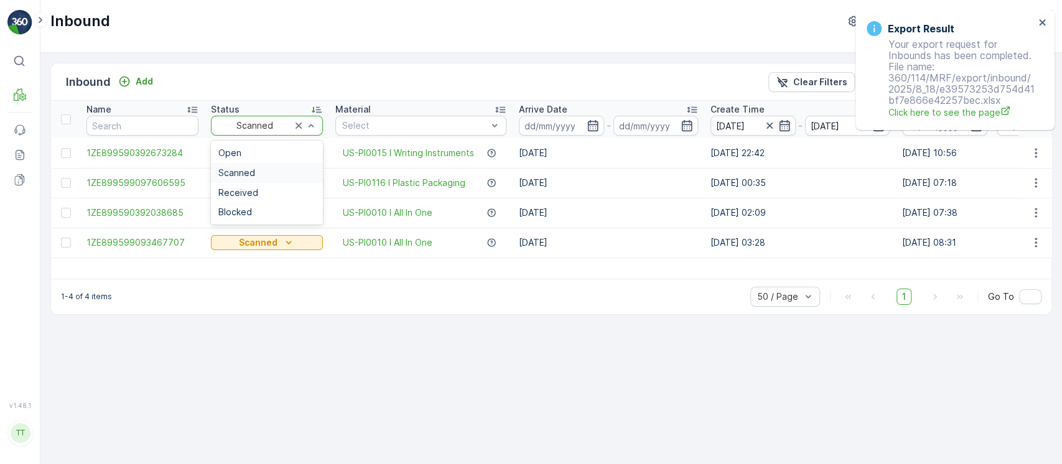
click at [250, 126] on div at bounding box center [254, 126] width 76 height 10
click at [254, 143] on div "Open" at bounding box center [267, 153] width 112 height 20
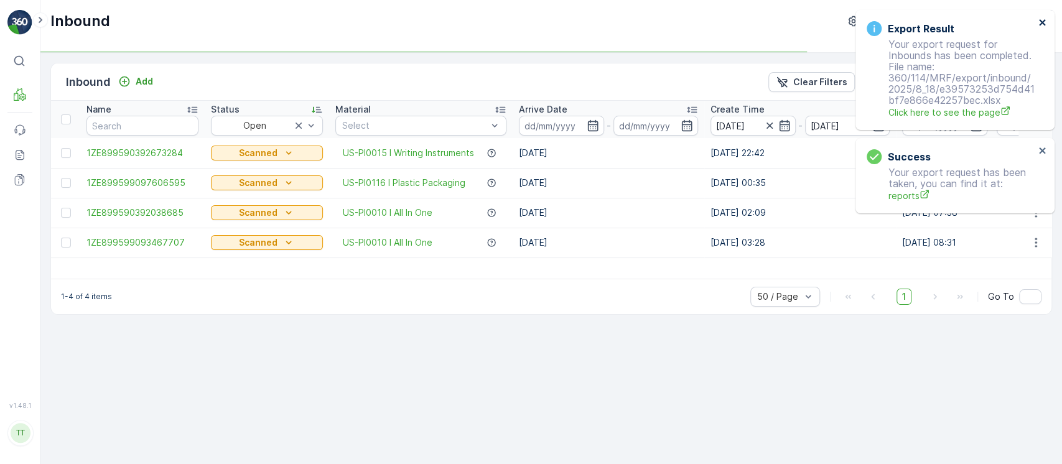
click at [1040, 24] on icon "close" at bounding box center [1042, 22] width 6 height 6
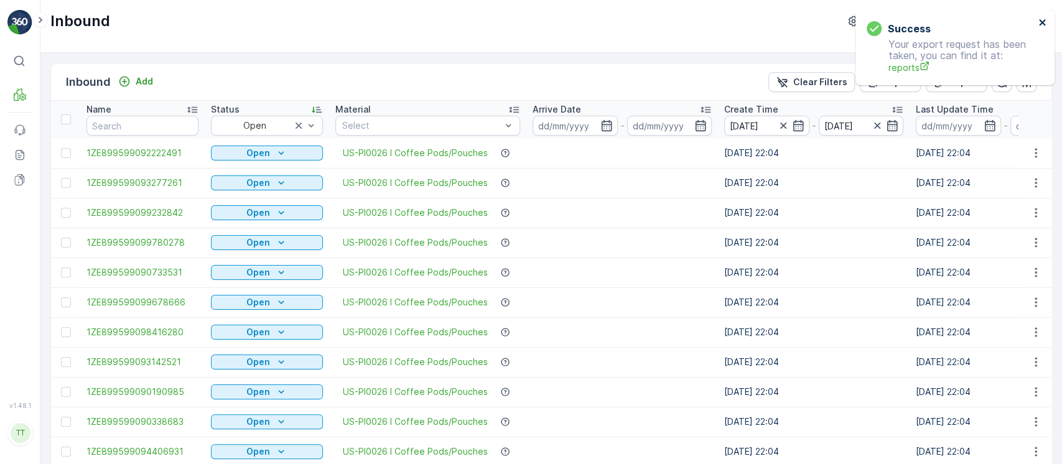
click at [1040, 23] on icon "close" at bounding box center [1042, 22] width 6 height 6
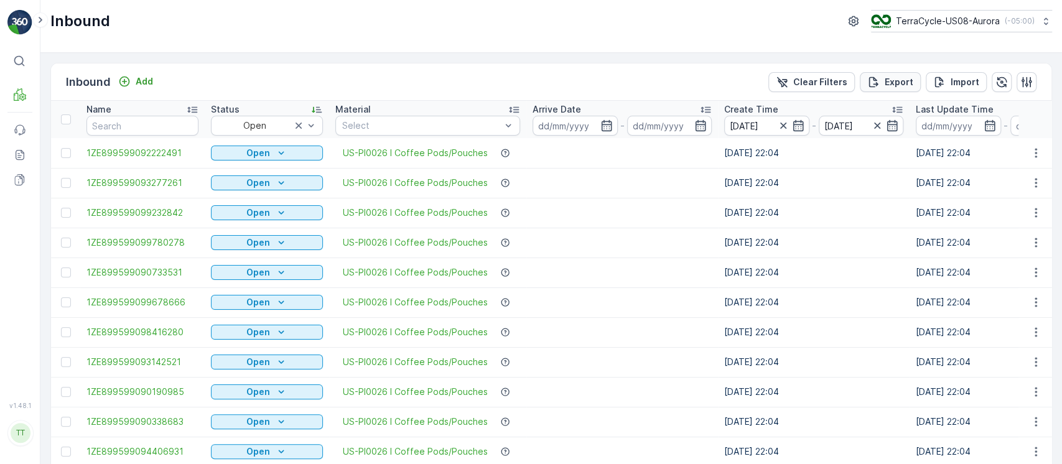
click at [899, 77] on p "Export" at bounding box center [898, 82] width 29 height 12
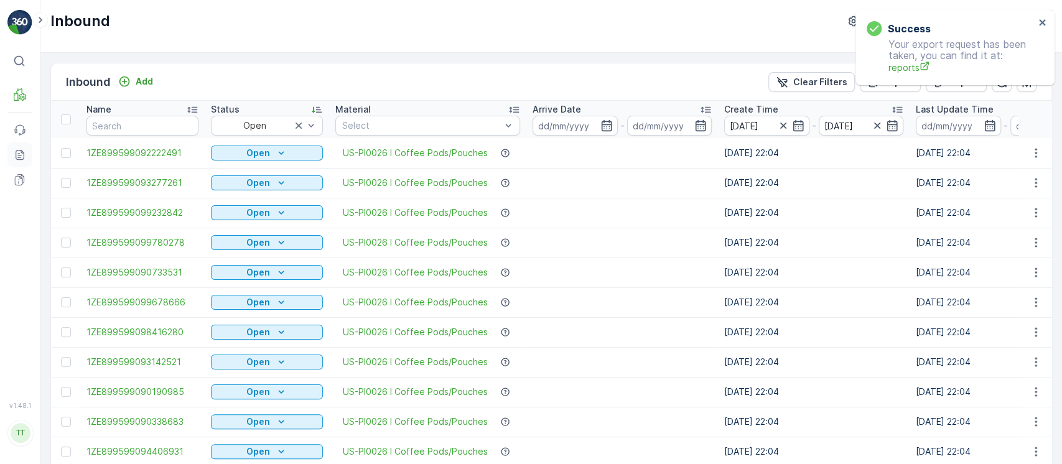
click at [15, 155] on icon at bounding box center [20, 155] width 12 height 12
click at [1040, 27] on button "close" at bounding box center [1042, 23] width 9 height 12
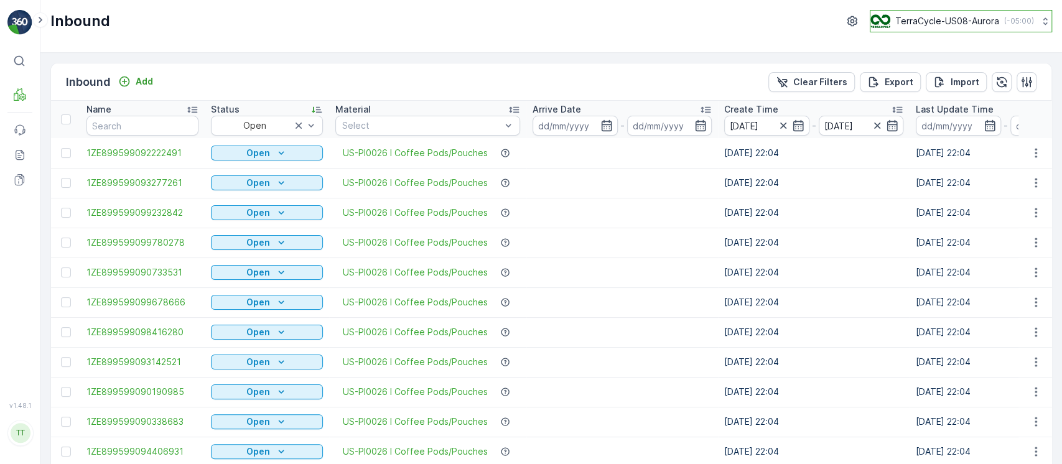
click at [983, 17] on p "TerraCycle-US08-Aurora" at bounding box center [947, 21] width 104 height 12
type input "cm"
click at [975, 71] on div "TerraCycle-US07-CMS America/New_York (-04:00)" at bounding box center [965, 81] width 185 height 27
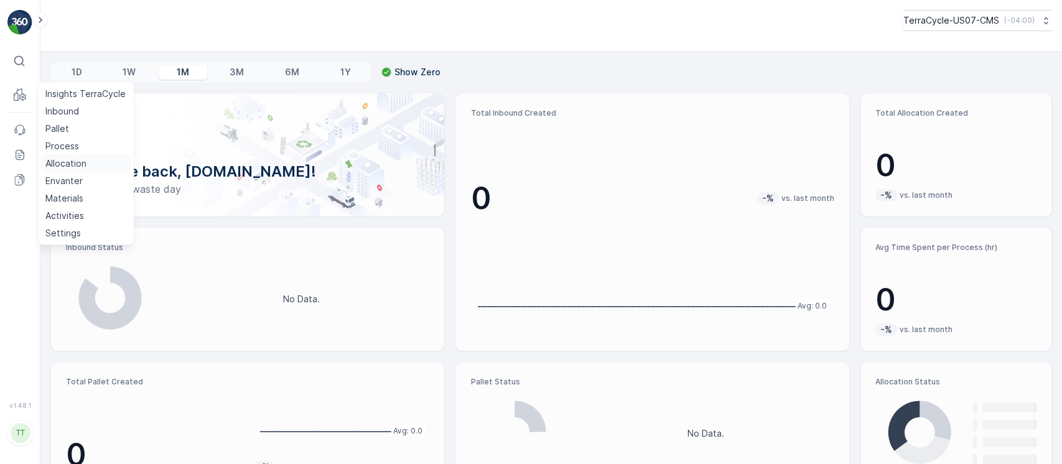
click at [72, 160] on p "Allocation" at bounding box center [65, 163] width 41 height 12
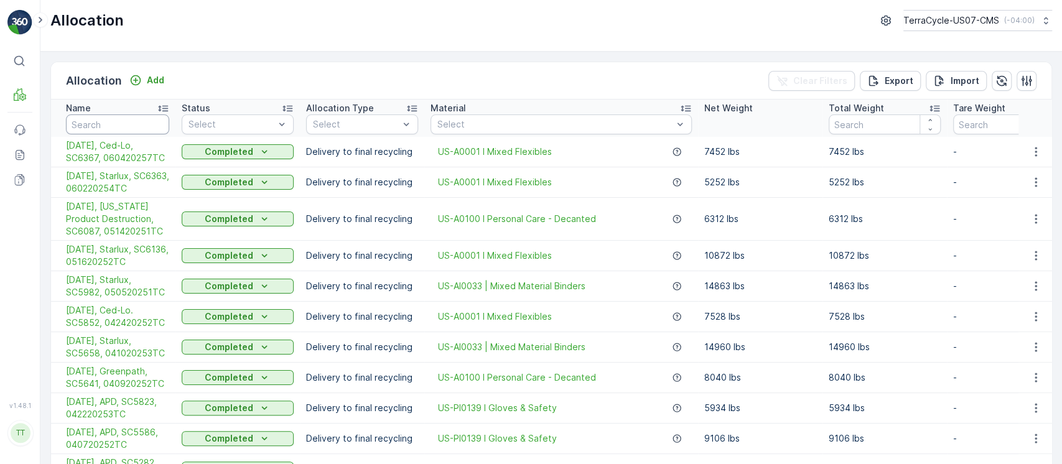
click at [119, 126] on input "text" at bounding box center [117, 124] width 103 height 20
type input "6836"
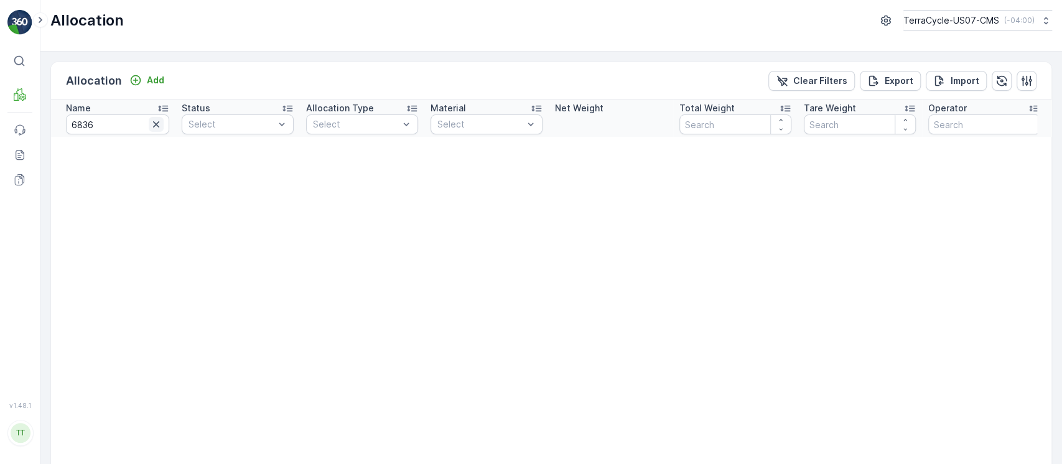
click at [159, 122] on icon "button" at bounding box center [156, 124] width 12 height 12
click at [152, 81] on p "Add" at bounding box center [155, 80] width 17 height 12
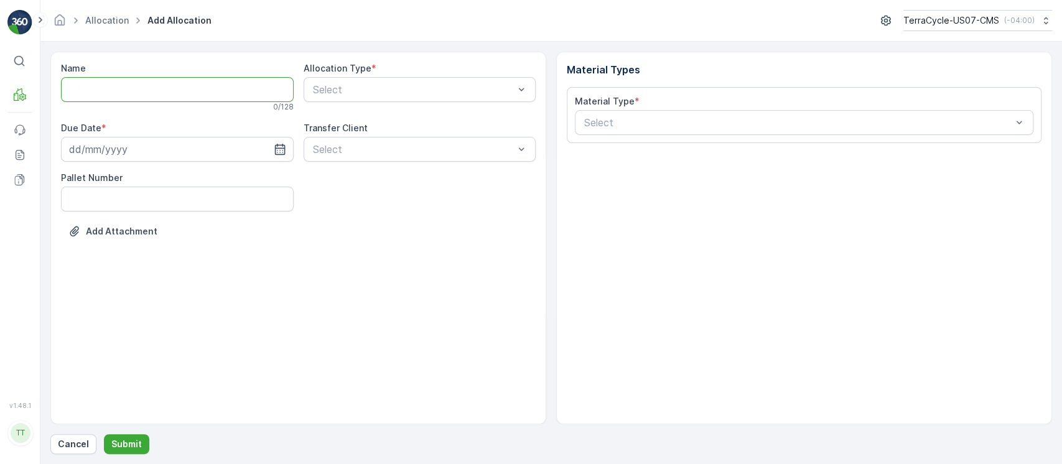
click at [159, 97] on input "Name" at bounding box center [177, 89] width 233 height 25
paste input "SC6836 / CMS / 070920251TC"
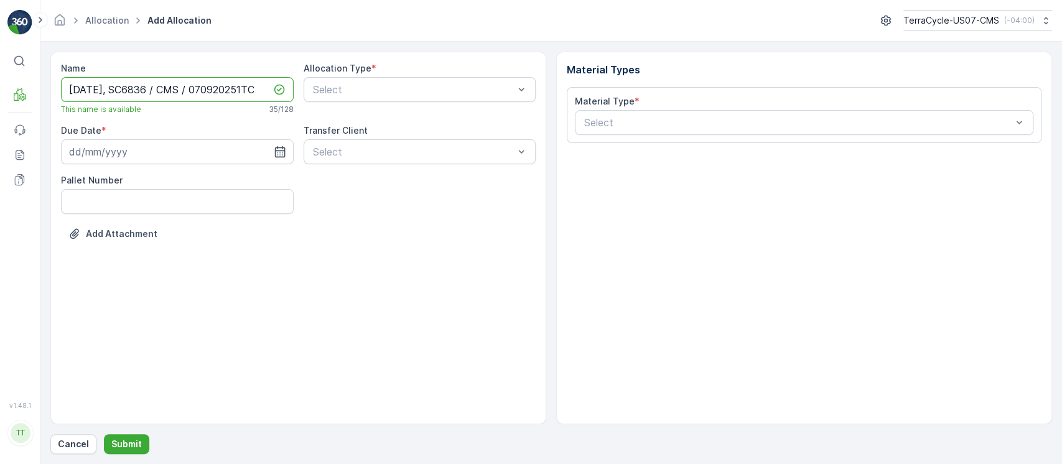
click at [219, 100] on input "7/11/25, SC6836 / CMS / 070920251TC" at bounding box center [177, 89] width 233 height 25
click at [162, 92] on input "7/11/25, SC6836 / CMS / 070920251TC" at bounding box center [177, 89] width 233 height 25
type input "7/11/25, SC6836, APD, 070920251TC"
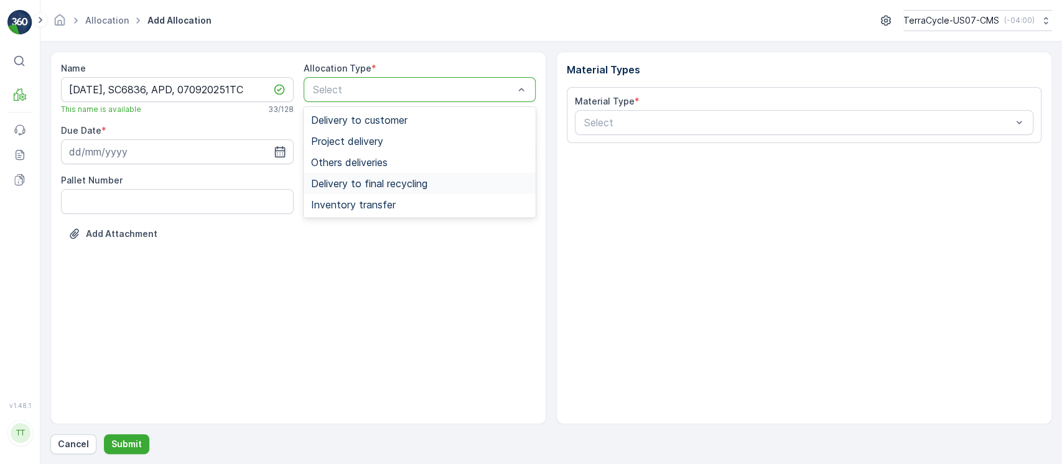
click at [388, 187] on span "Delivery to final recycling" at bounding box center [369, 183] width 116 height 11
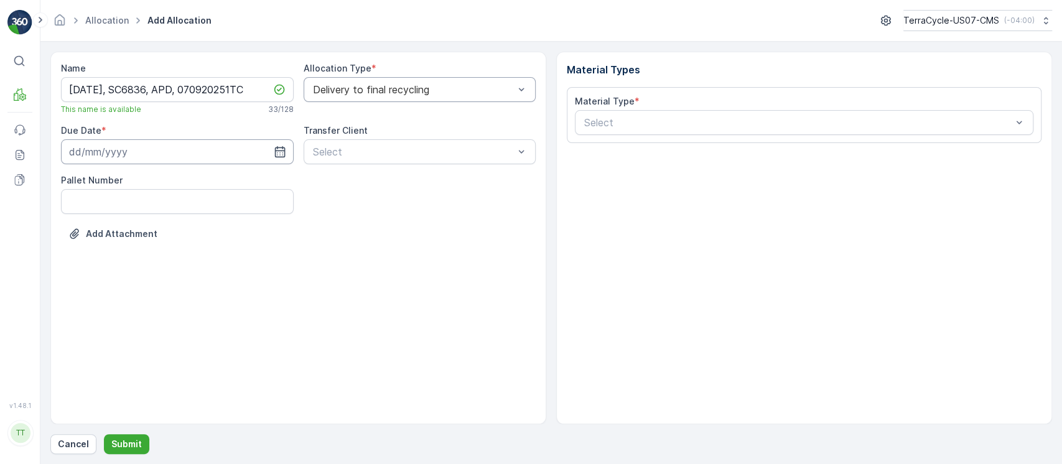
click at [212, 147] on input at bounding box center [177, 151] width 233 height 25
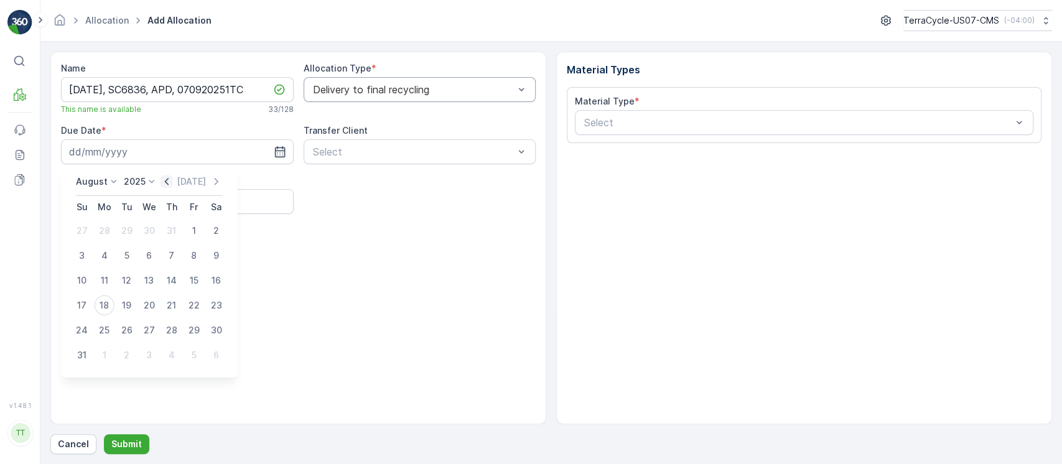
click at [173, 181] on icon "button" at bounding box center [166, 181] width 12 height 12
click at [191, 251] on div "11" at bounding box center [194, 256] width 20 height 20
type input "11.07.2025"
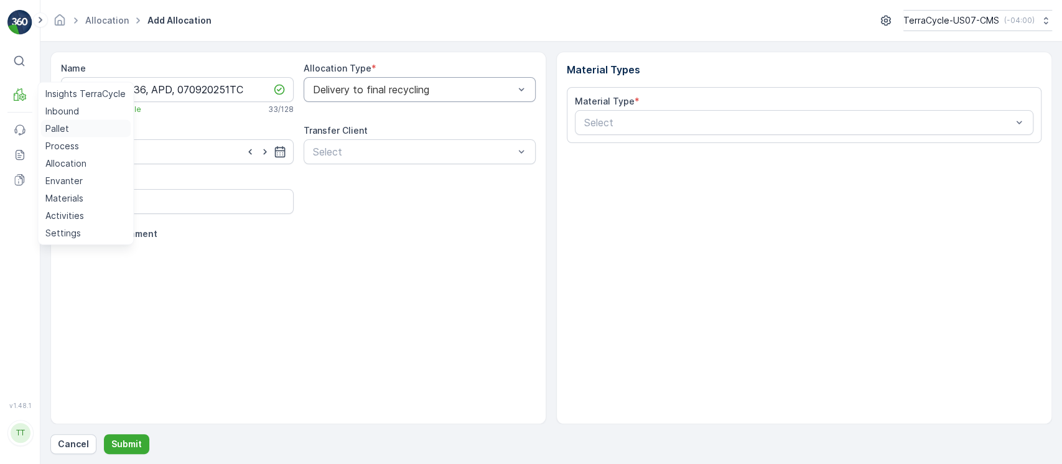
click at [55, 124] on p "Pallet" at bounding box center [57, 129] width 24 height 12
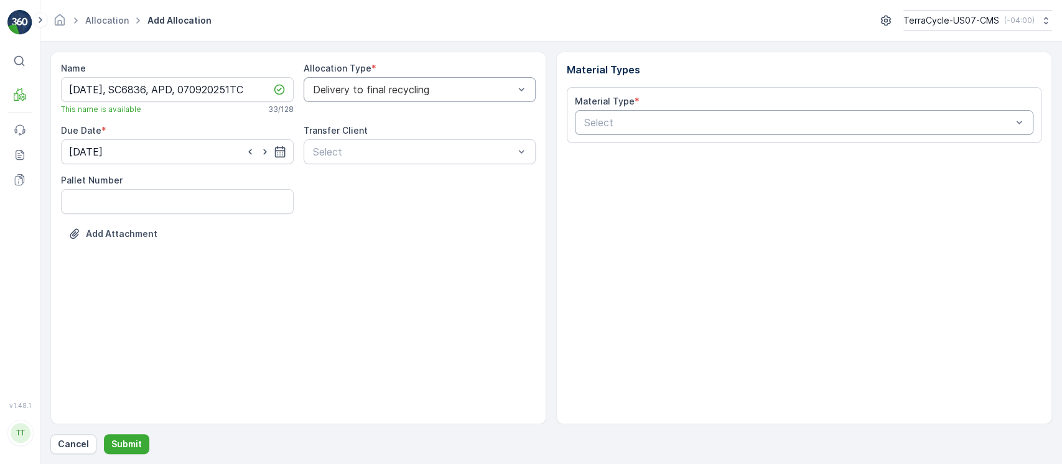
click at [674, 124] on div at bounding box center [798, 122] width 430 height 11
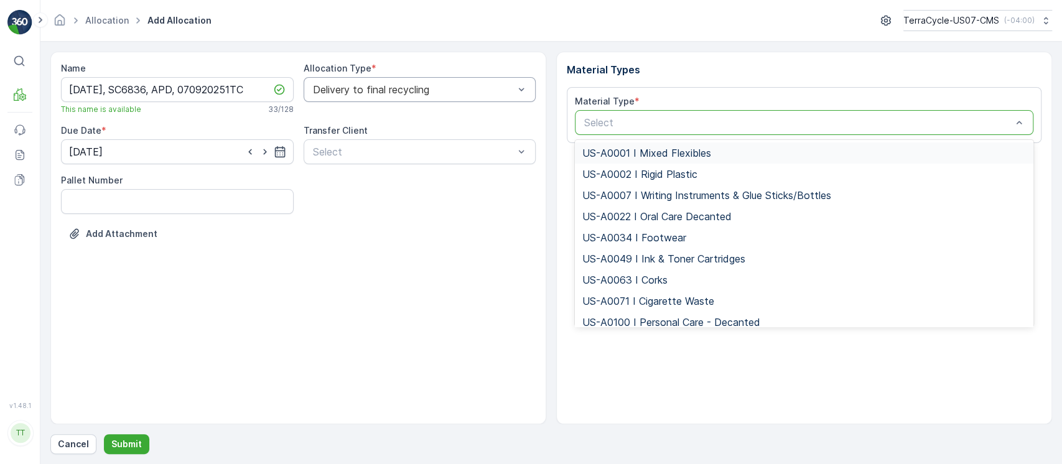
paste input "13264"
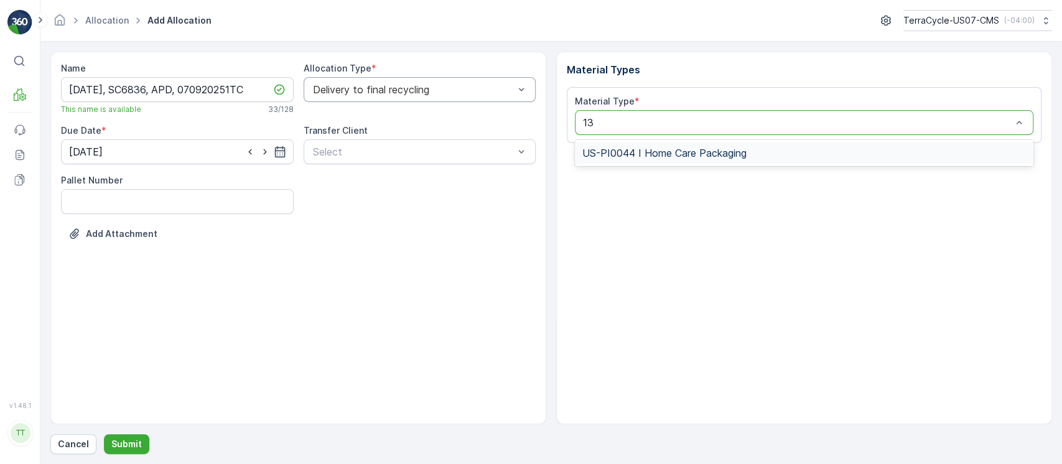
type input "1"
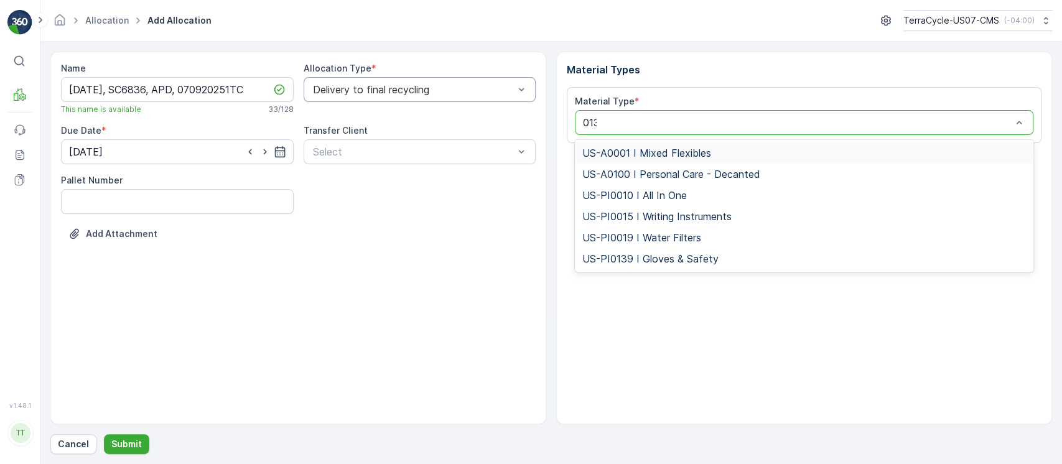
type input "0139"
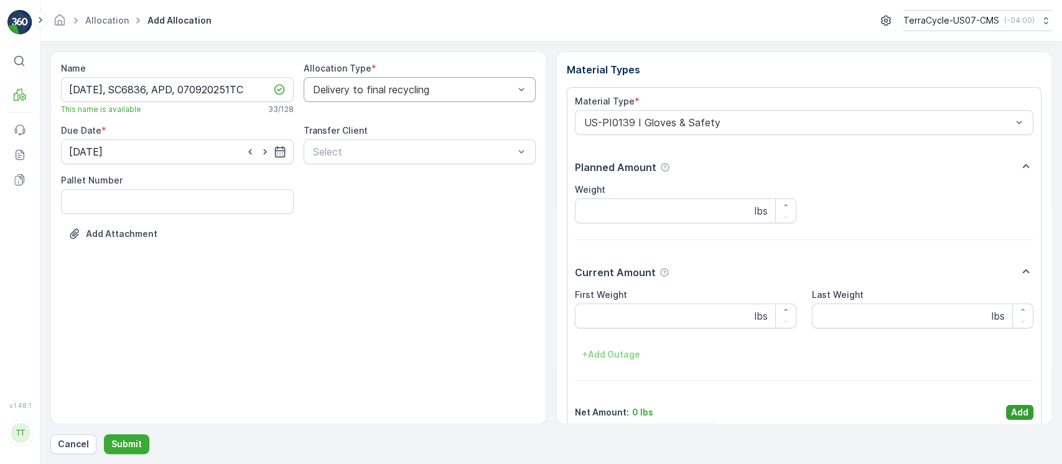
click at [1016, 407] on p "Add" at bounding box center [1019, 412] width 17 height 12
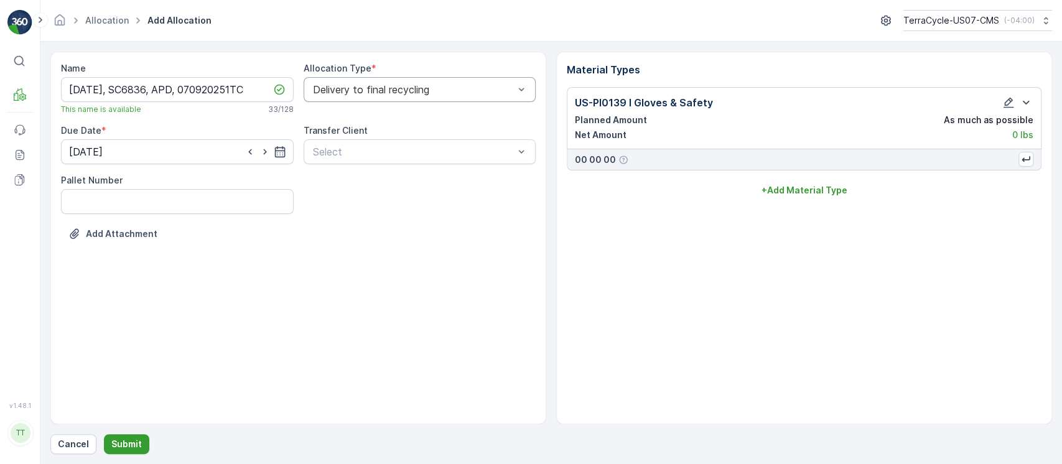
click at [128, 440] on p "Submit" at bounding box center [126, 444] width 30 height 12
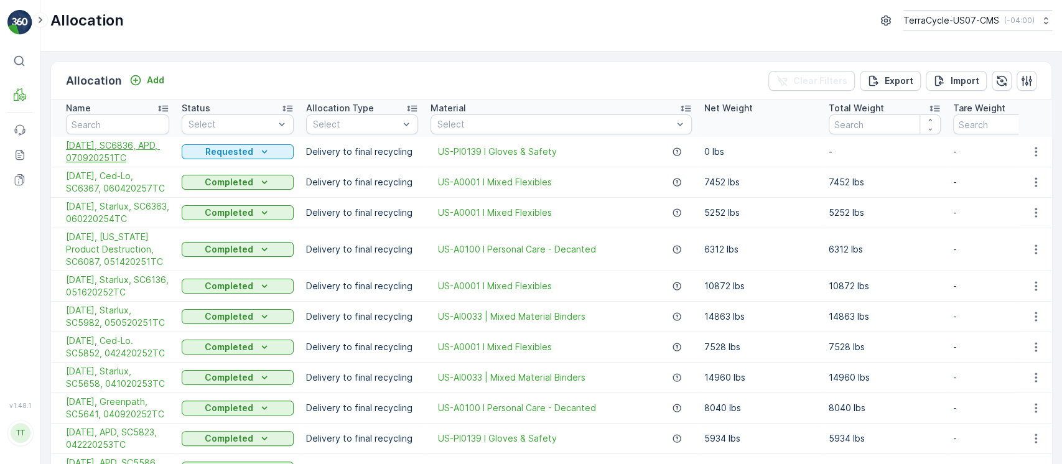
click at [131, 151] on span "7/11/25, SC6836, APD, 070920251TC" at bounding box center [117, 151] width 103 height 25
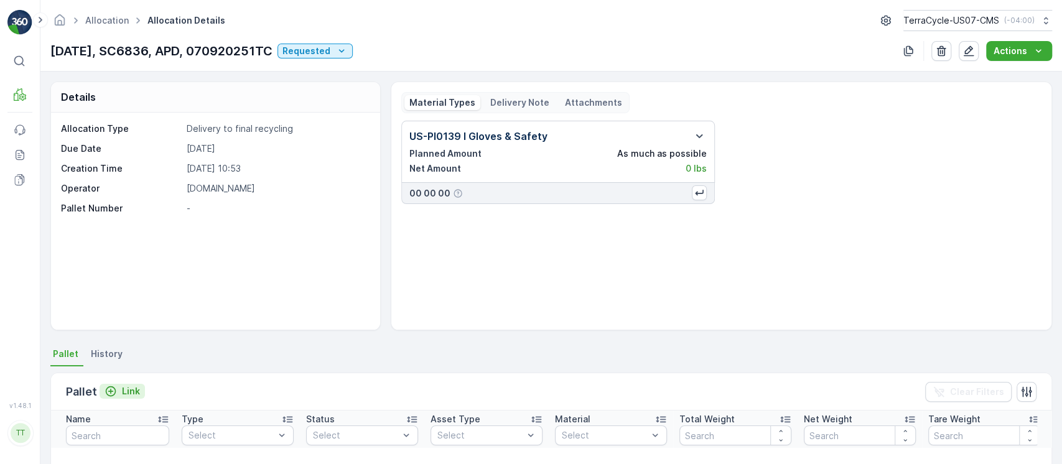
click at [131, 386] on p "Link" at bounding box center [131, 391] width 18 height 12
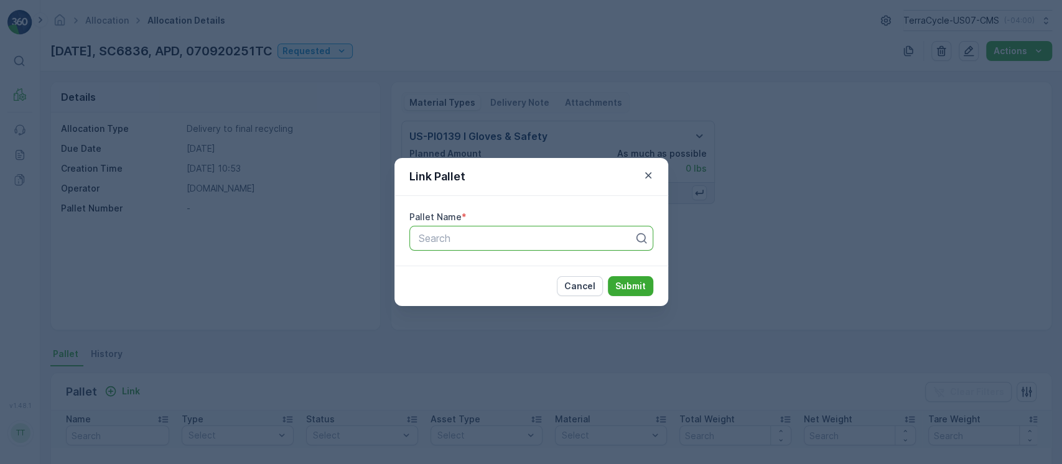
click at [489, 234] on div at bounding box center [526, 238] width 218 height 11
paste input "Pallet_US07 #21"
type input "Pallet_US07 #21"
click at [636, 283] on p "Submit" at bounding box center [630, 286] width 30 height 12
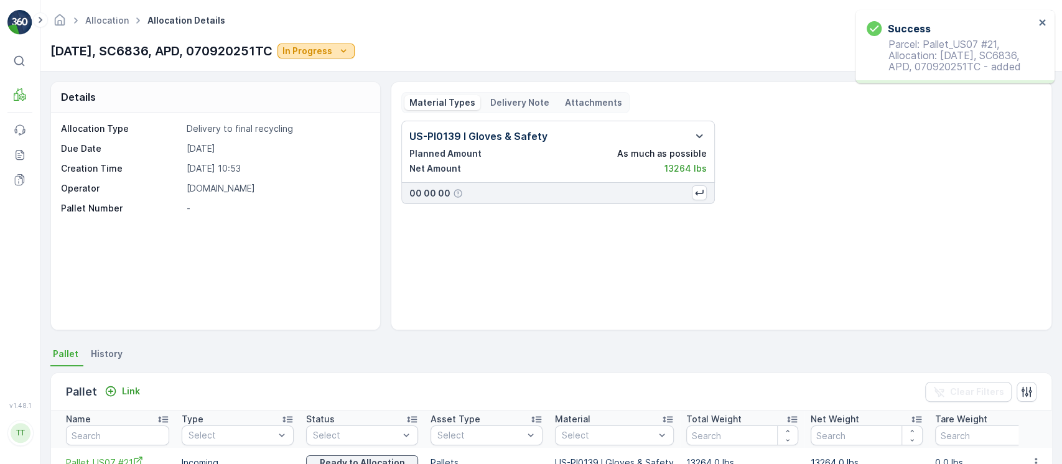
click at [318, 53] on p "In Progress" at bounding box center [307, 51] width 50 height 12
click at [317, 104] on span "Completed" at bounding box center [310, 104] width 47 height 12
click at [177, 57] on p "7/11/25, SC6836, APD, 070920251TC" at bounding box center [161, 51] width 222 height 19
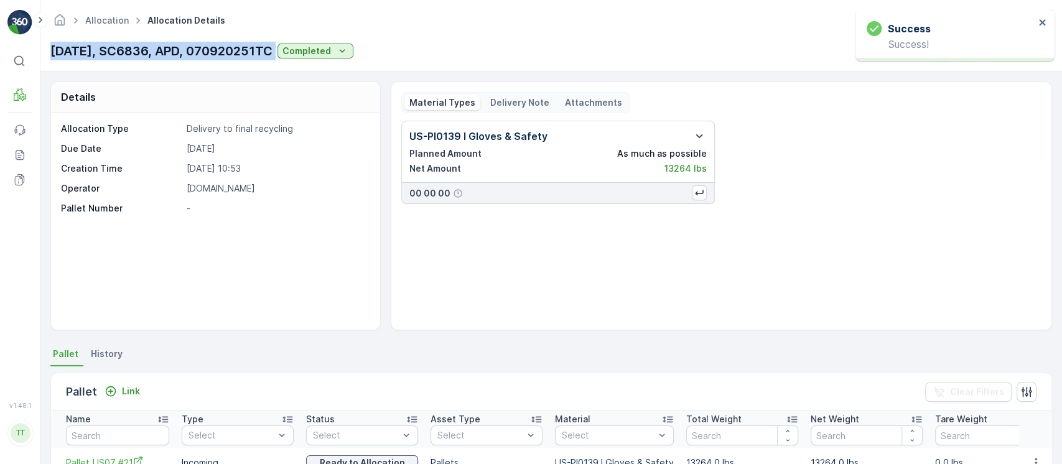
click at [177, 57] on p "7/11/25, SC6836, APD, 070920251TC" at bounding box center [161, 51] width 222 height 19
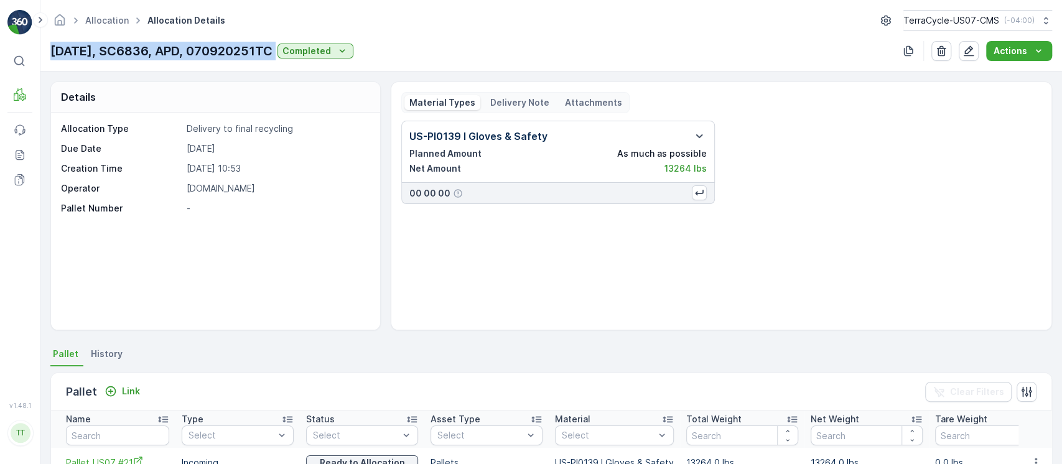
copy p "7/11/25, SC6836, APD, 070920251TC"
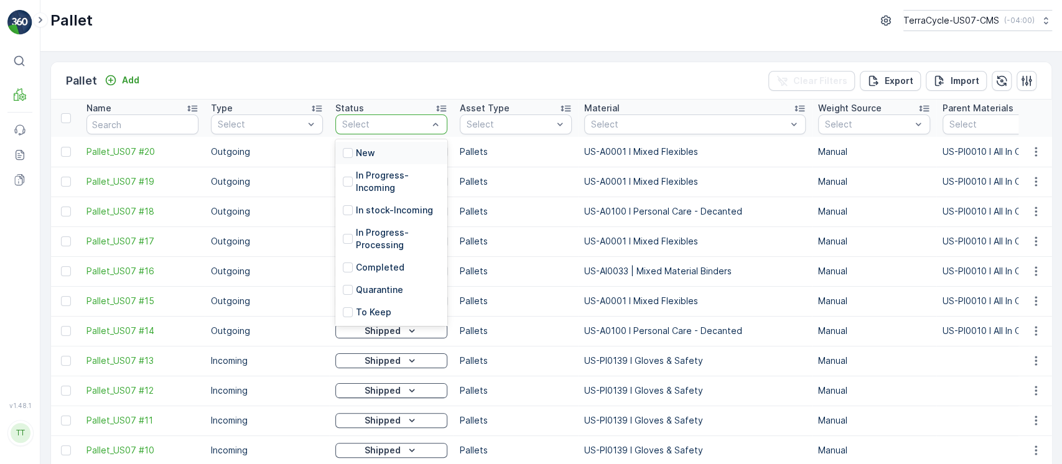
click at [413, 127] on div at bounding box center [385, 124] width 88 height 10
click at [411, 106] on div "Status" at bounding box center [391, 108] width 112 height 12
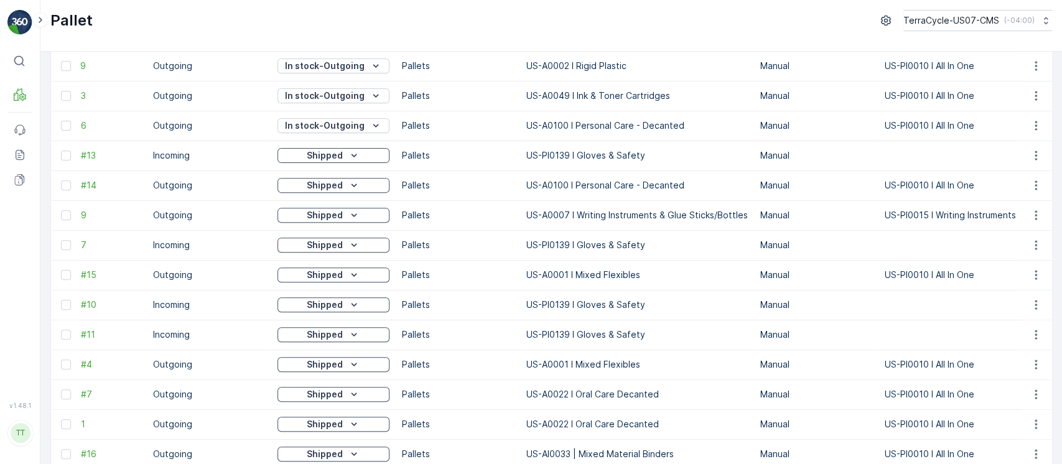
scroll to position [326, 0]
click at [606, 239] on td "US-PI0139 I Gloves & Safety" at bounding box center [637, 244] width 234 height 30
copy td "US-PI0139 I Gloves & Safety"
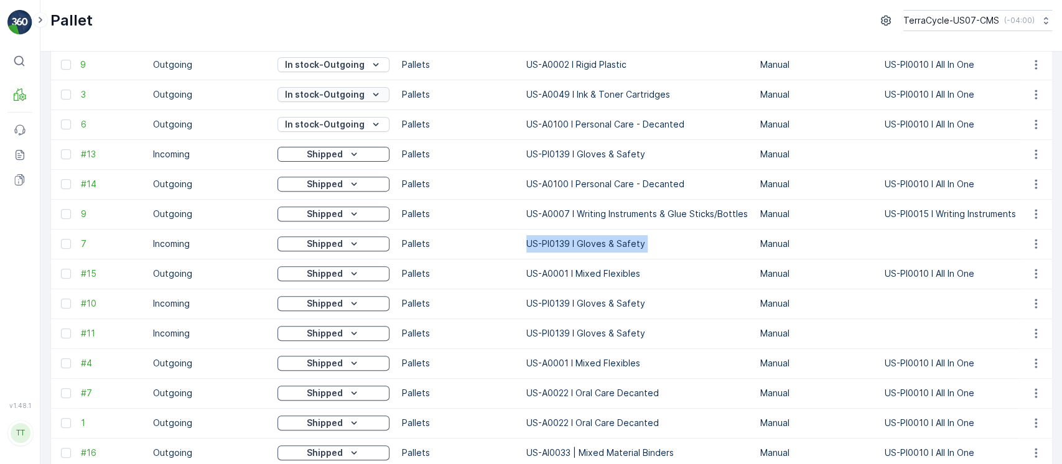
scroll to position [0, 0]
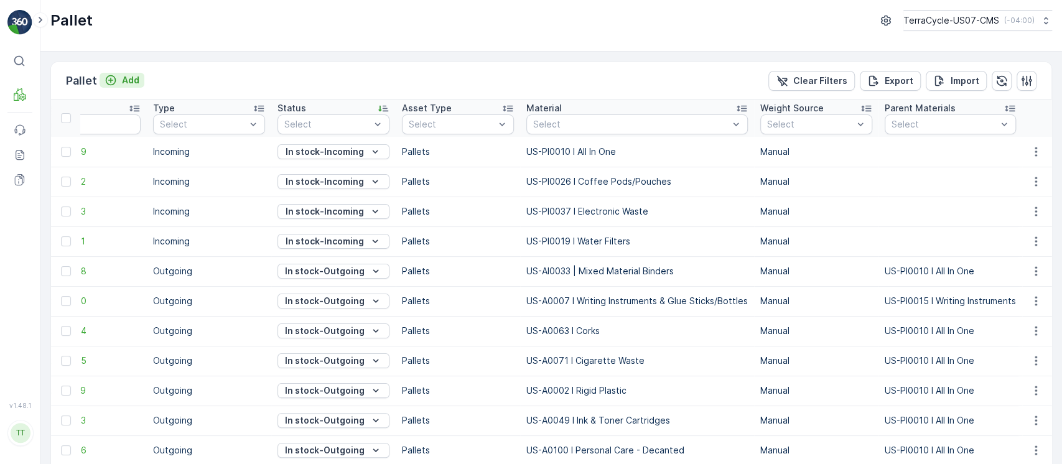
click at [129, 77] on p "Add" at bounding box center [130, 80] width 17 height 12
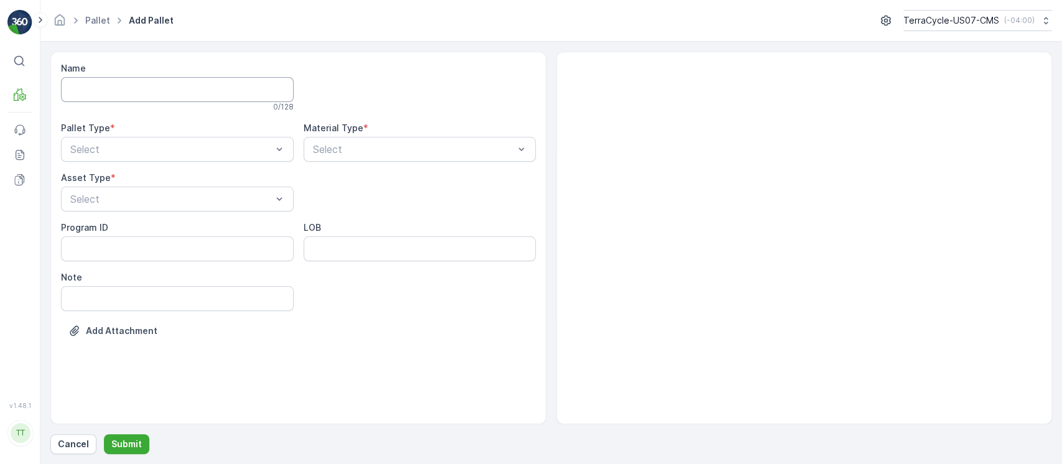
click at [158, 83] on input "Name" at bounding box center [177, 89] width 233 height 25
paste input "US-PI0139 I Gloves & Safety"
type input "US-PI0139 I Gloves & Safety"
click at [158, 83] on input "US-PI0139 I Gloves & Safety" at bounding box center [177, 89] width 233 height 25
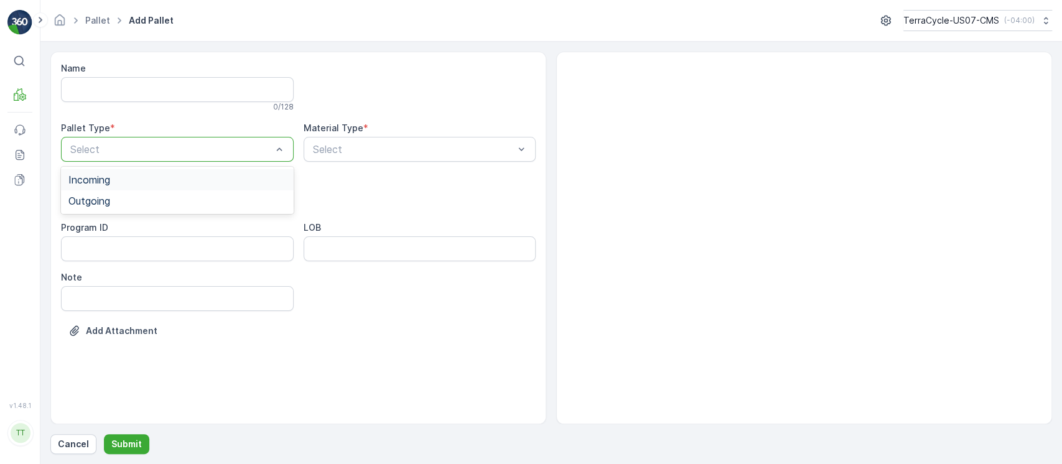
click at [172, 157] on div "Select" at bounding box center [177, 149] width 233 height 25
click at [217, 178] on div "Incoming" at bounding box center [177, 179] width 218 height 11
click at [373, 132] on div "Material Type *" at bounding box center [420, 128] width 233 height 12
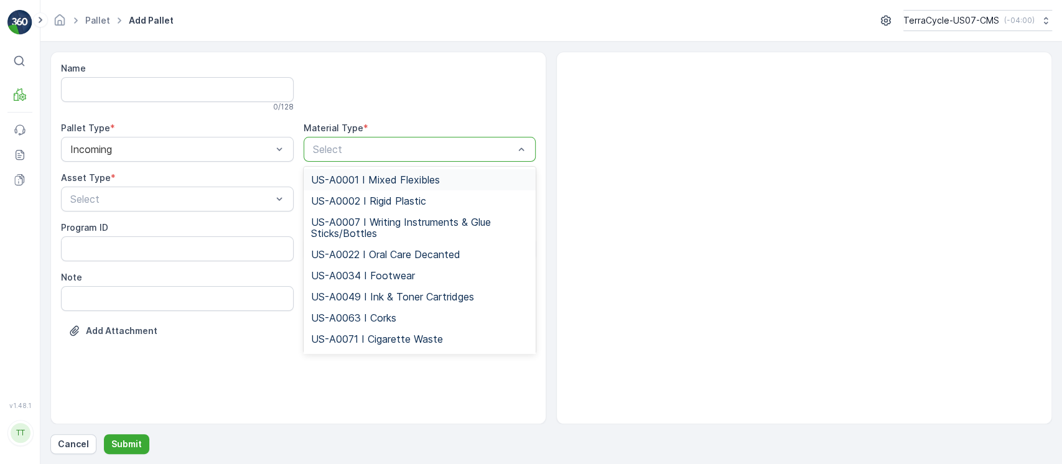
click at [361, 148] on div at bounding box center [414, 149] width 204 height 11
paste input "US-PI0139 I Gloves & Safety"
type input "US-PI0139 I Gloves & Safety"
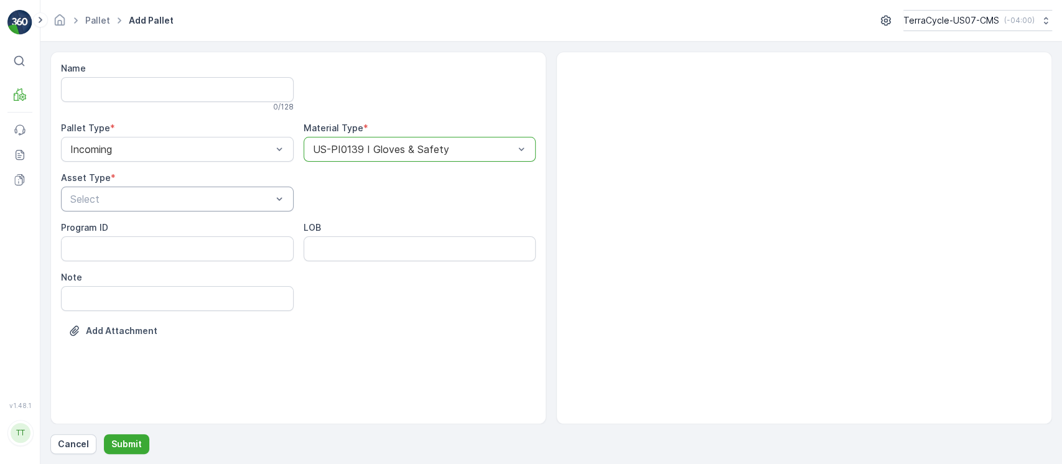
click at [225, 198] on div at bounding box center [171, 198] width 204 height 11
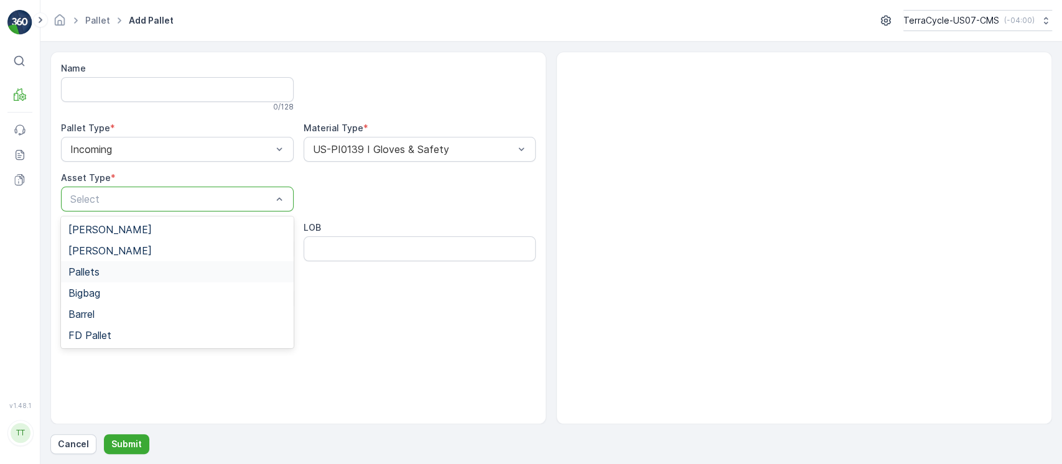
click at [158, 272] on div "Pallets" at bounding box center [177, 271] width 218 height 11
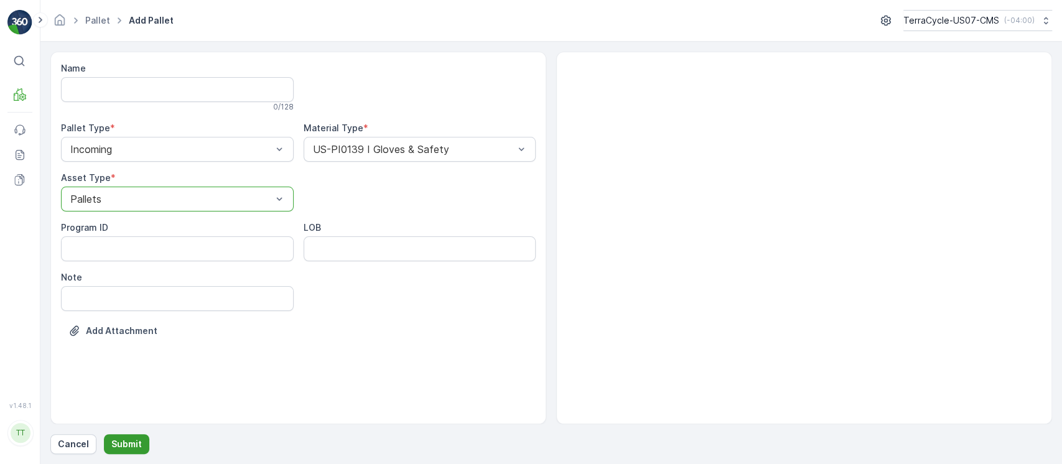
click at [136, 450] on button "Submit" at bounding box center [126, 444] width 45 height 20
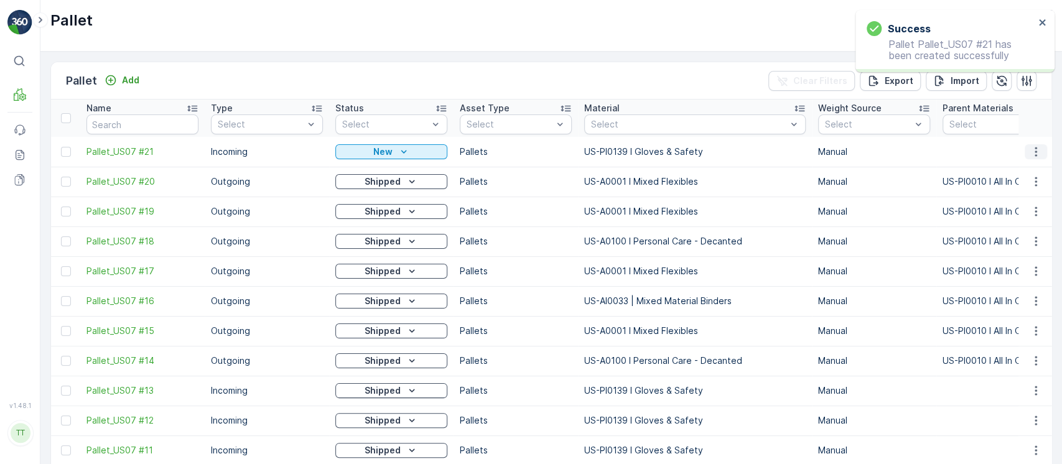
click at [1030, 147] on icon "button" at bounding box center [1035, 152] width 12 height 12
click at [1036, 218] on span "Update Weight" at bounding box center [1016, 222] width 63 height 12
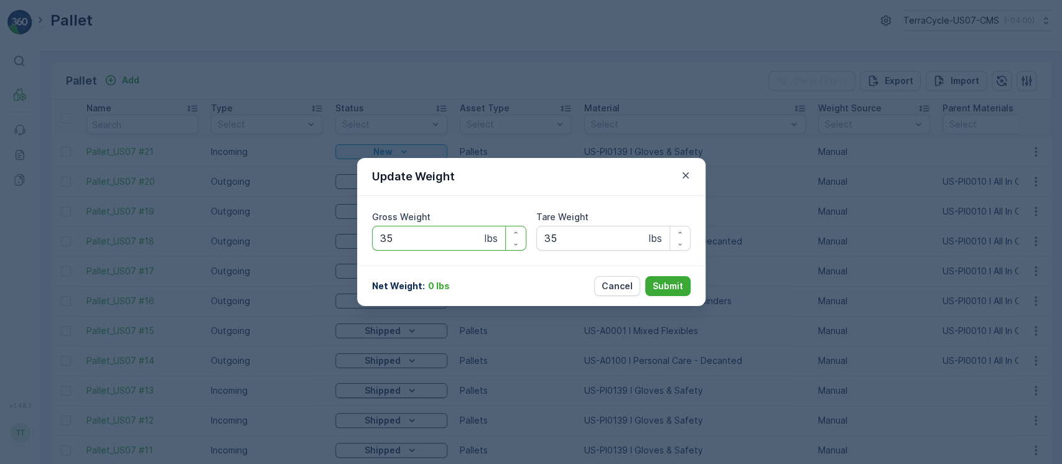
drag, startPoint x: 443, startPoint y: 239, endPoint x: 185, endPoint y: 185, distance: 264.2
click at [185, 185] on div "Update Weight Gross Weight 35 lbs Tare Weight 35 lbs Net Weight : 0 lbs Cancel …" at bounding box center [531, 232] width 1062 height 464
paste Weight "13264"
type Weight "13264"
click at [188, 188] on div "Update Weight Gross Weight 13264 lbs Tare Weight 35 lbs Net Weight : 13229 lbs …" at bounding box center [531, 232] width 1062 height 464
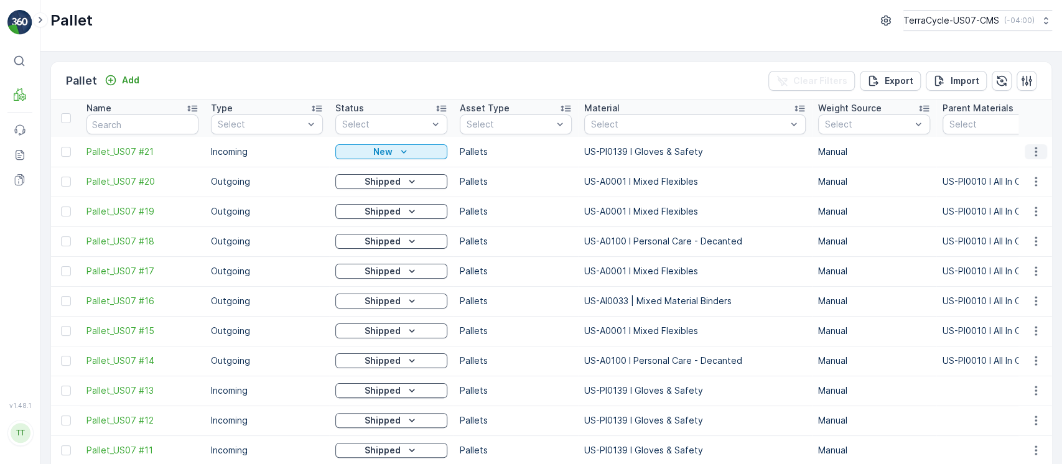
click at [1030, 152] on icon "button" at bounding box center [1035, 152] width 12 height 12
click at [1017, 221] on span "Update Weight" at bounding box center [1016, 222] width 63 height 12
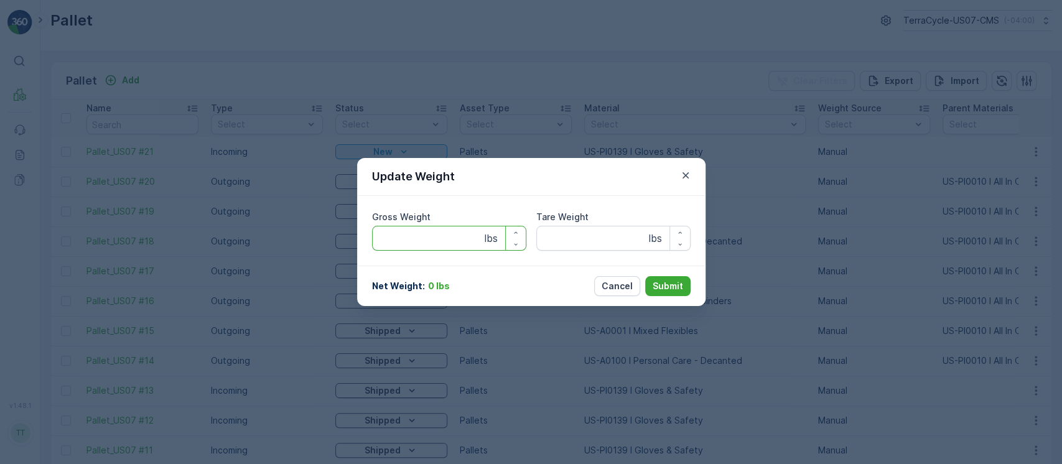
click at [465, 243] on Weight "Gross Weight" at bounding box center [449, 238] width 154 height 25
paste Weight "13264"
type Weight "13264"
type Weight "0"
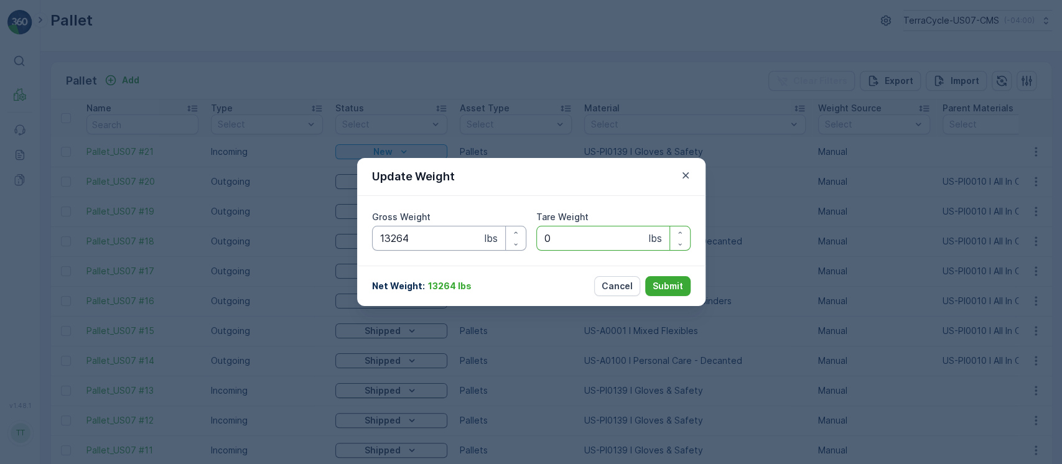
click at [645, 276] on button "Submit" at bounding box center [667, 286] width 45 height 20
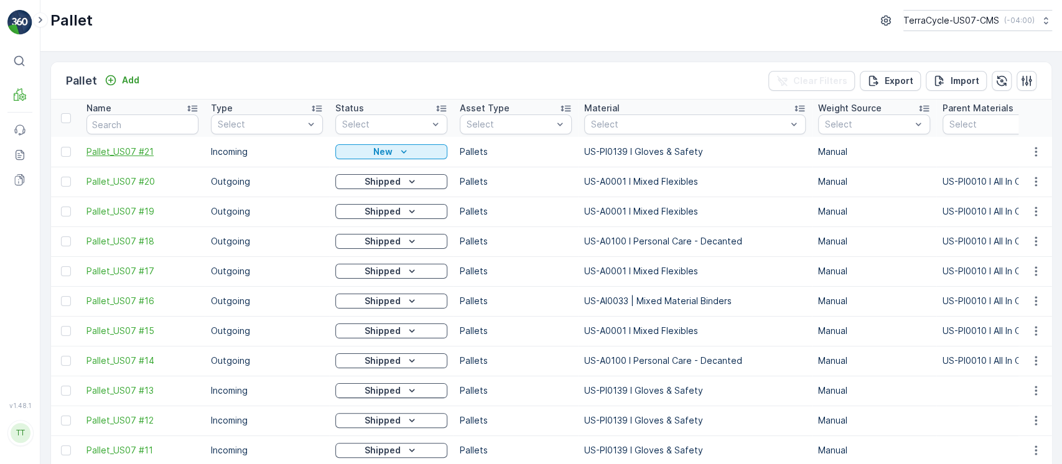
click at [151, 147] on span "Pallet_US07 #21" at bounding box center [142, 152] width 112 height 12
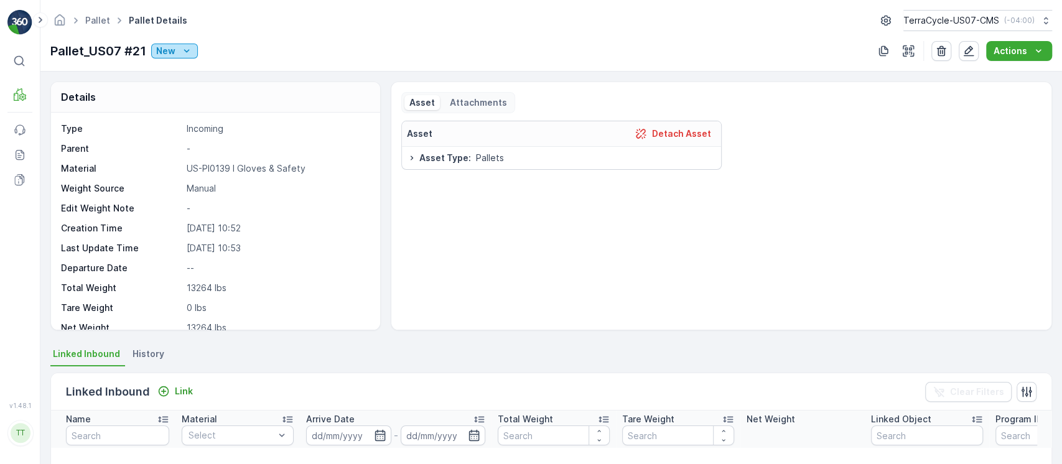
click at [175, 50] on div "New" at bounding box center [174, 51] width 37 height 12
click at [93, 17] on link "Pallet" at bounding box center [97, 20] width 25 height 11
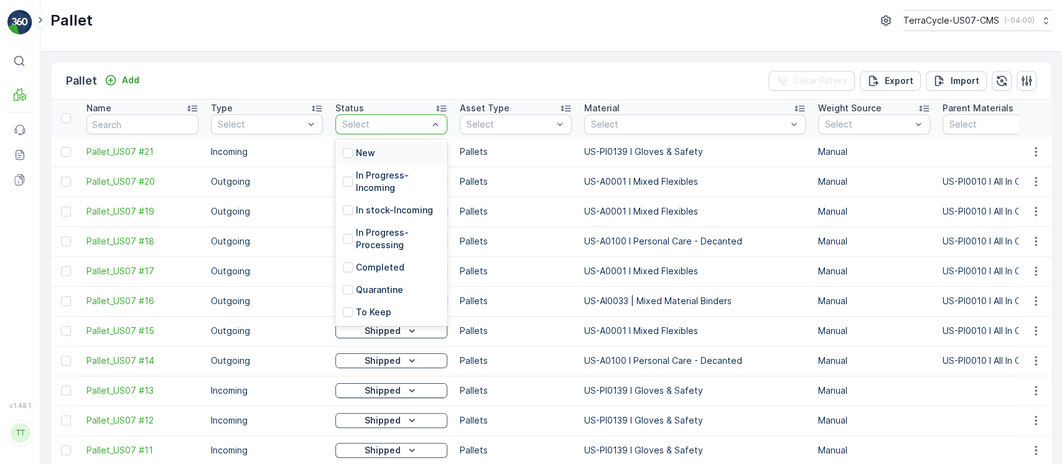
click at [401, 124] on div at bounding box center [385, 124] width 88 height 10
click at [348, 210] on div at bounding box center [348, 210] width 10 height 10
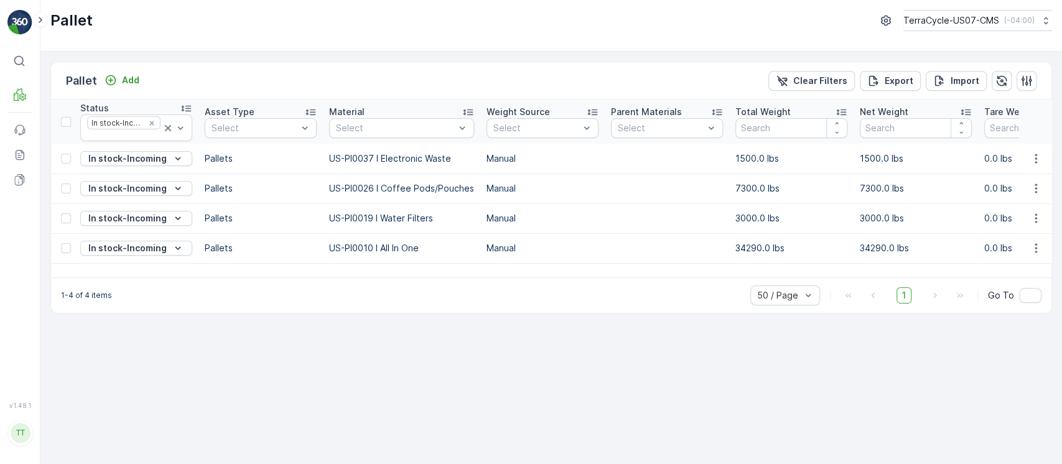
scroll to position [0, 264]
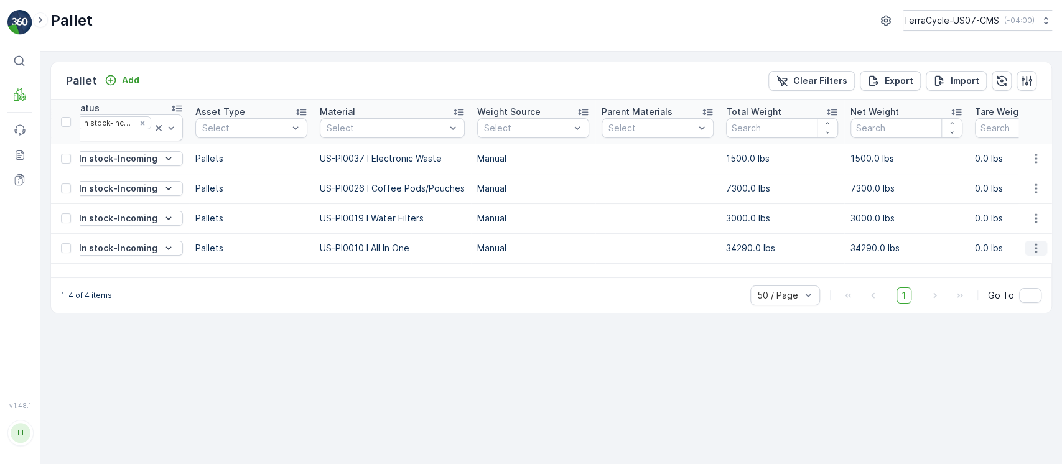
click at [1034, 246] on icon "button" at bounding box center [1035, 248] width 12 height 12
click at [1017, 319] on span "Update Weight" at bounding box center [1016, 318] width 63 height 12
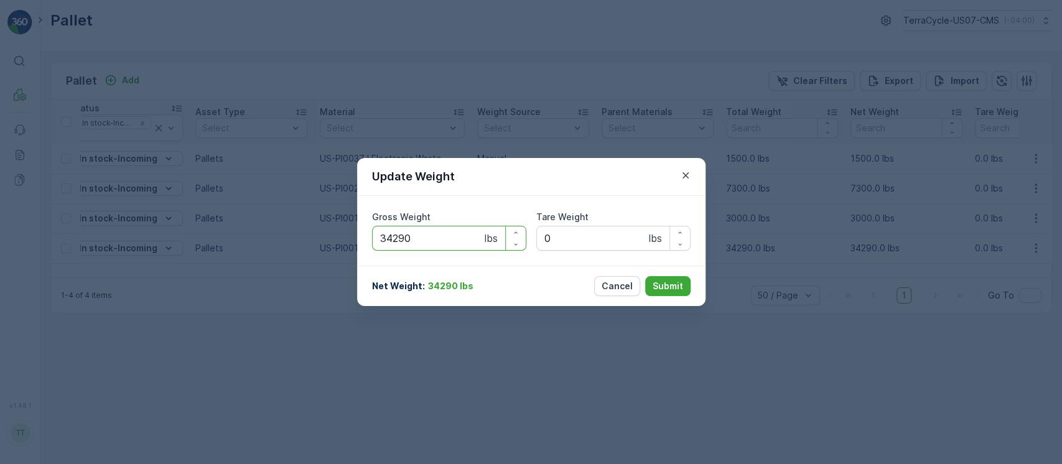
drag, startPoint x: 373, startPoint y: 236, endPoint x: 307, endPoint y: 239, distance: 66.0
click at [307, 239] on div "Update Weight Gross Weight 34290 lbs Tare Weight 0 lbs Net Weight : 34290 lbs C…" at bounding box center [531, 232] width 1062 height 464
paste Weight "21026"
type Weight "21026"
click at [645, 276] on button "Submit" at bounding box center [667, 286] width 45 height 20
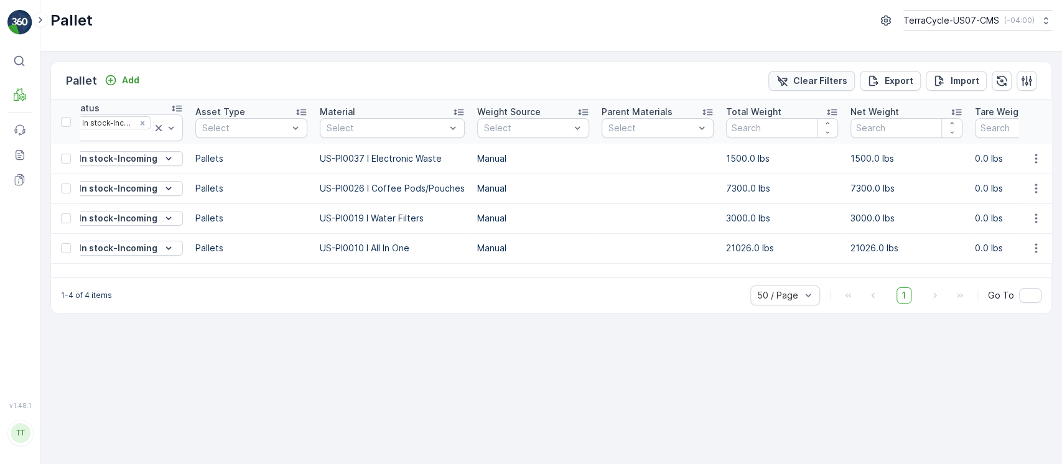
click at [794, 84] on div "Clear Filters" at bounding box center [812, 81] width 72 height 12
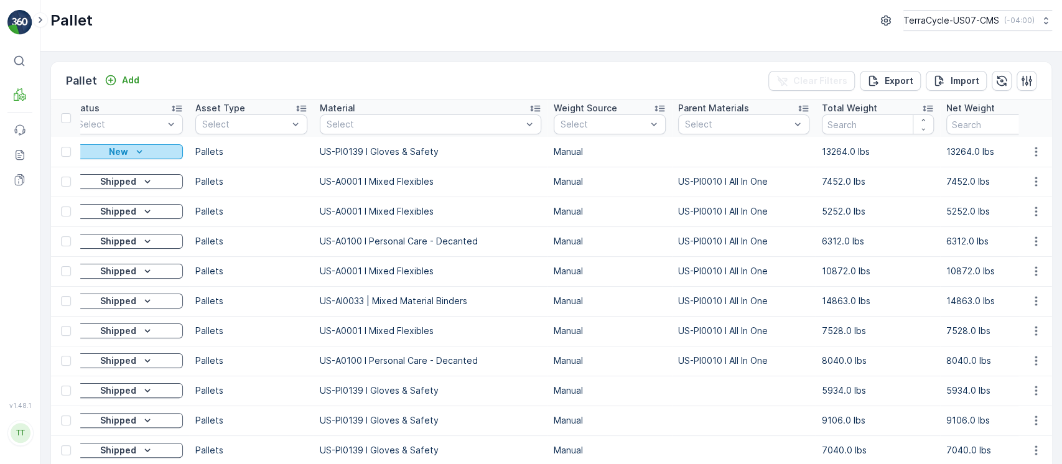
click at [149, 156] on div "New" at bounding box center [127, 152] width 102 height 12
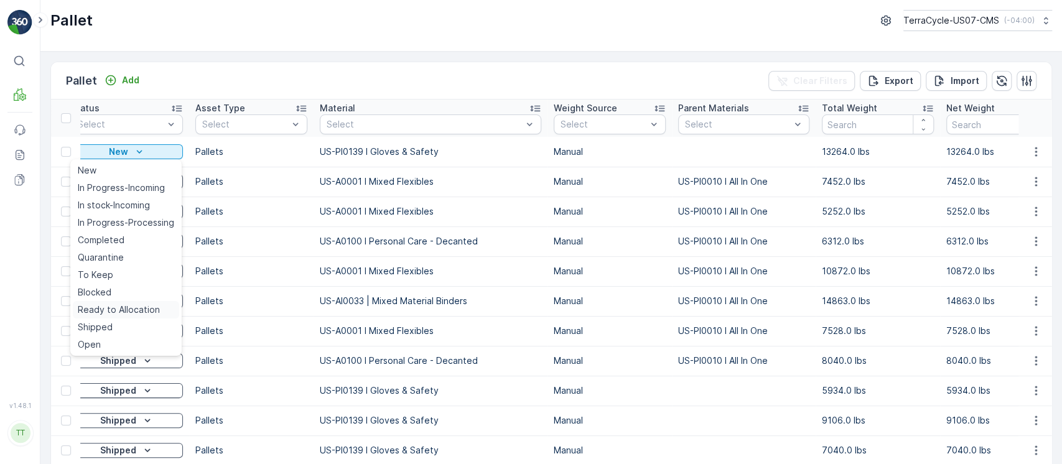
click at [139, 313] on span "Ready to Allocation" at bounding box center [119, 310] width 82 height 12
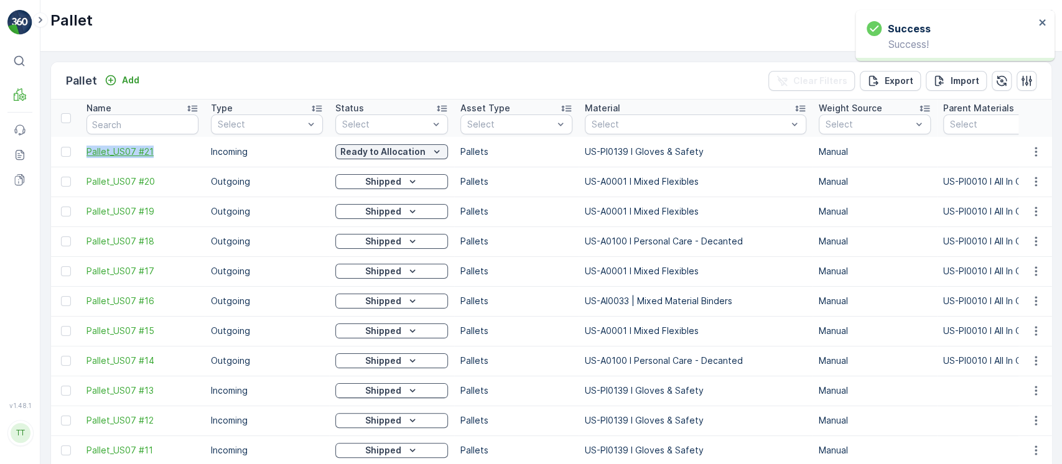
drag, startPoint x: 83, startPoint y: 154, endPoint x: 144, endPoint y: 151, distance: 61.0
click at [151, 152] on td "Pallet_US07 #21" at bounding box center [142, 152] width 124 height 30
